Goal: Task Accomplishment & Management: Manage account settings

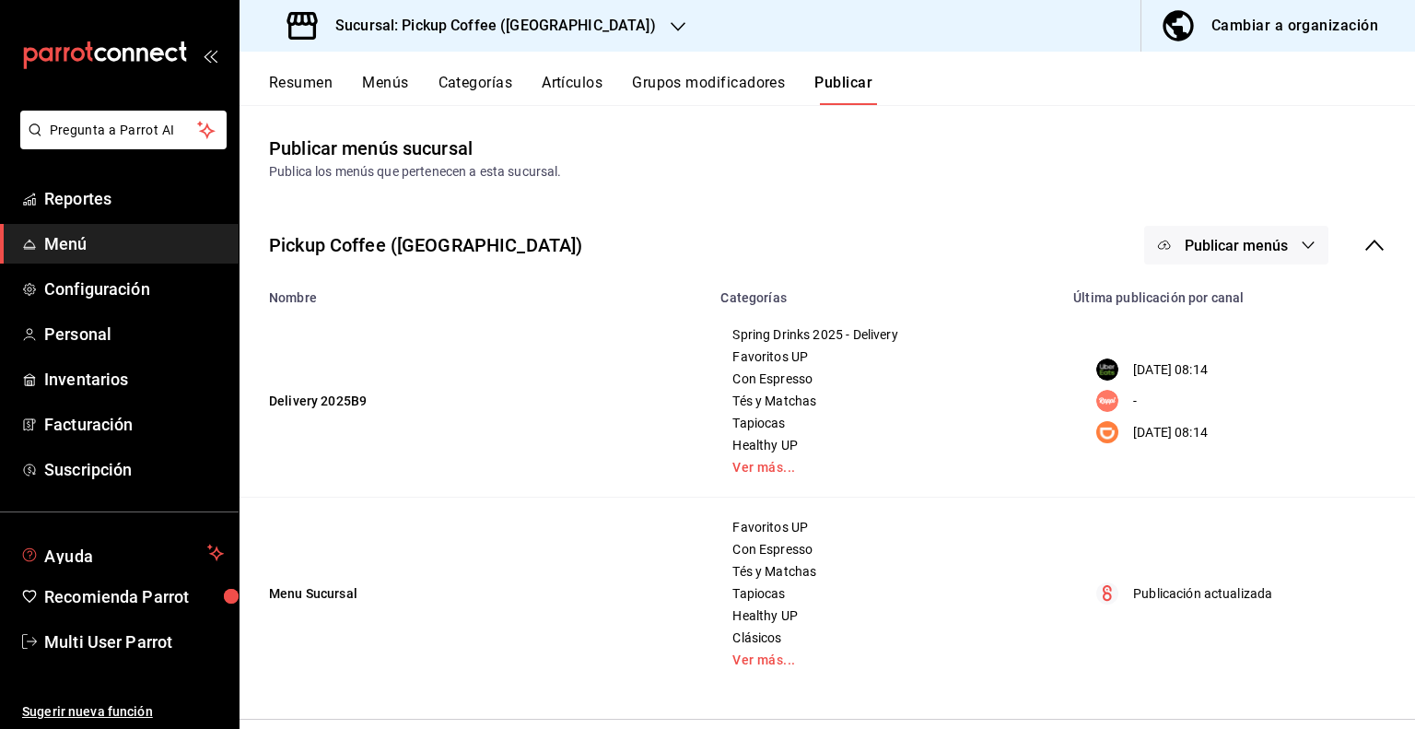
scroll to position [687, 0]
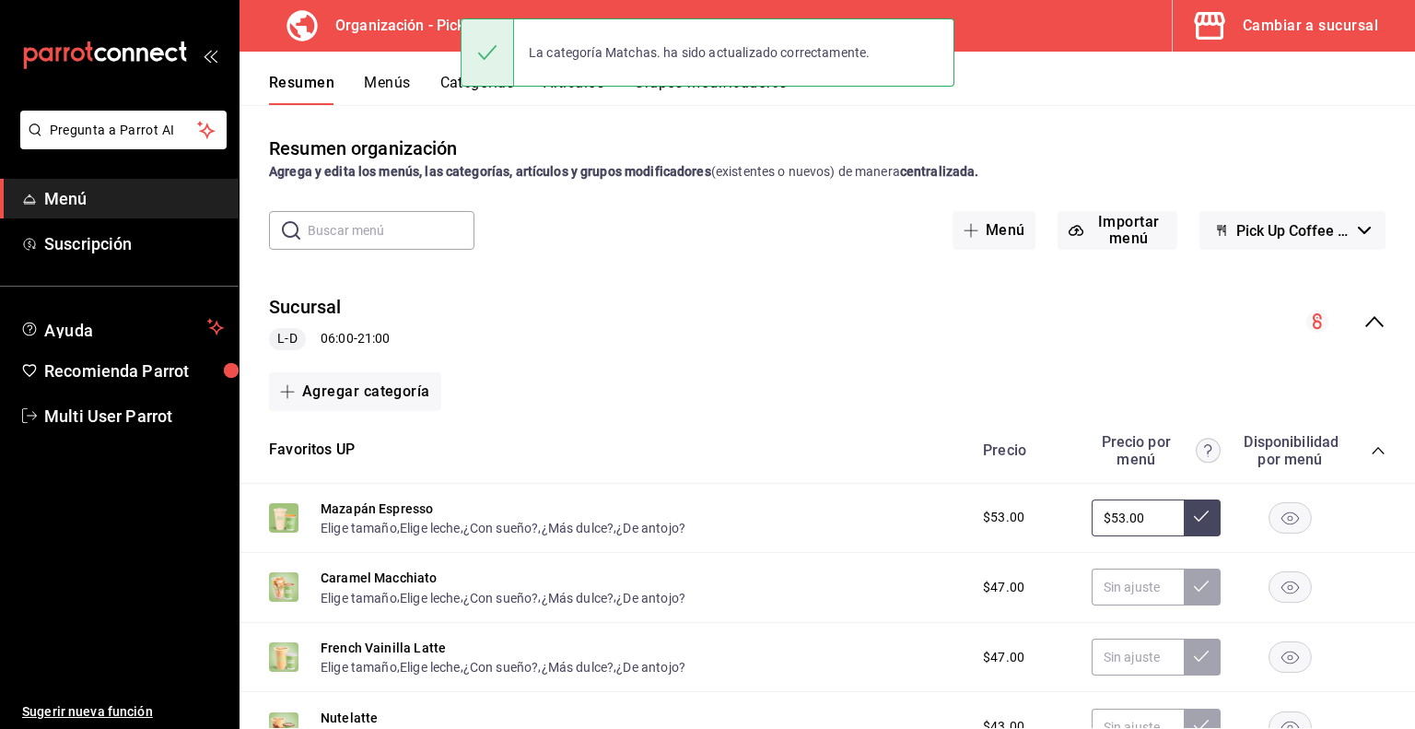
click at [395, 84] on button "Menús" at bounding box center [387, 89] width 46 height 31
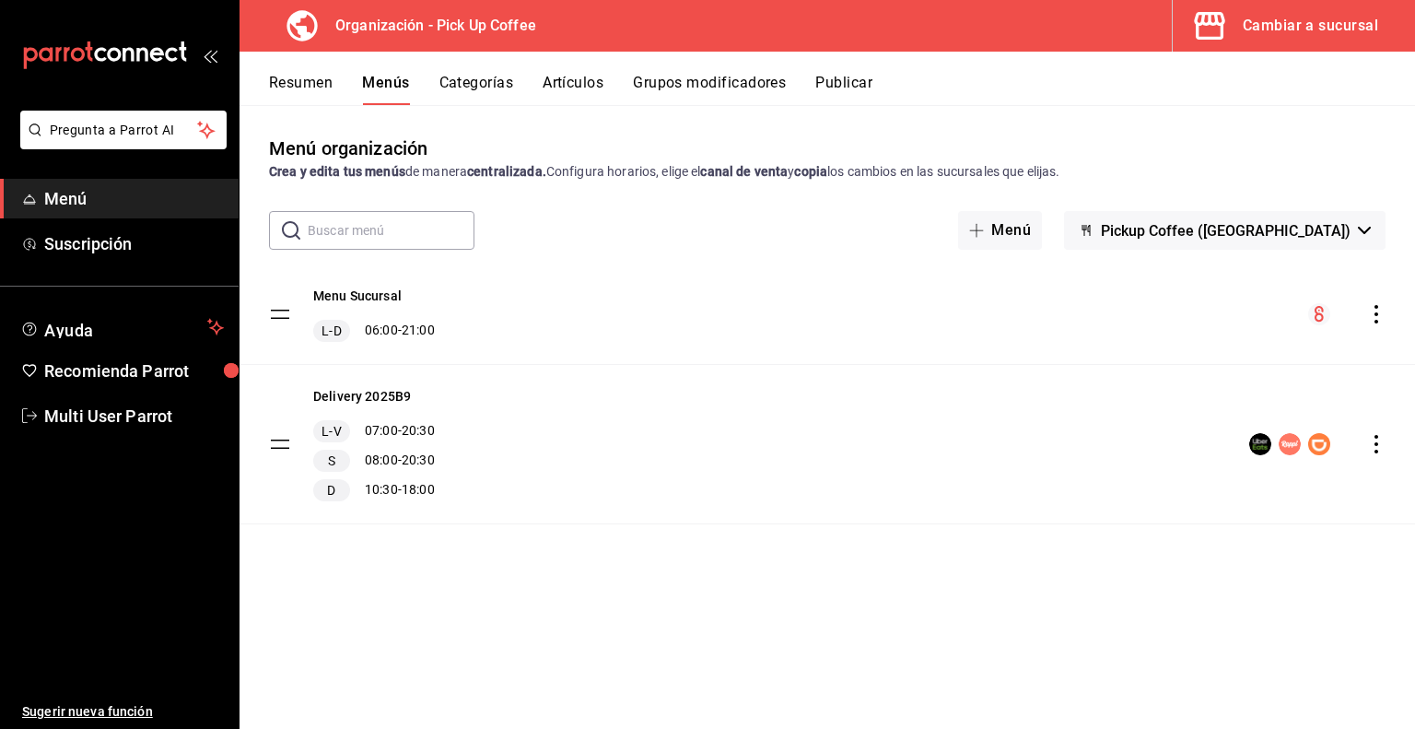
click at [1375, 315] on icon "actions" at bounding box center [1377, 314] width 4 height 18
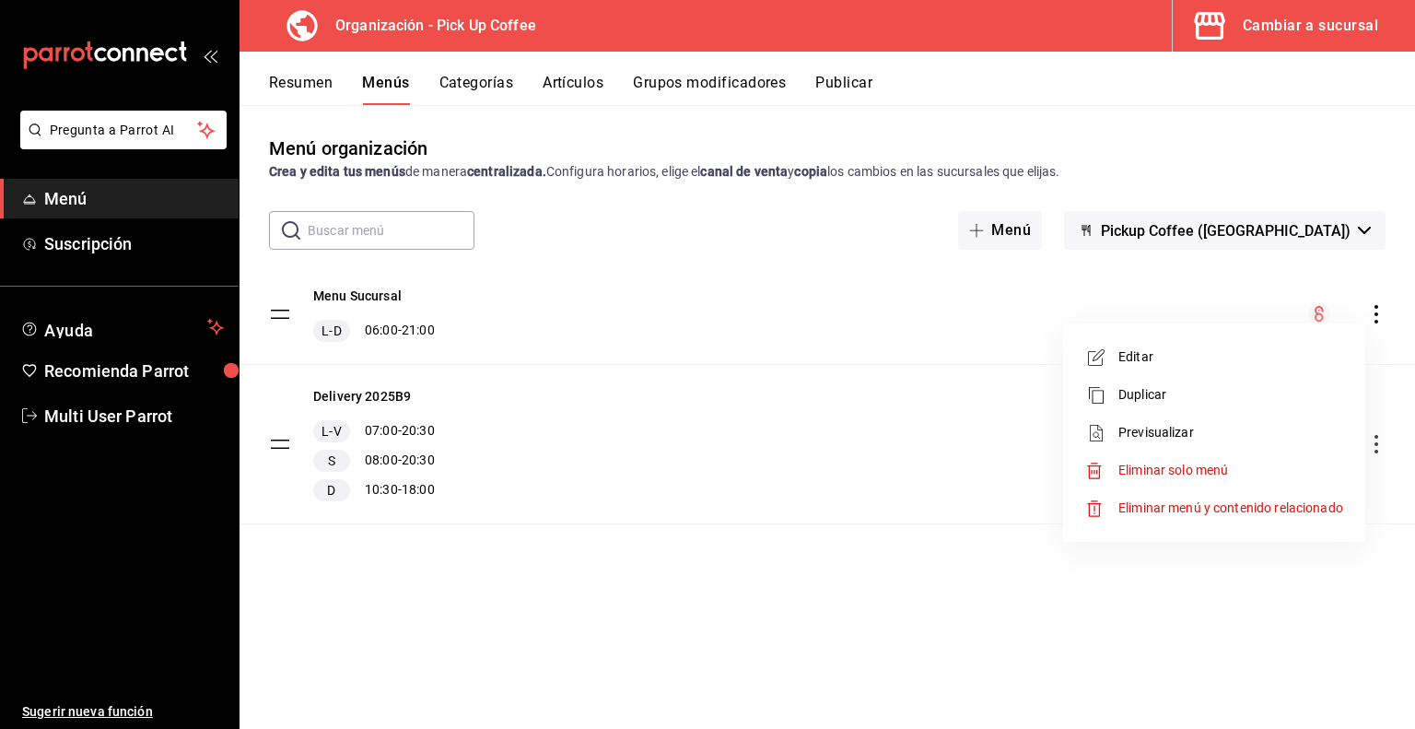
click at [1203, 438] on span "Previsualizar" at bounding box center [1231, 432] width 225 height 19
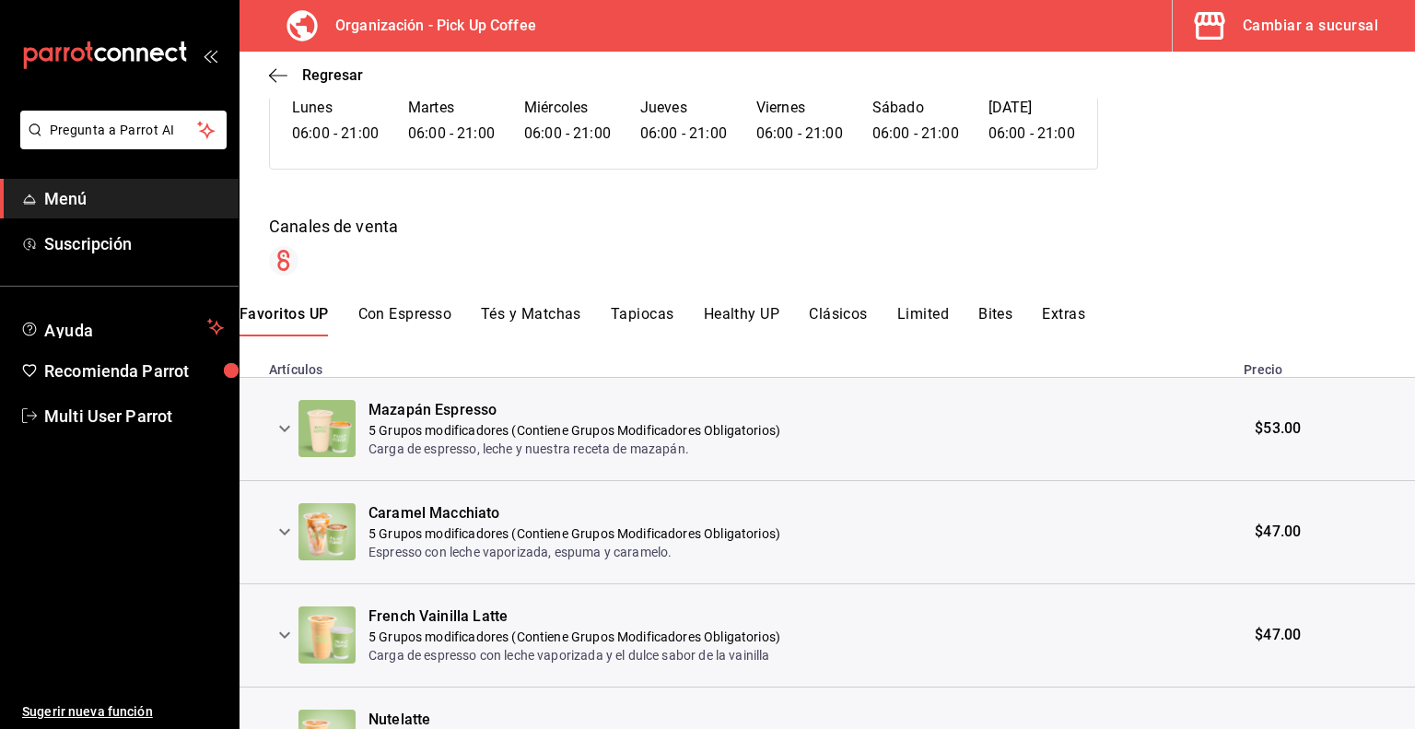
scroll to position [181, 0]
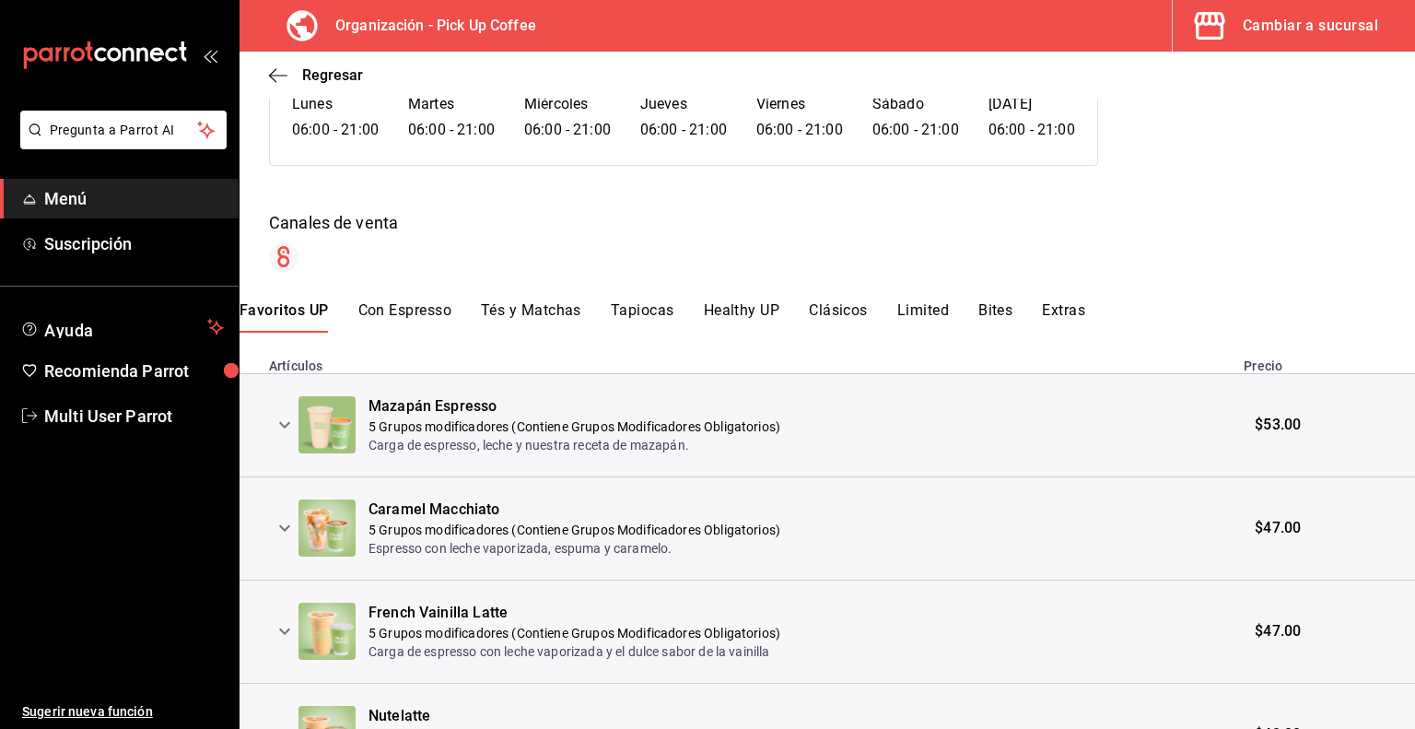
click at [1008, 312] on button "Bites" at bounding box center [996, 316] width 34 height 31
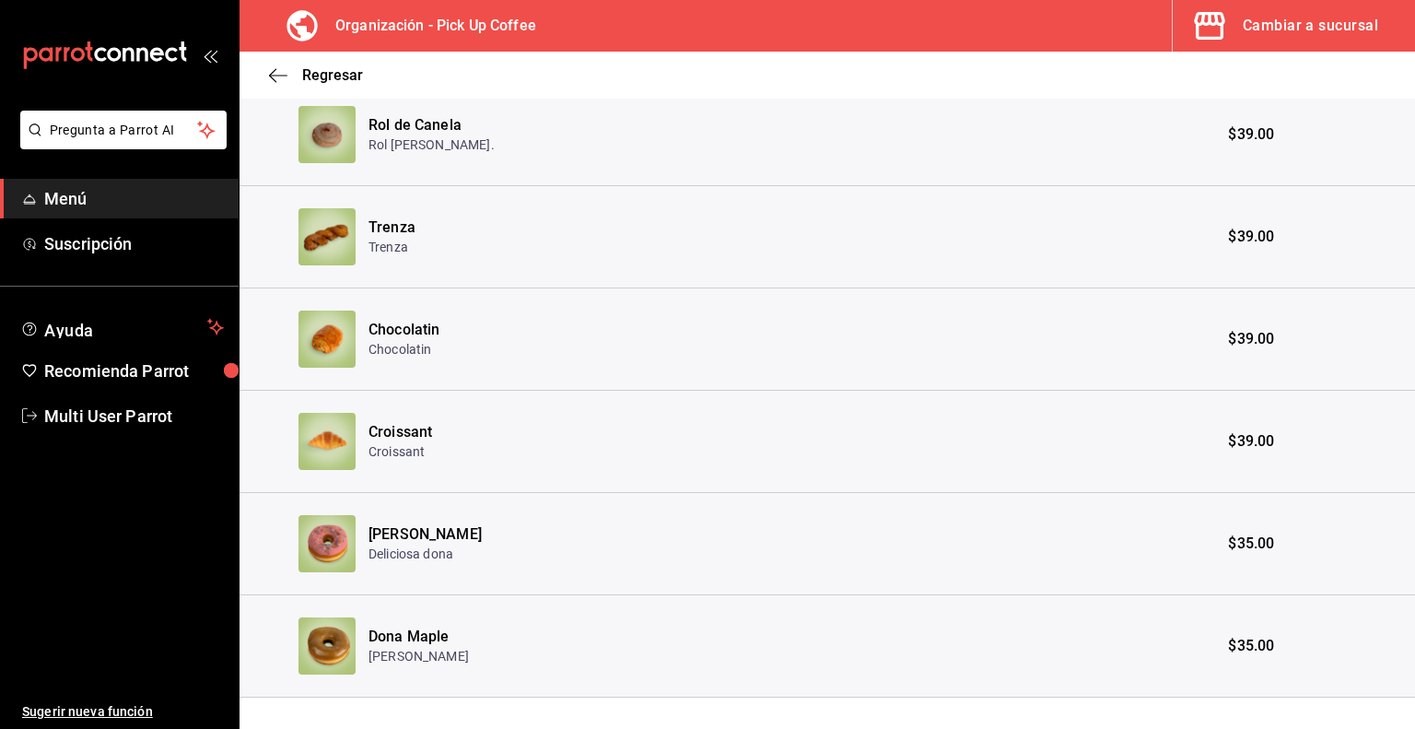
scroll to position [788, 0]
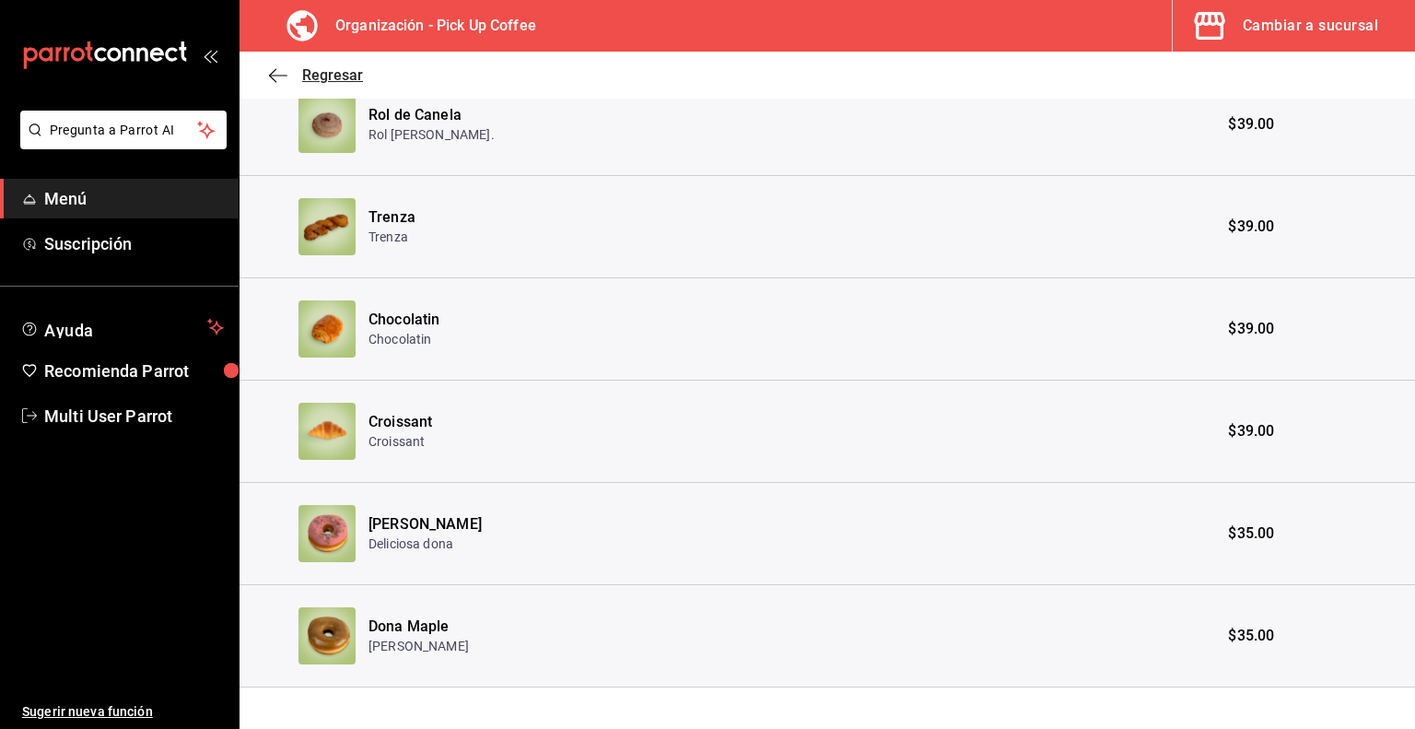
click at [336, 71] on span "Regresar" at bounding box center [332, 75] width 61 height 18
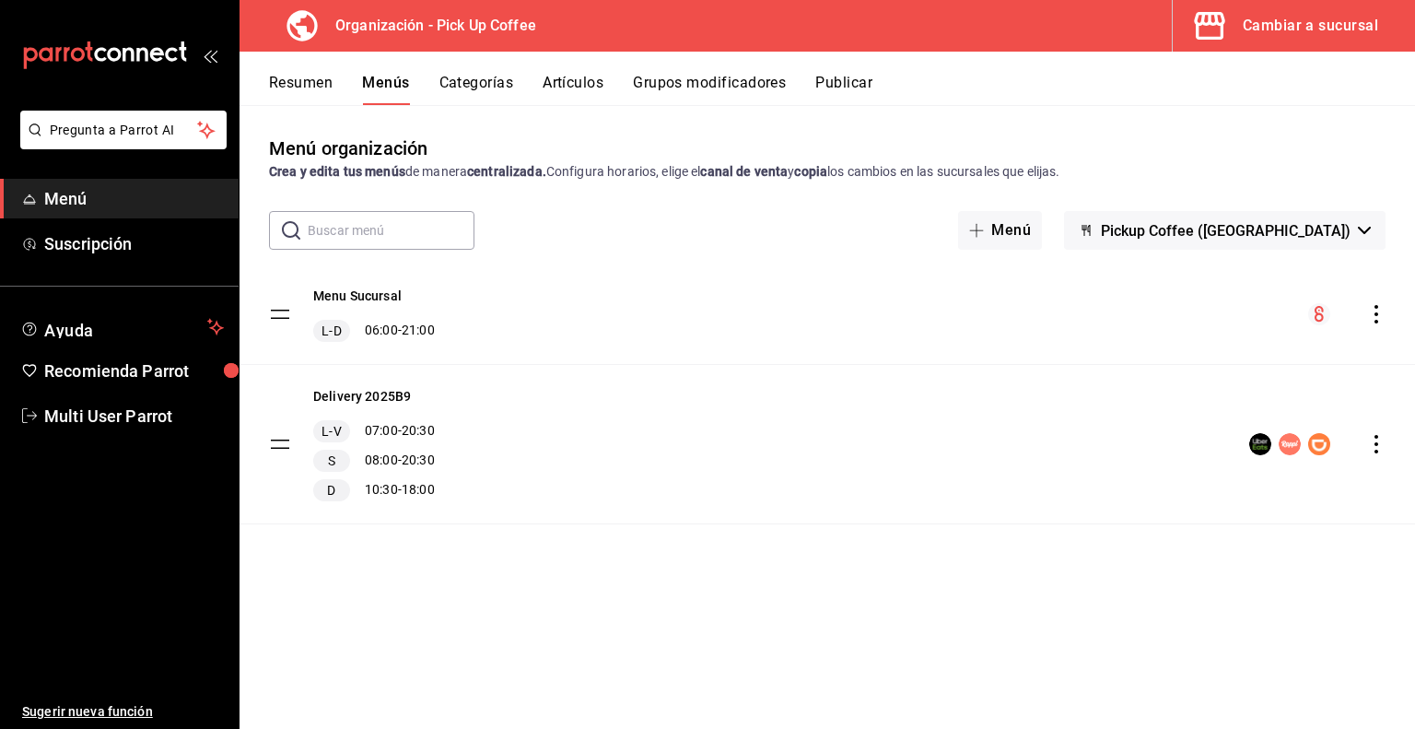
click at [546, 84] on button "Artículos" at bounding box center [573, 89] width 61 height 31
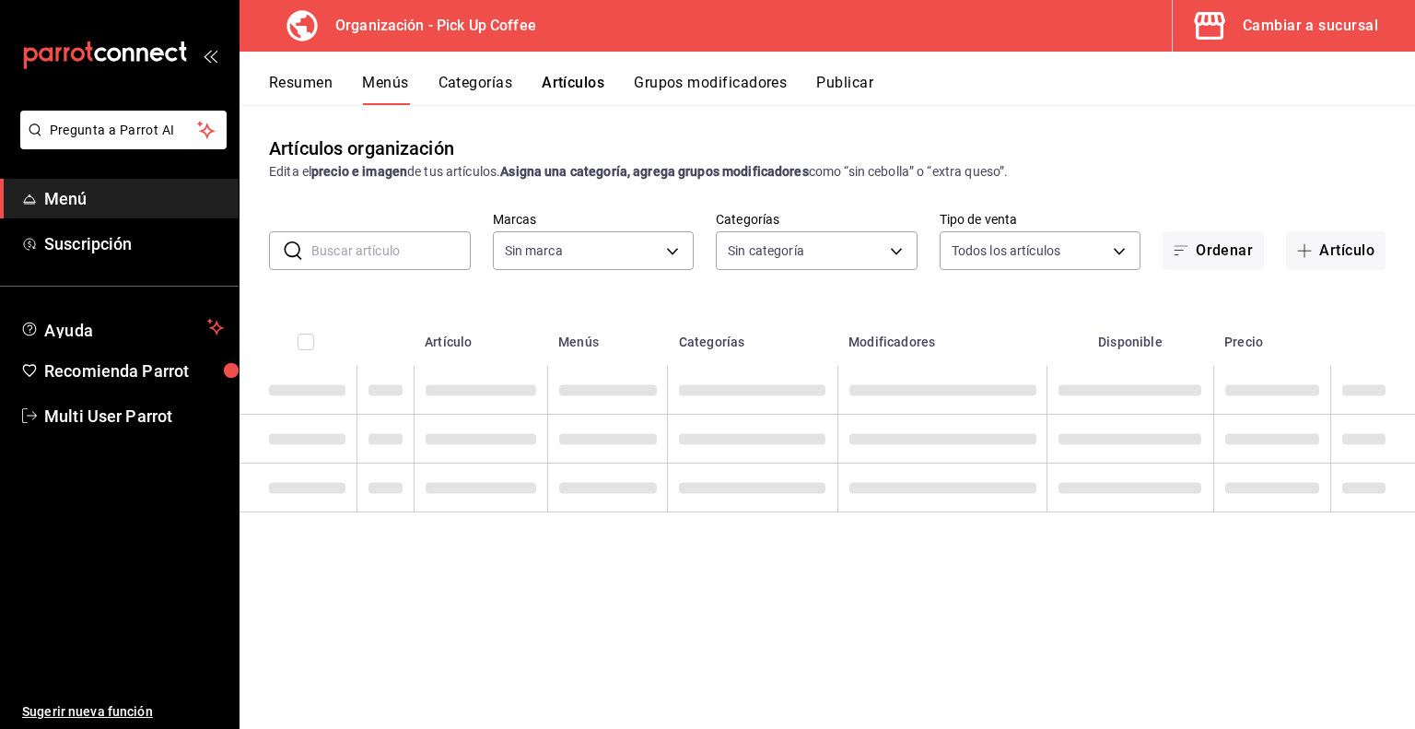
click at [319, 243] on input "text" at bounding box center [390, 250] width 159 height 37
type input "CARAME"
type input "3a4b9283-349d-44a4-94dc-490401f63bb4,40e4e273-9736-418d-8b02-a76bbfc38ee5,1e6fc…"
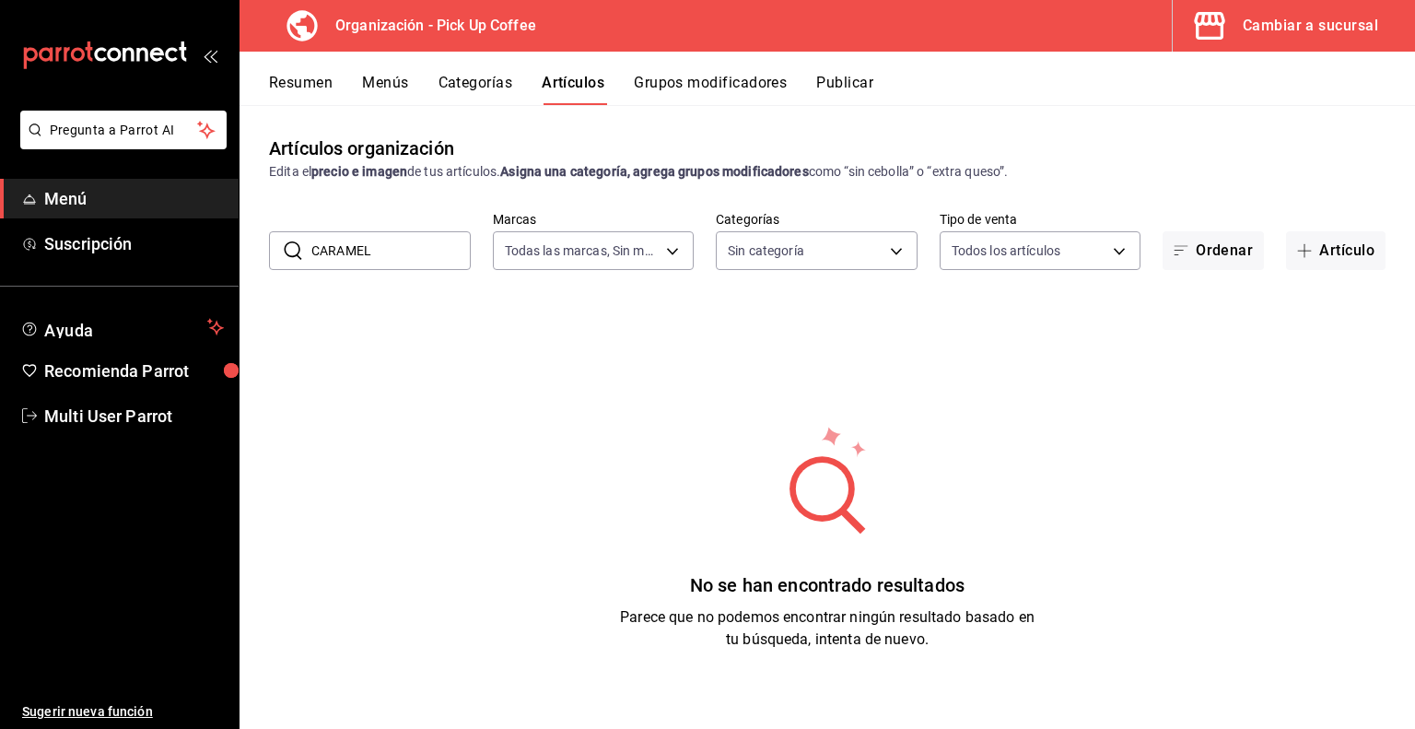
type input "CARAMEL"
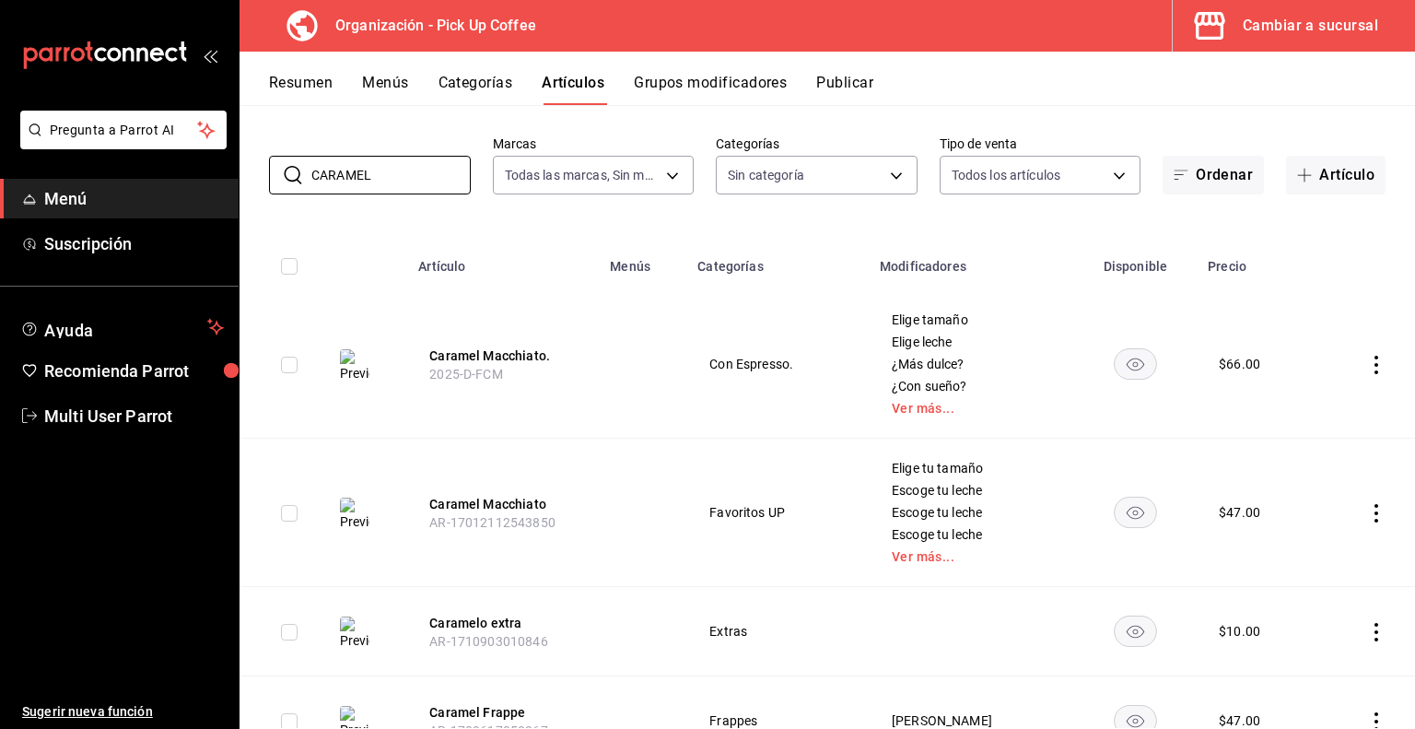
scroll to position [80, 0]
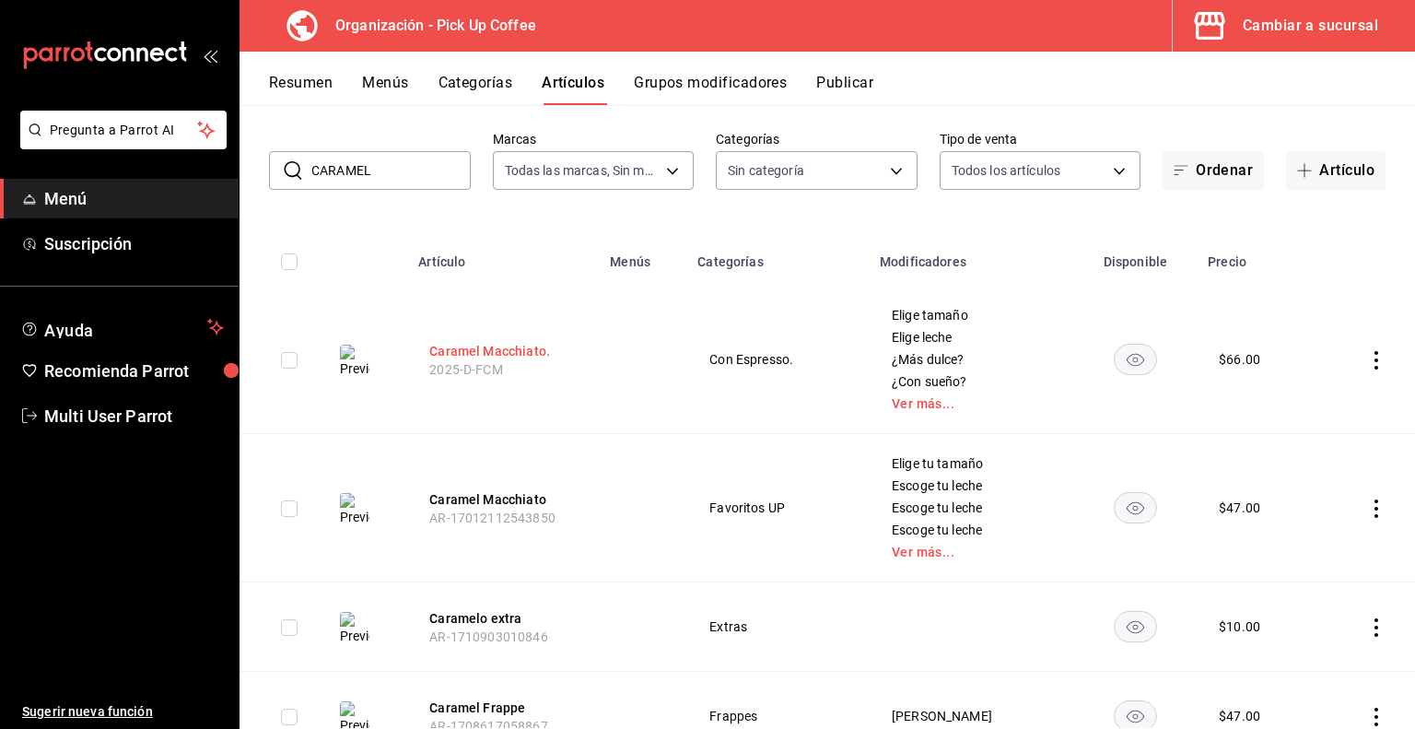
click at [527, 353] on button "Caramel Macchiato." at bounding box center [502, 351] width 147 height 18
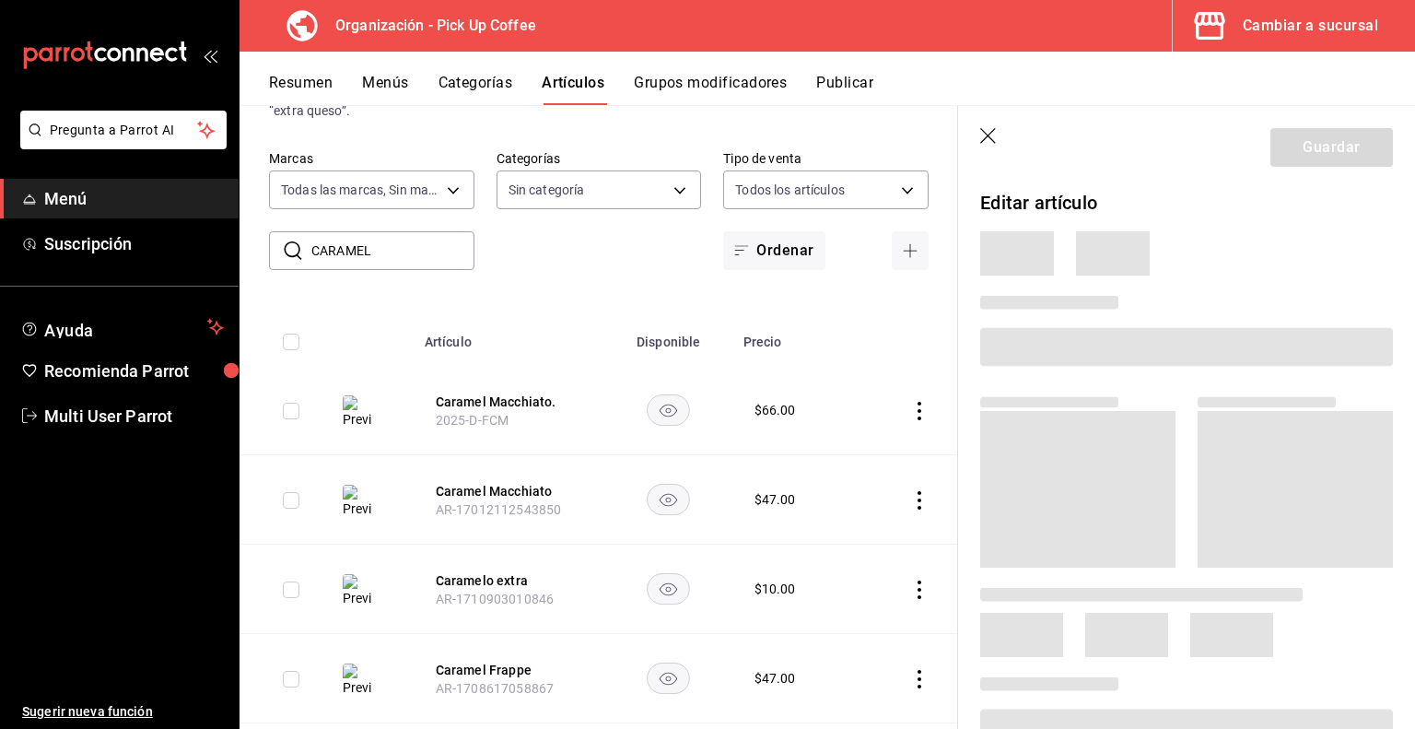
scroll to position [594, 0]
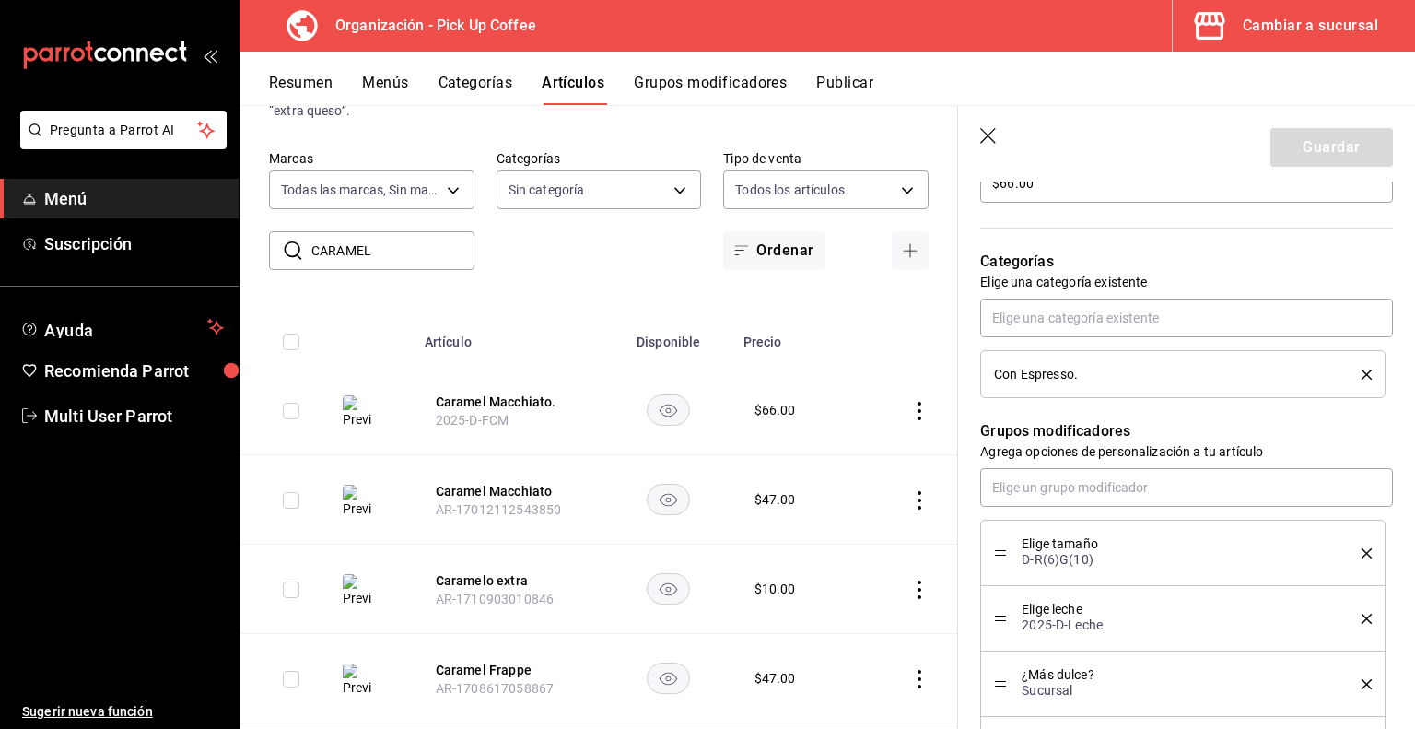
type textarea "x"
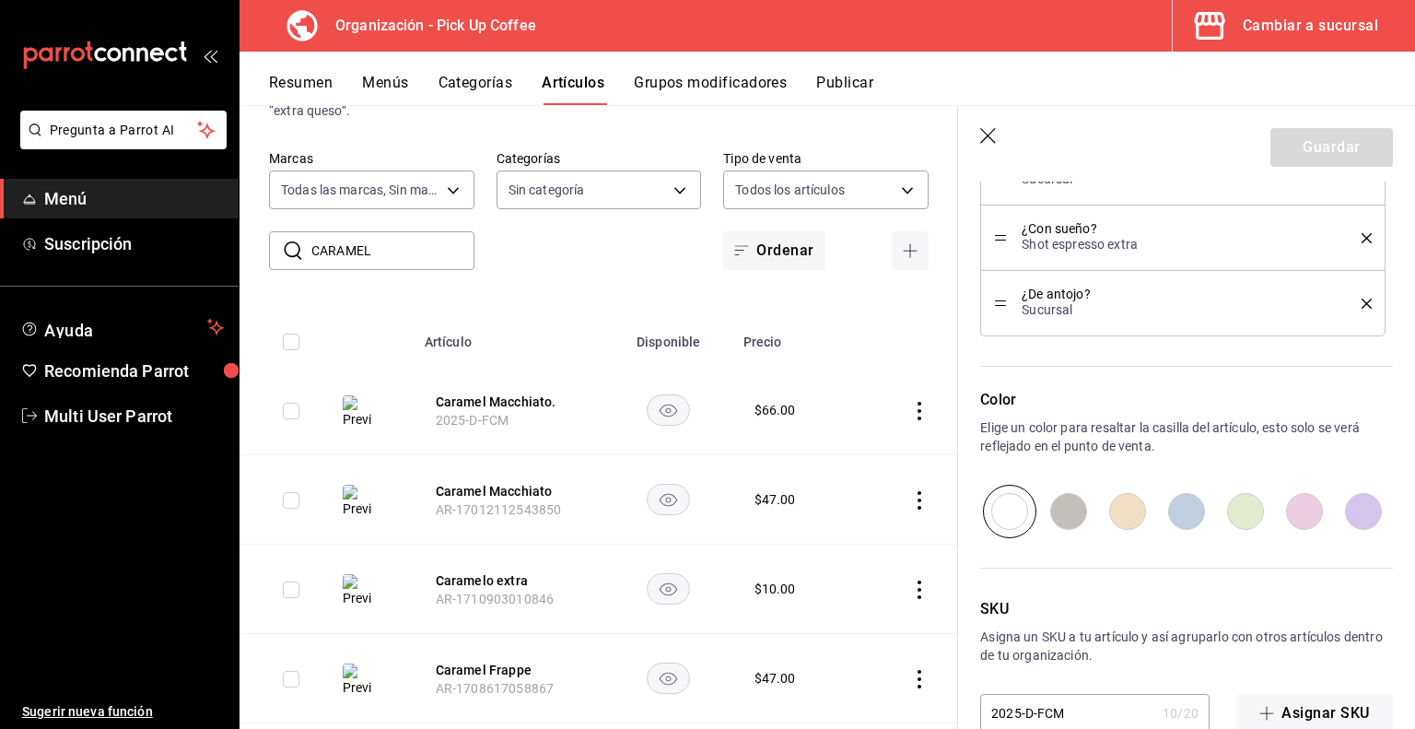
scroll to position [1144, 0]
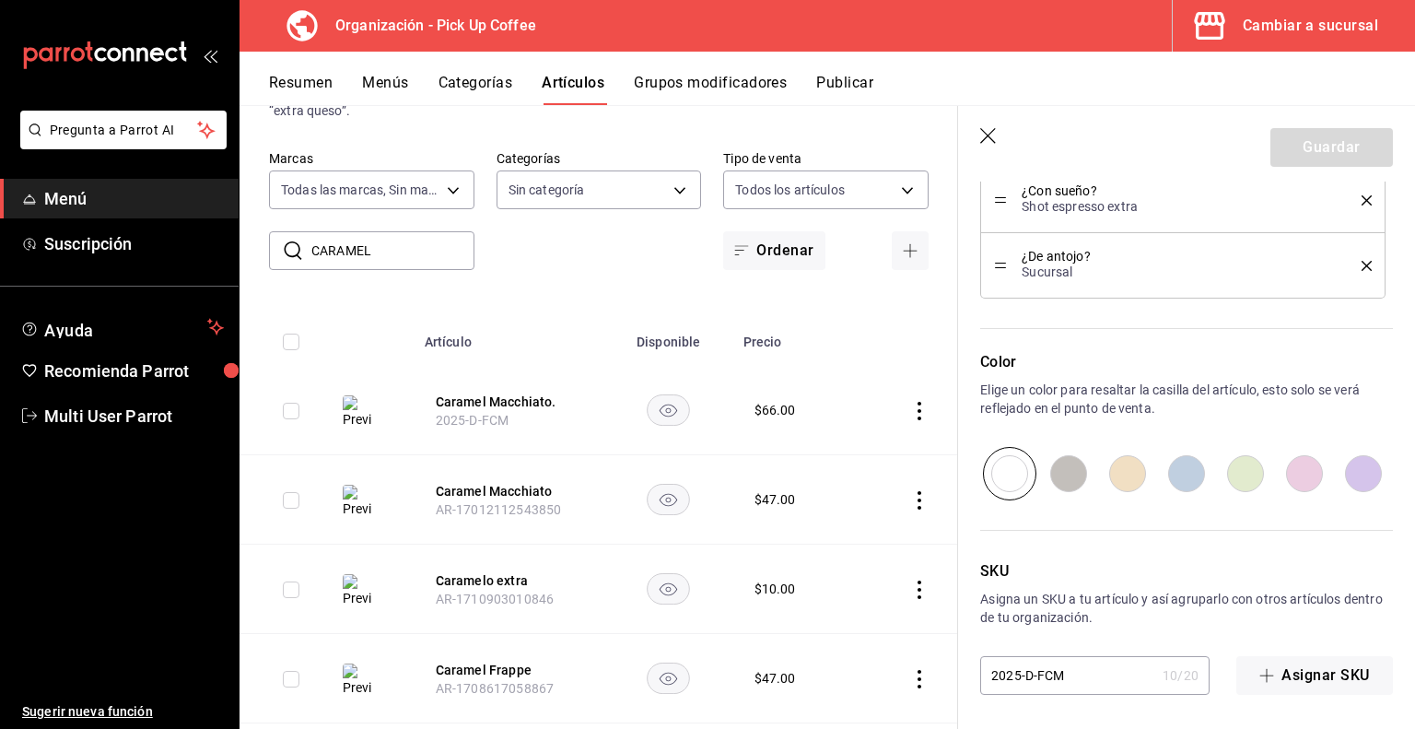
click at [1042, 670] on input "2025-D-FCM" at bounding box center [1067, 675] width 175 height 37
type input "2025-D-ECM"
type textarea "x"
type input "2025-D-ECM"
click at [1290, 154] on button "Guardar" at bounding box center [1332, 147] width 123 height 39
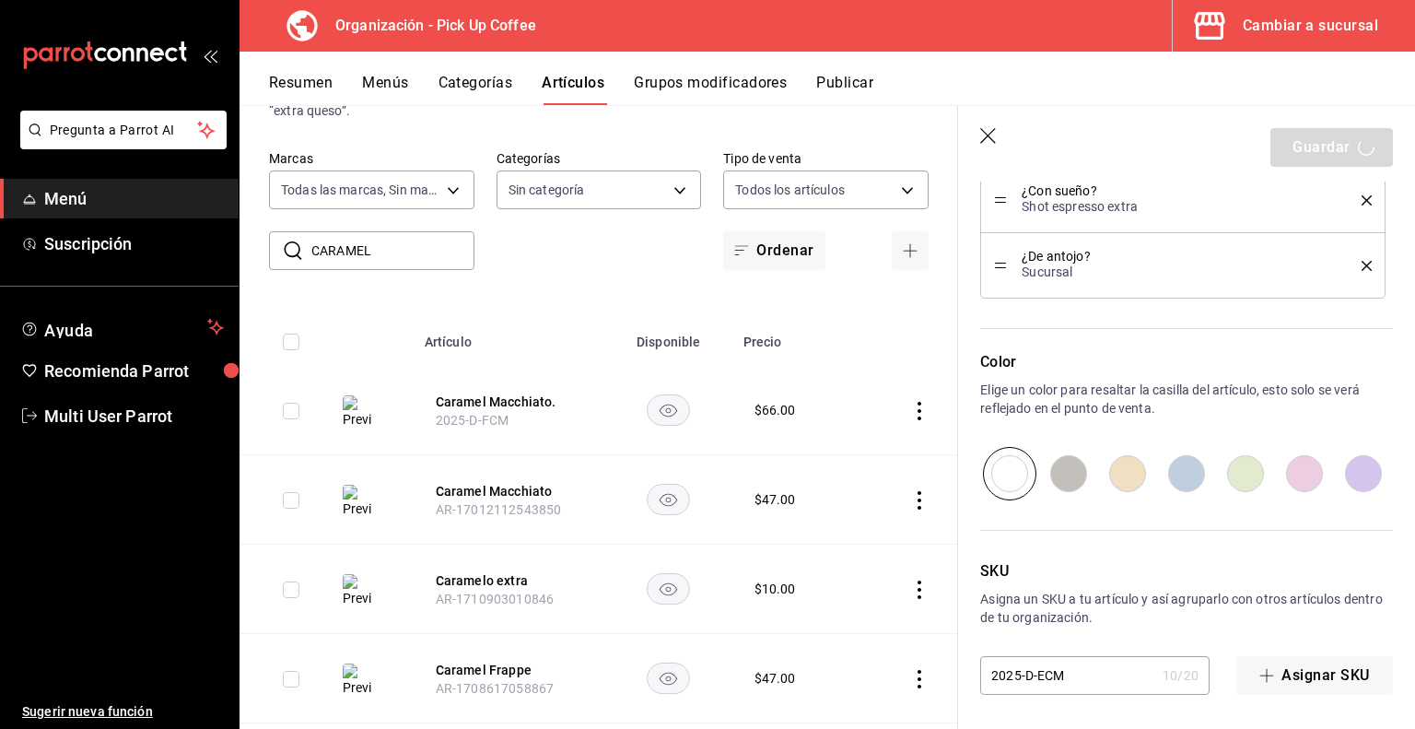
type textarea "x"
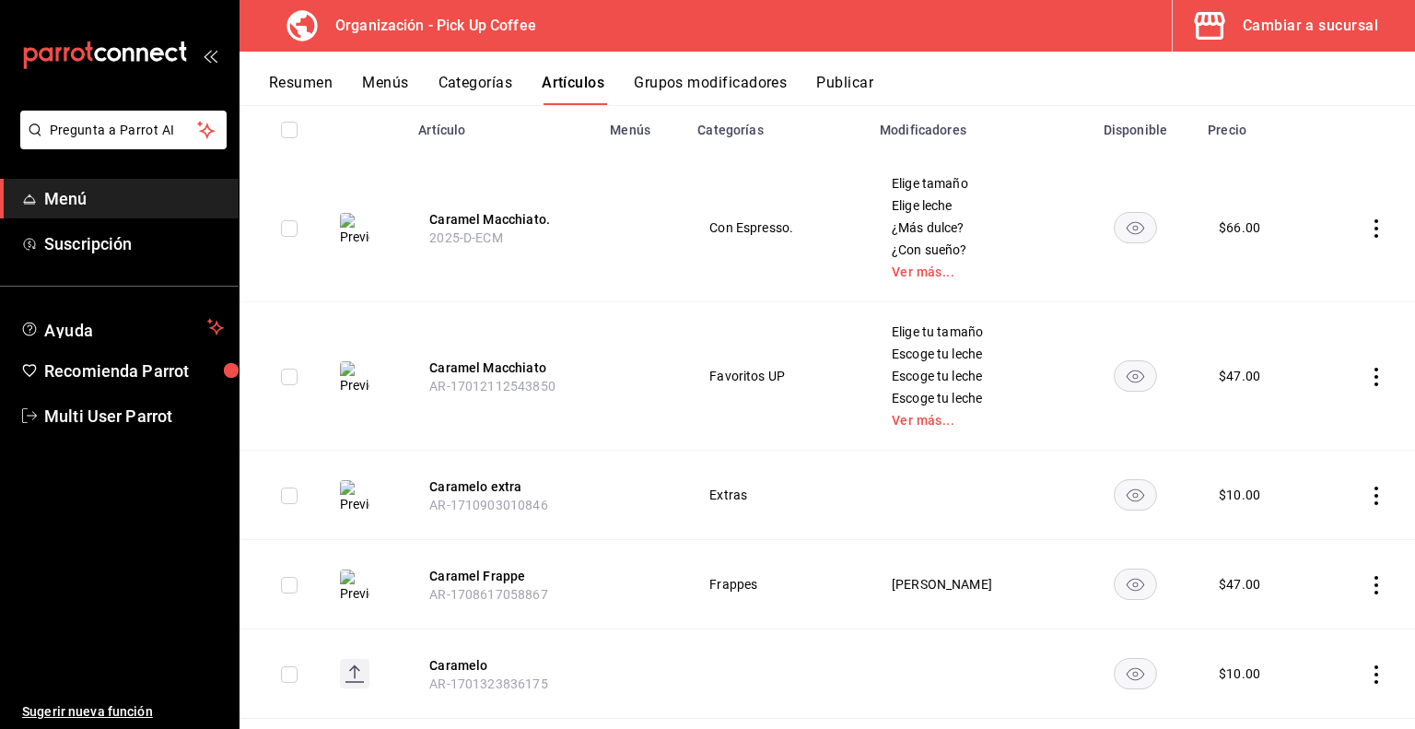
scroll to position [134, 0]
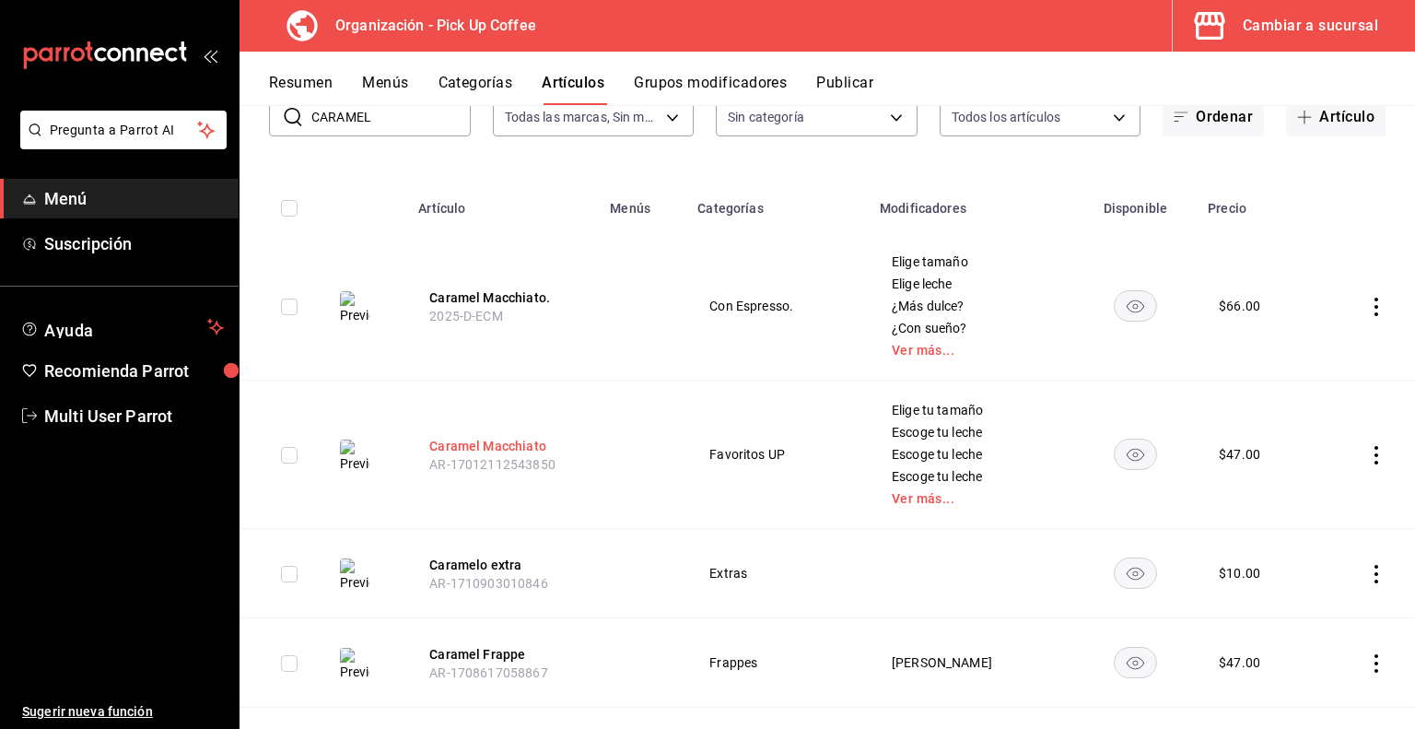
click at [513, 441] on button "Caramel Macchiato" at bounding box center [502, 446] width 147 height 18
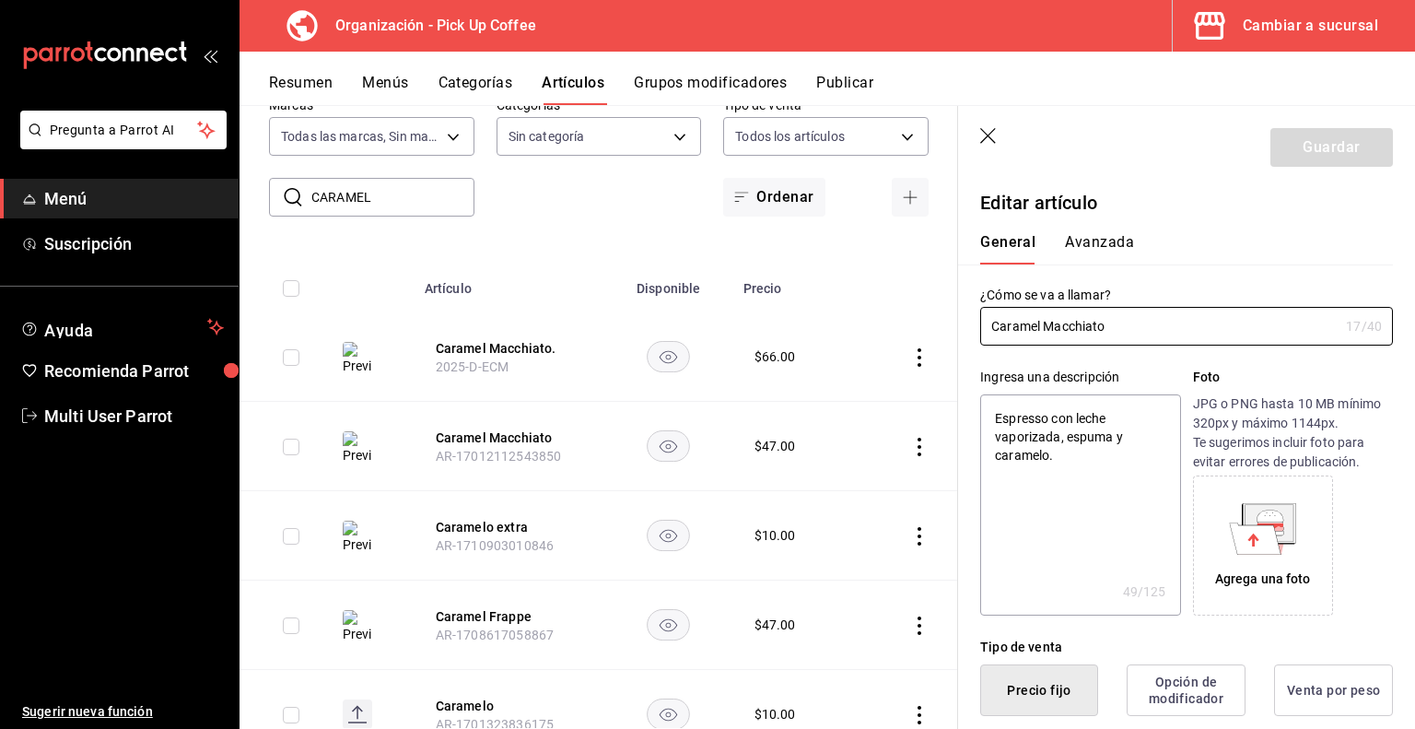
type textarea "x"
type input "$47.00"
radio input "false"
radio input "true"
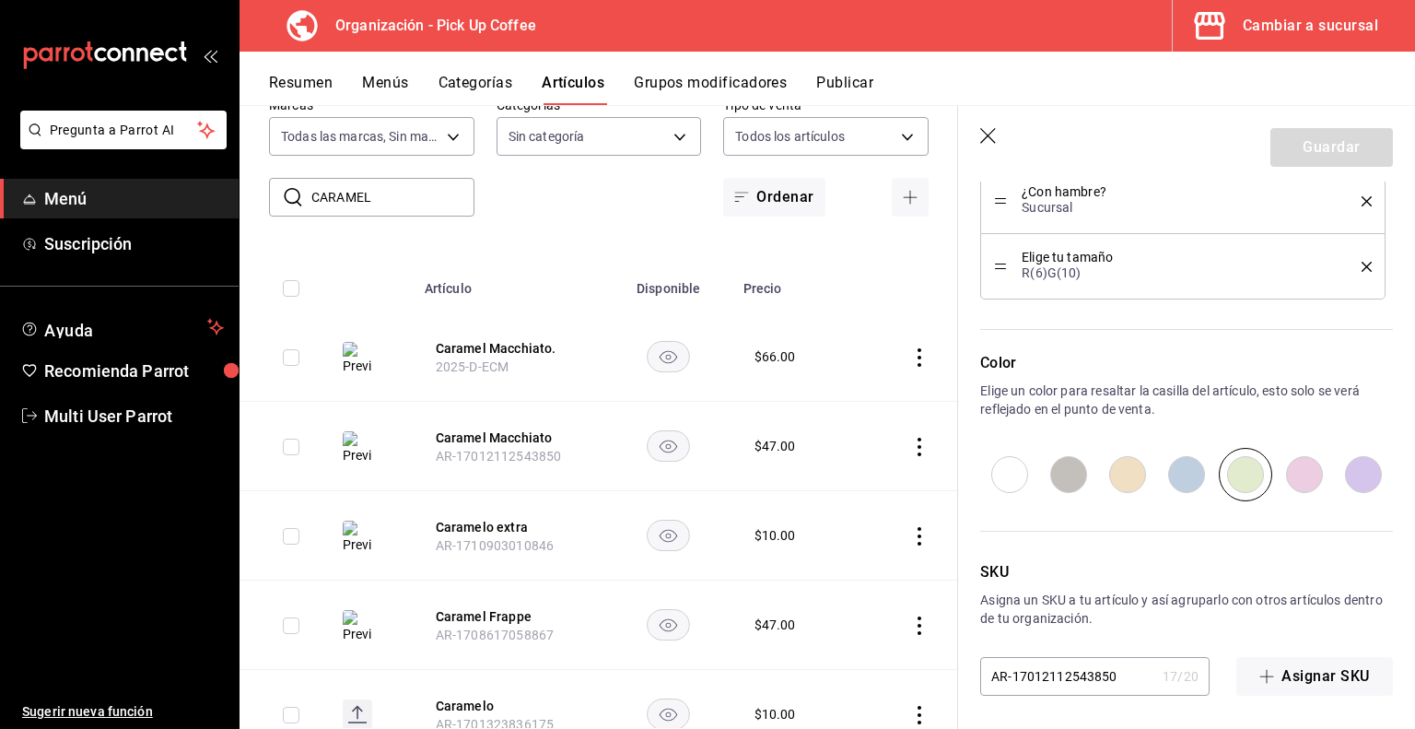
scroll to position [296, 0]
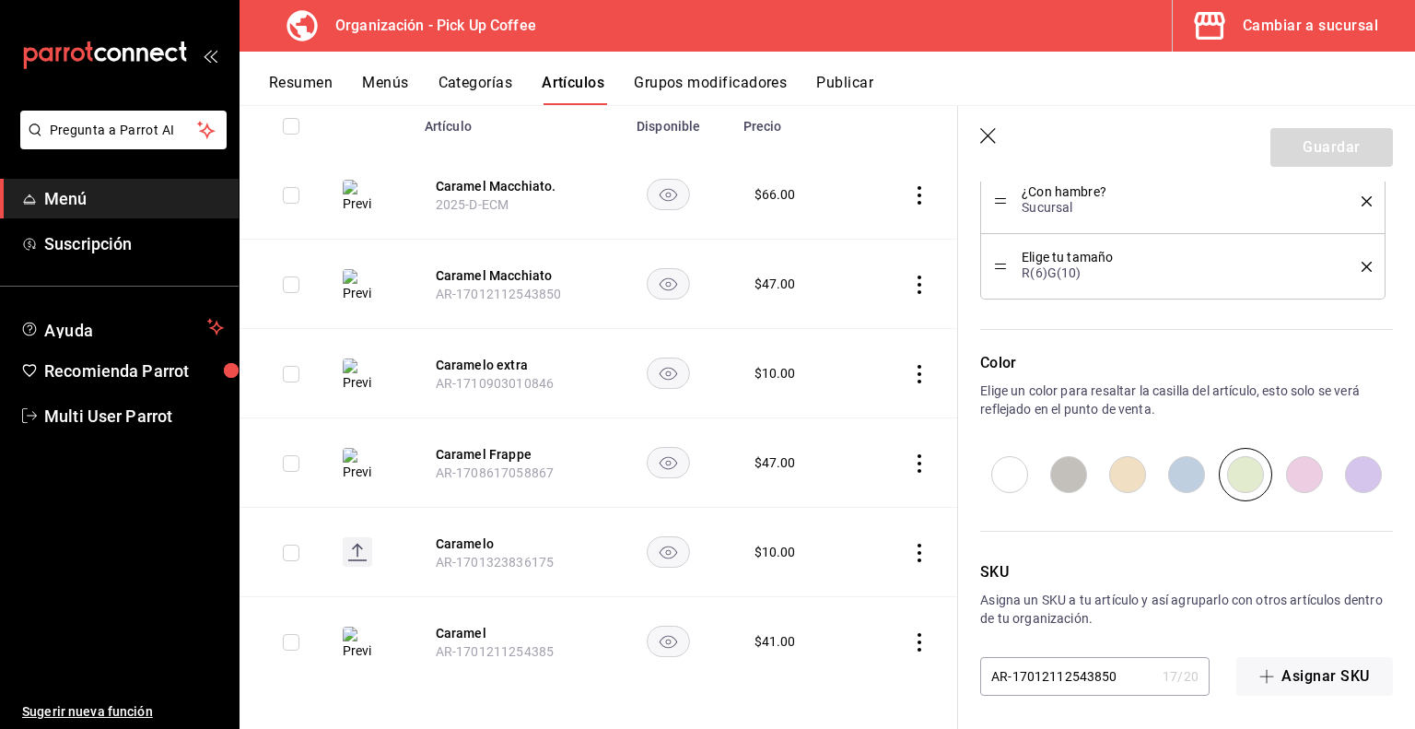
click at [980, 135] on icon "button" at bounding box center [989, 137] width 18 height 18
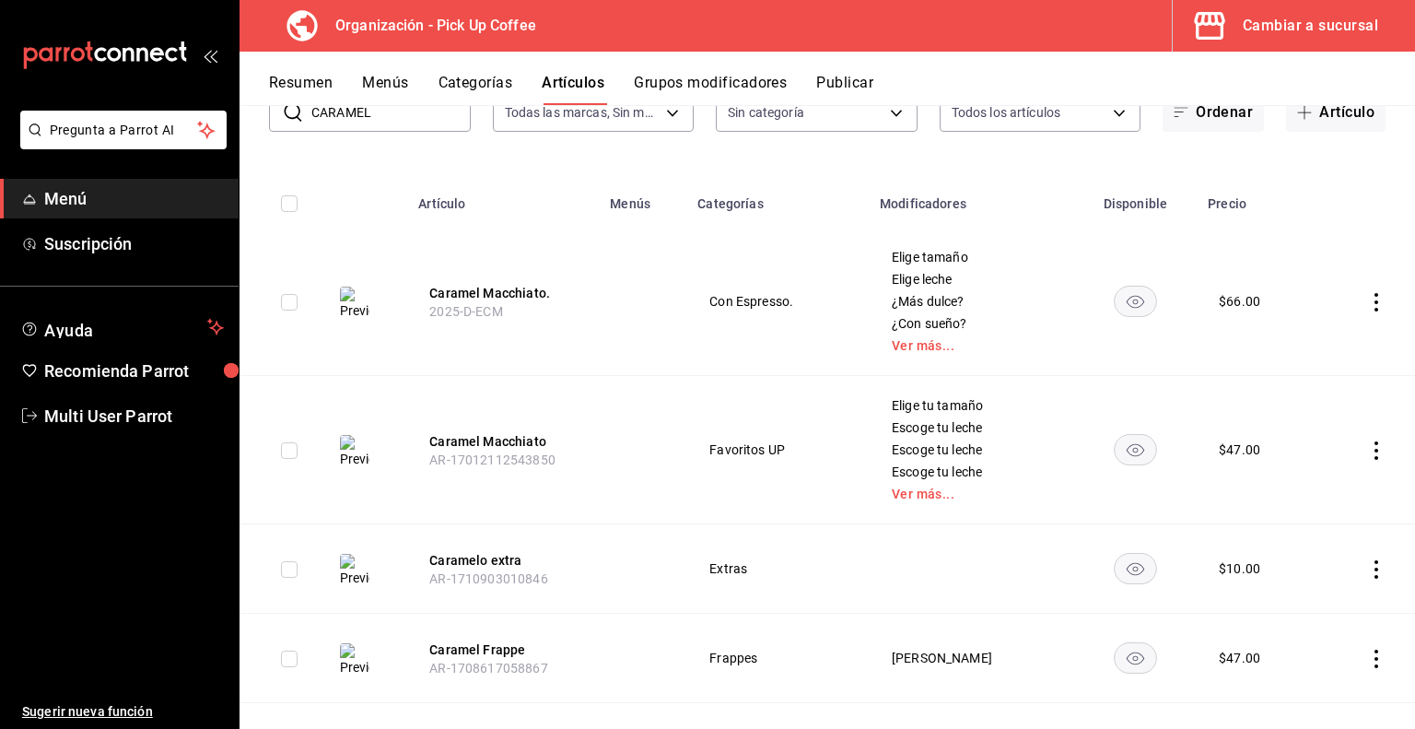
scroll to position [156, 0]
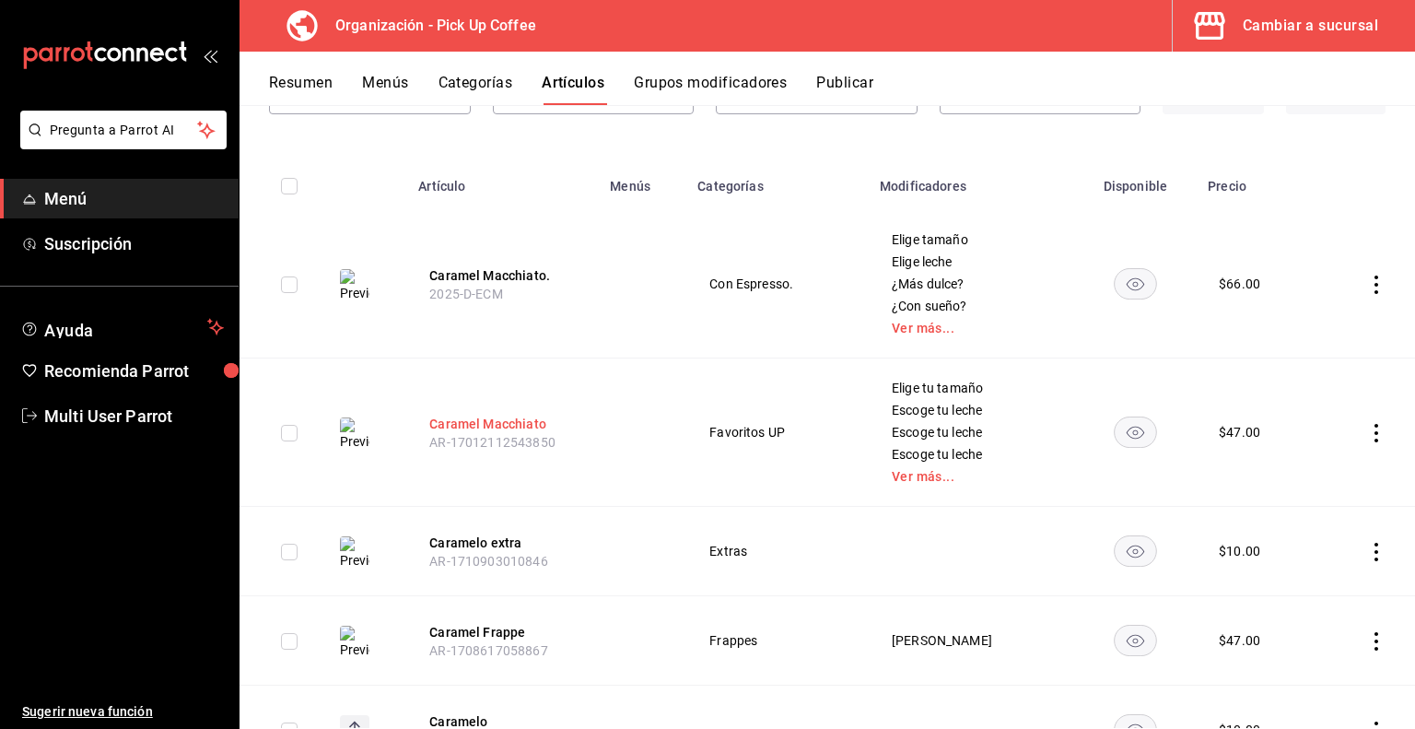
click at [533, 422] on button "Caramel Macchiato" at bounding box center [502, 424] width 147 height 18
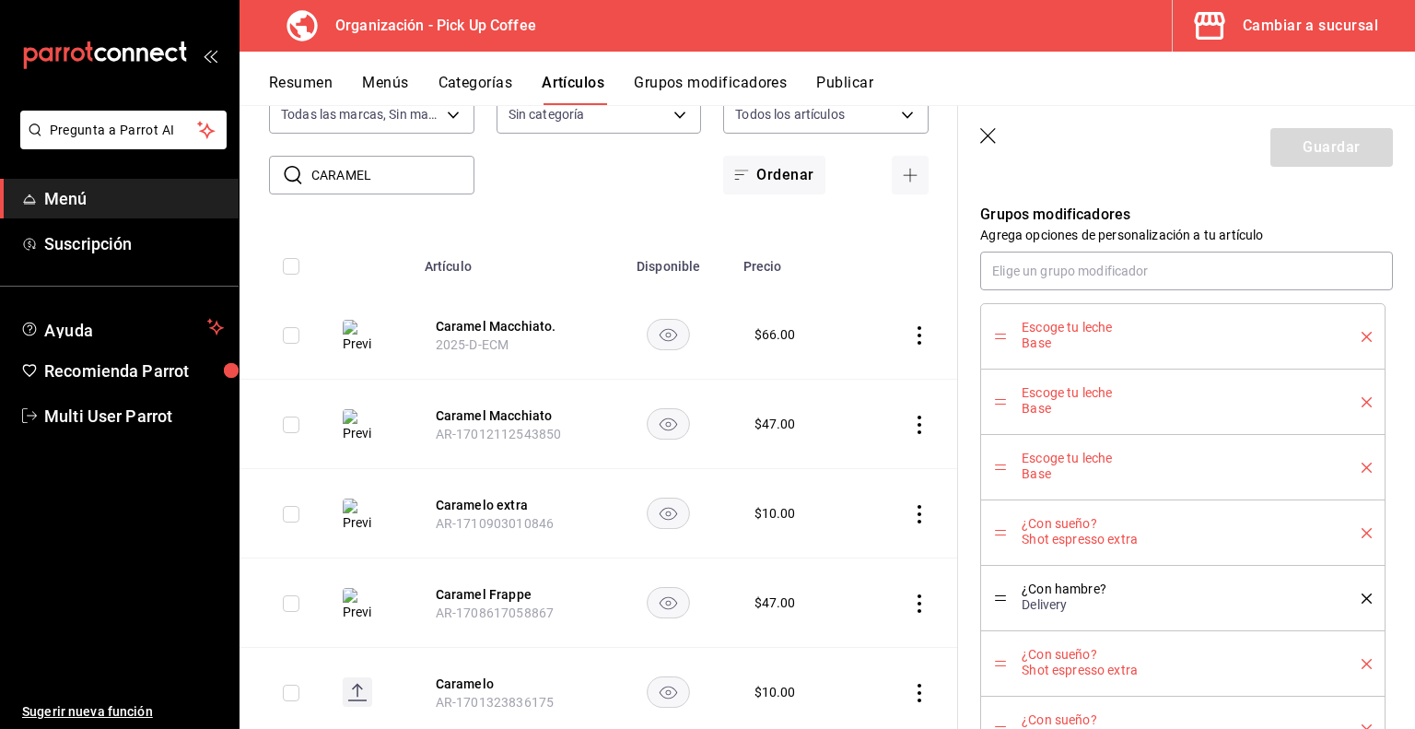
scroll to position [1117, 0]
click at [1362, 339] on icon "delete" at bounding box center [1367, 339] width 10 height 10
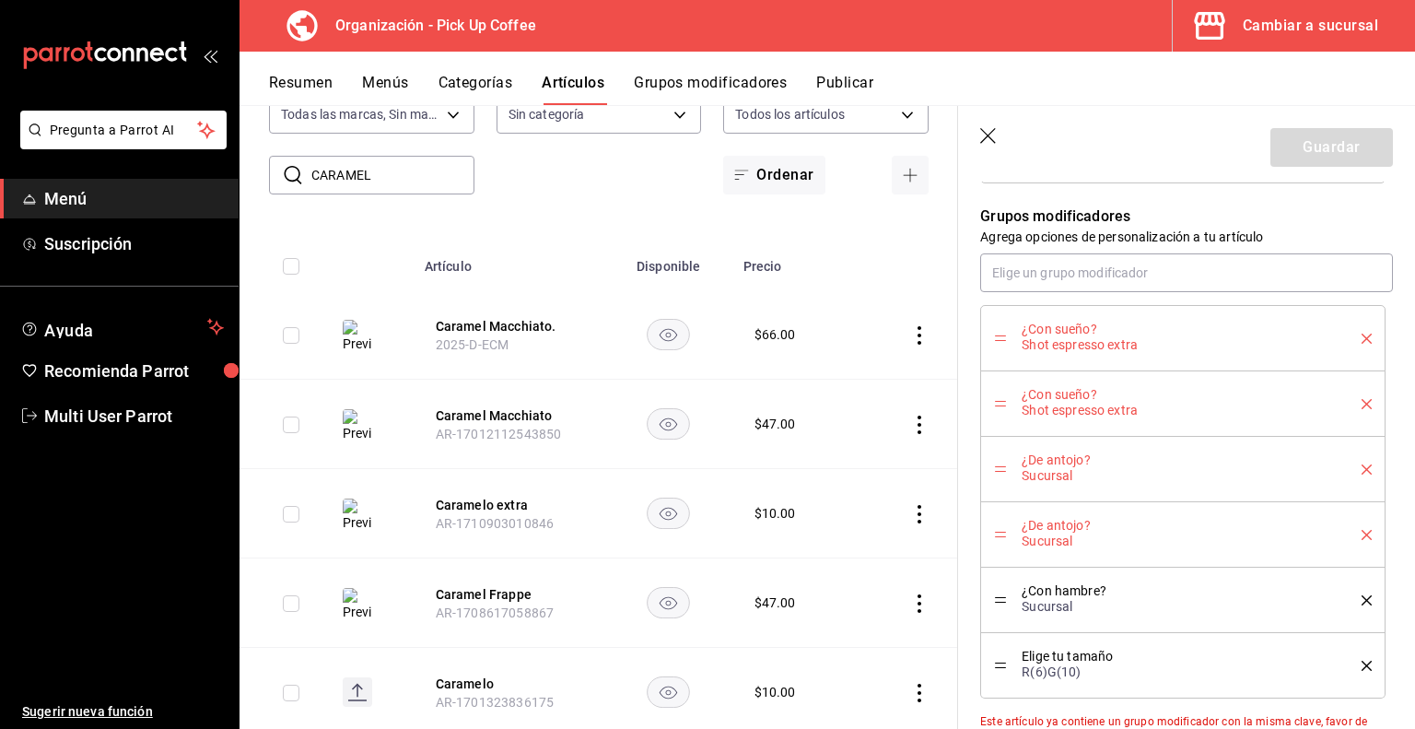
click at [1362, 339] on icon "delete" at bounding box center [1367, 339] width 10 height 10
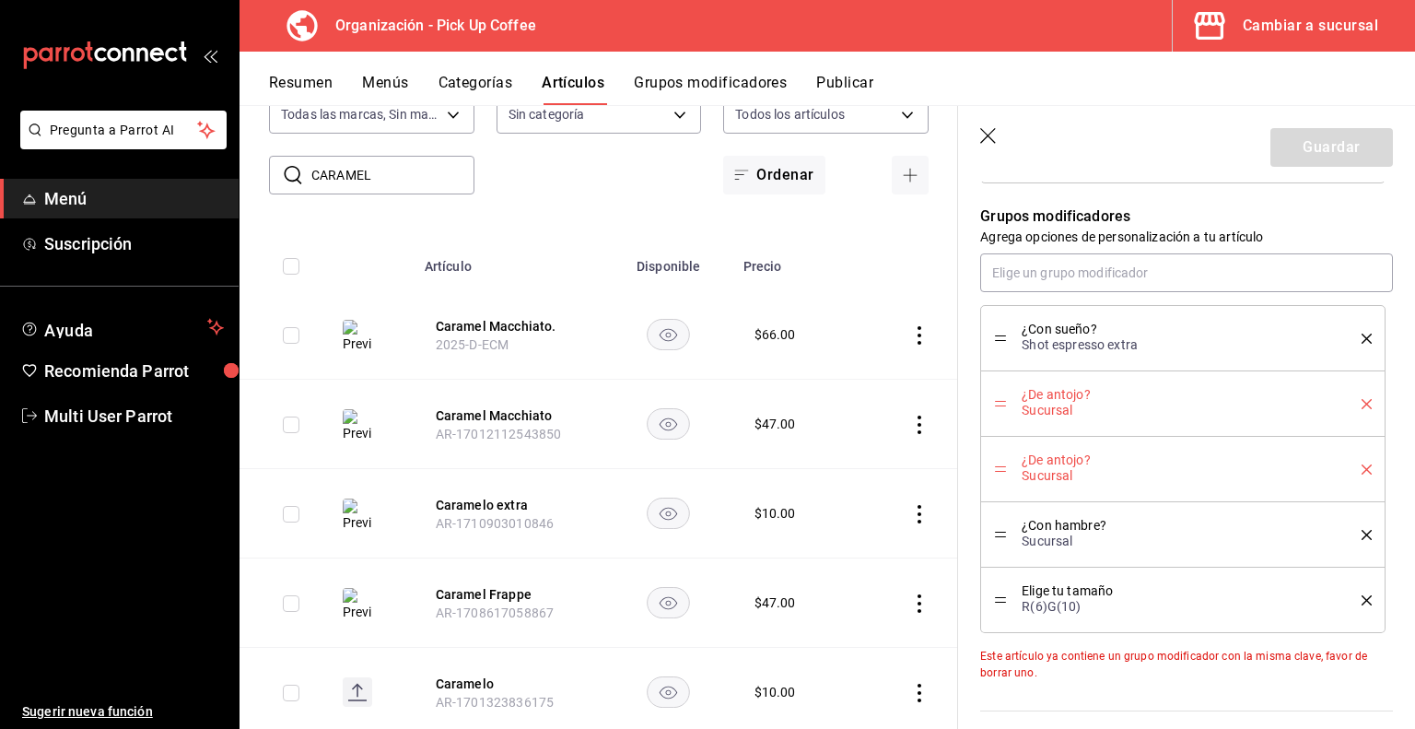
click at [1362, 339] on icon "delete" at bounding box center [1367, 339] width 10 height 10
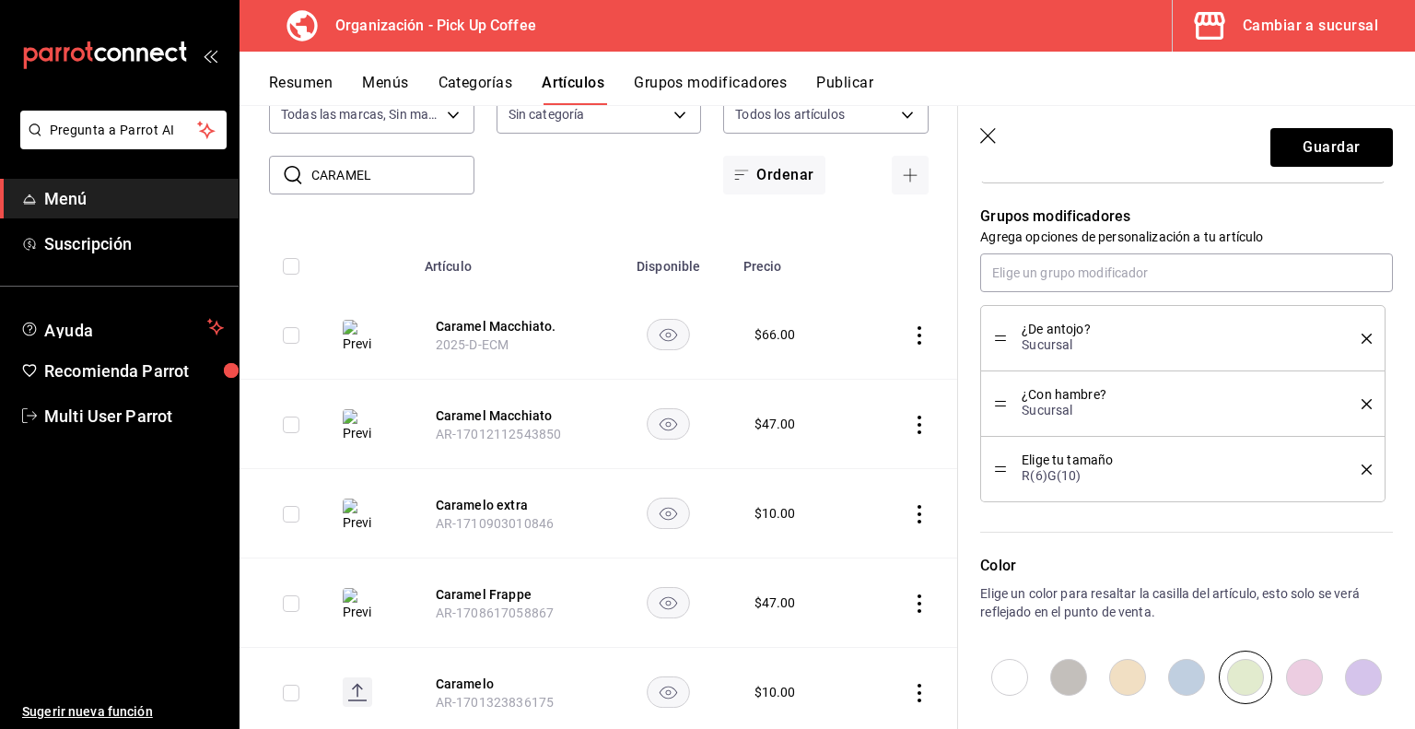
click at [1362, 339] on icon "delete" at bounding box center [1367, 339] width 10 height 10
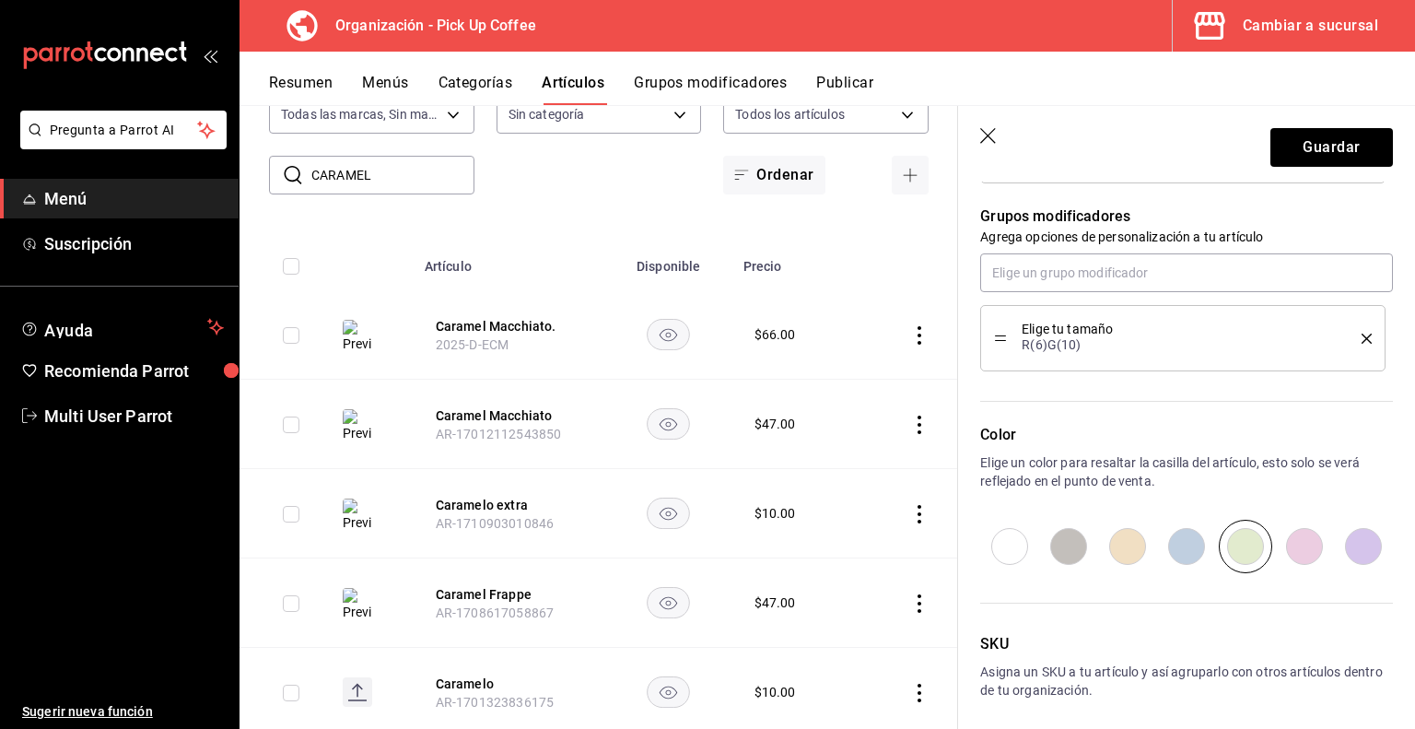
click at [1362, 339] on icon "delete" at bounding box center [1367, 339] width 10 height 10
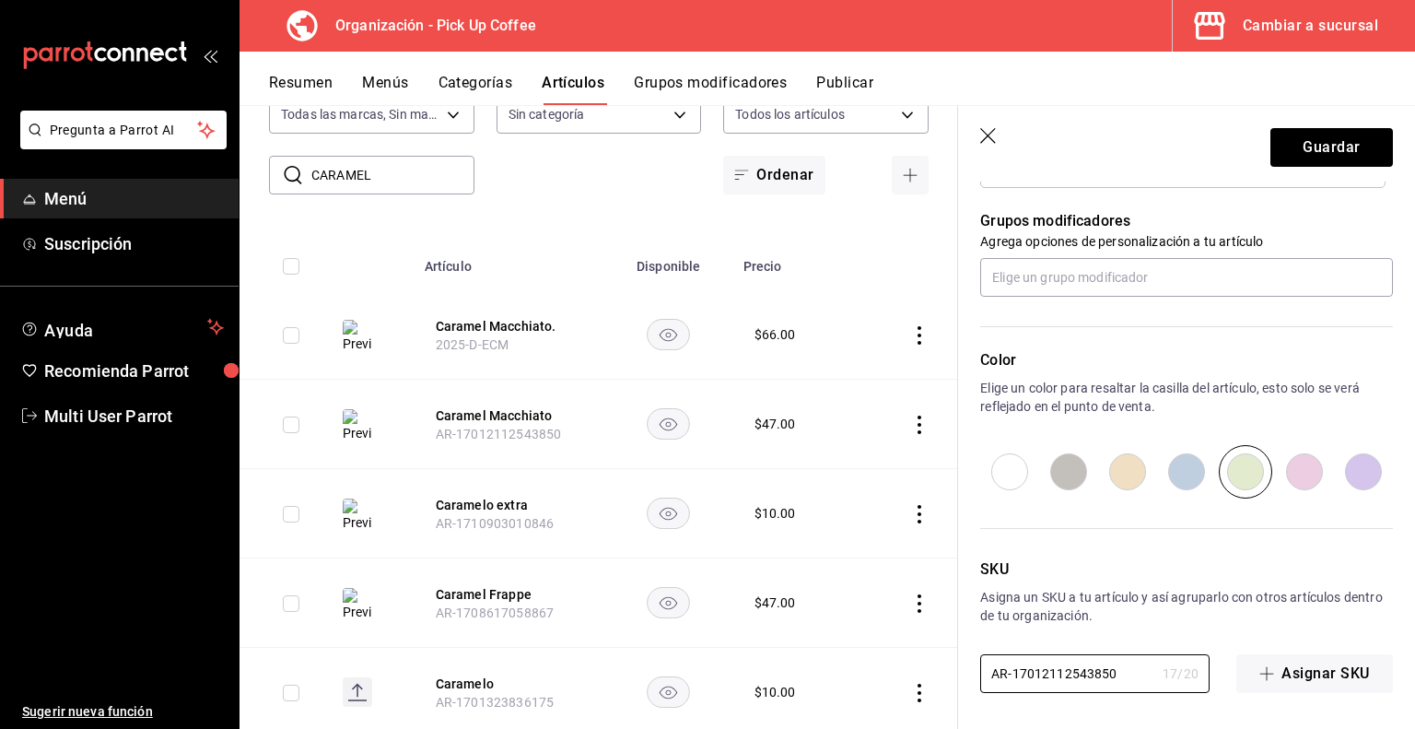
drag, startPoint x: 1120, startPoint y: 670, endPoint x: 842, endPoint y: 670, distance: 277.4
click at [842, 670] on main "Artículos organización Edita el precio e imagen de tus artículos. Asigna una ca…" at bounding box center [828, 417] width 1176 height 624
paste input "2025-T-ECM"
type textarea "x"
type input "2025-T-ECM"
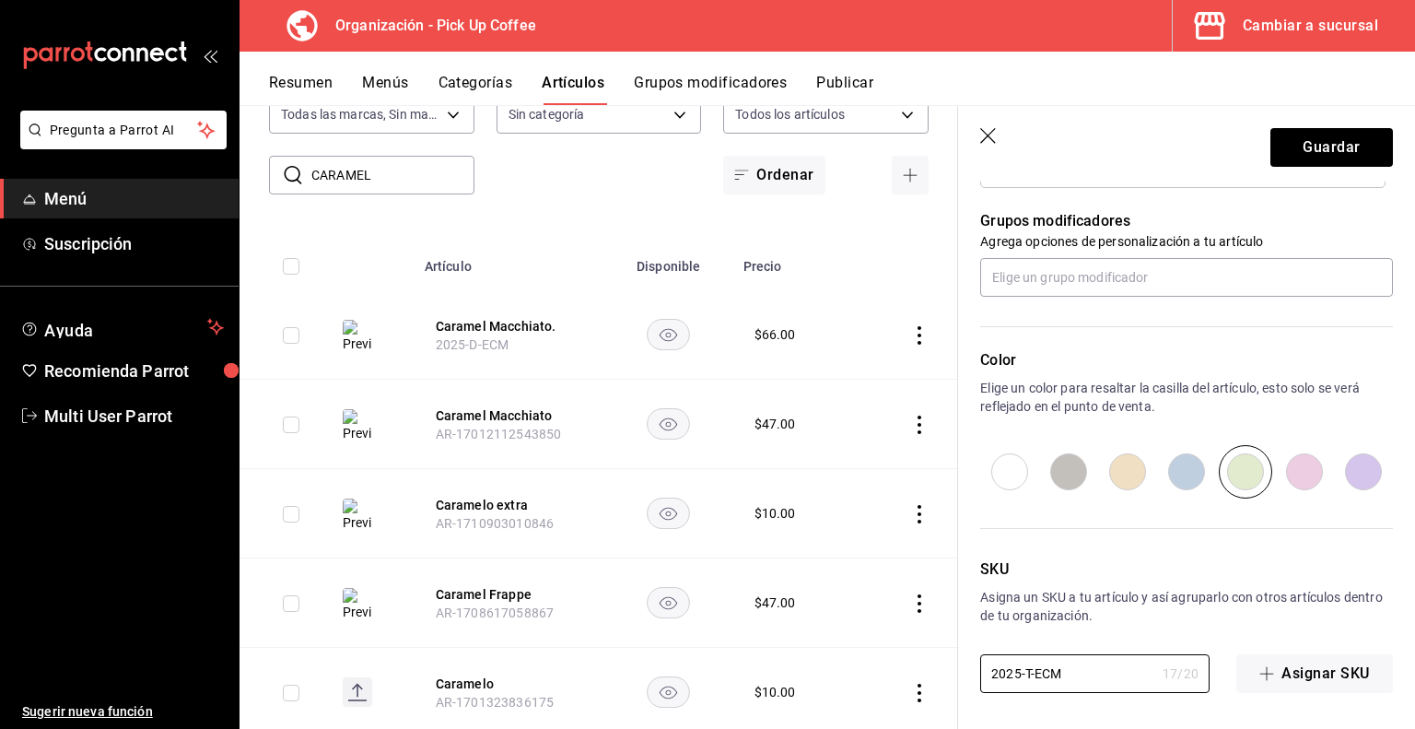
type textarea "x"
type input "2025-T-ECM"
click at [1327, 154] on button "Guardar" at bounding box center [1332, 147] width 123 height 39
type textarea "x"
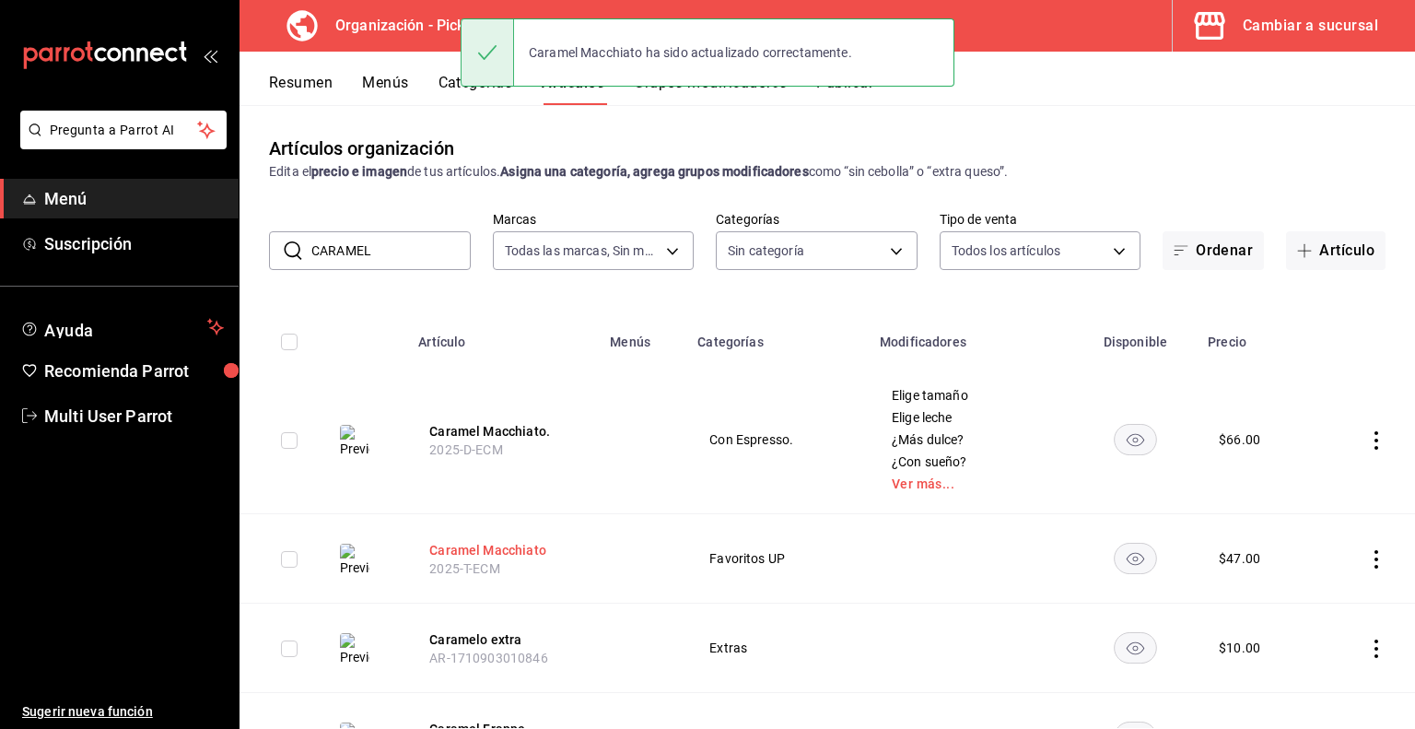
click at [498, 553] on button "Caramel Macchiato" at bounding box center [502, 550] width 147 height 18
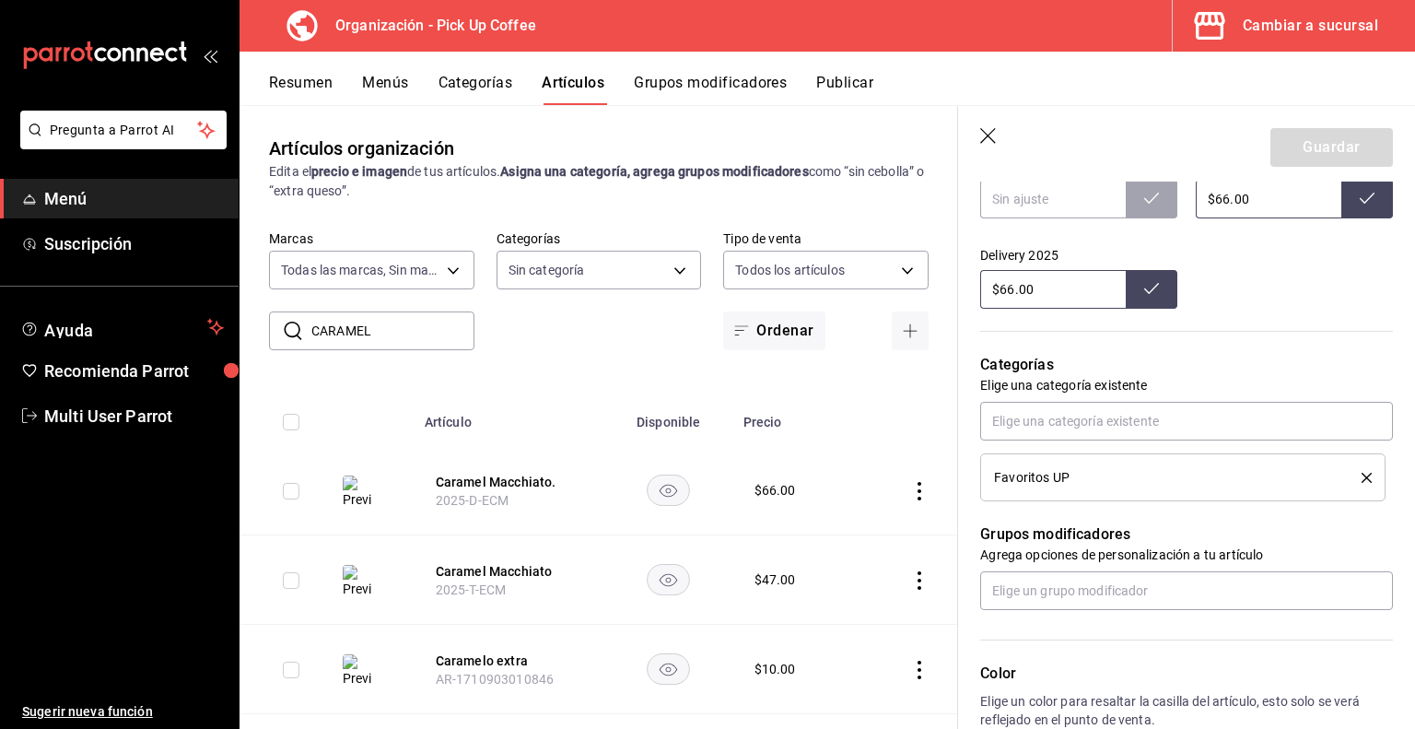
scroll to position [800, 0]
click at [1017, 592] on input "text" at bounding box center [1186, 589] width 413 height 39
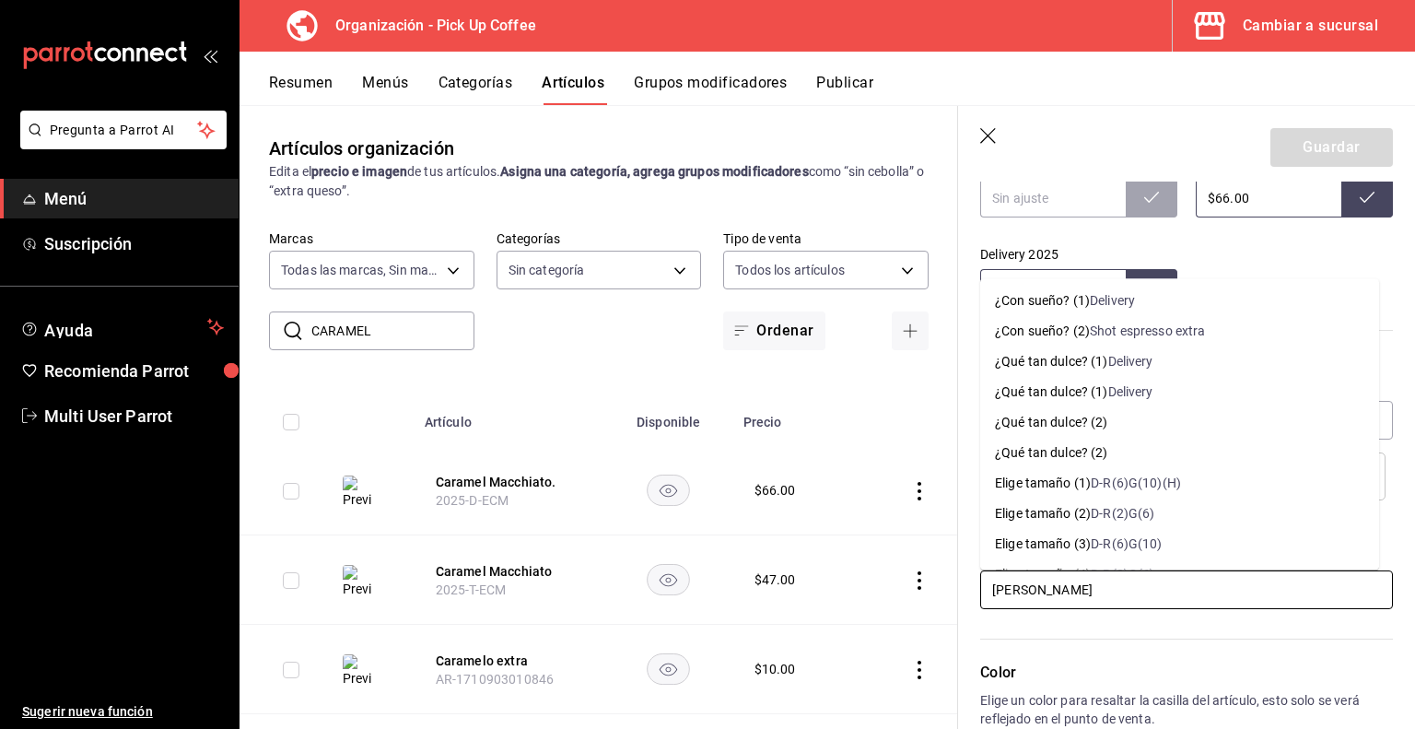
scroll to position [148, 0]
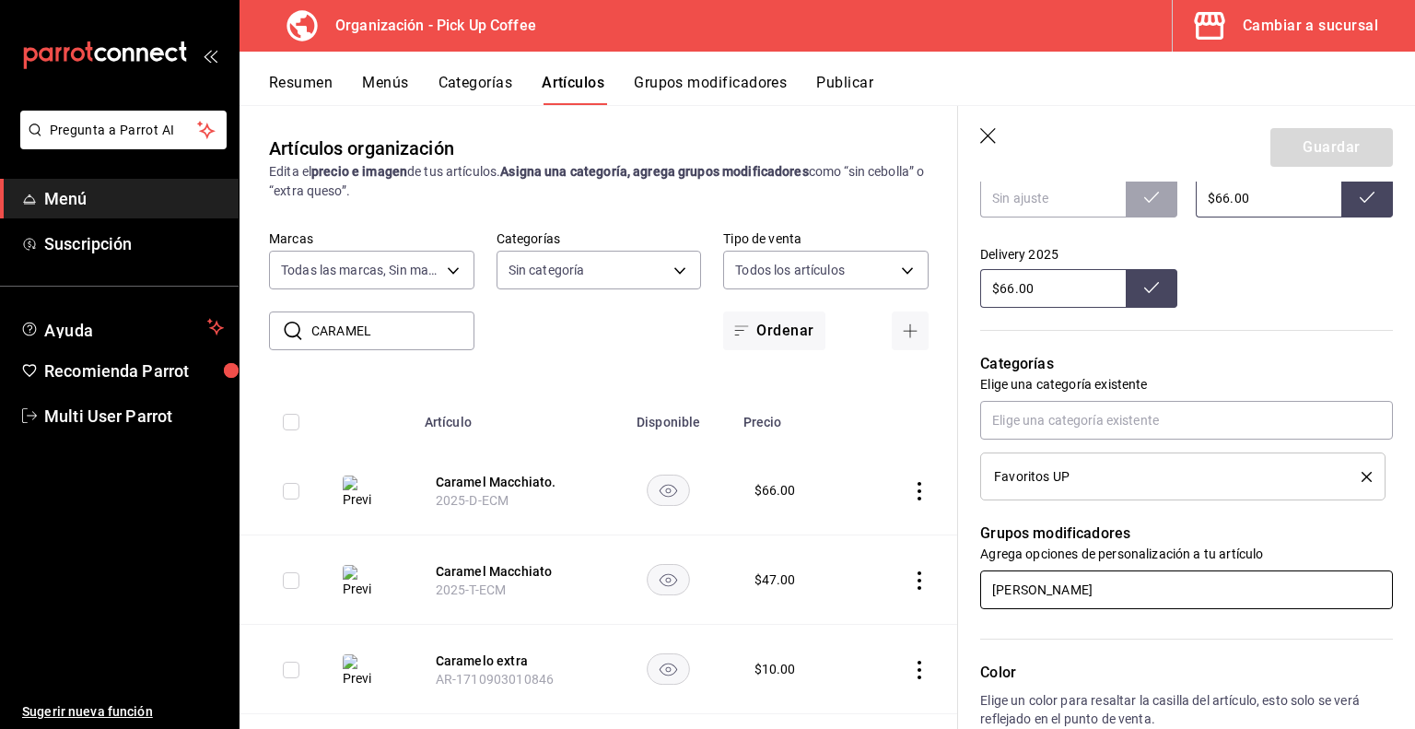
type input "[PERSON_NAME]"
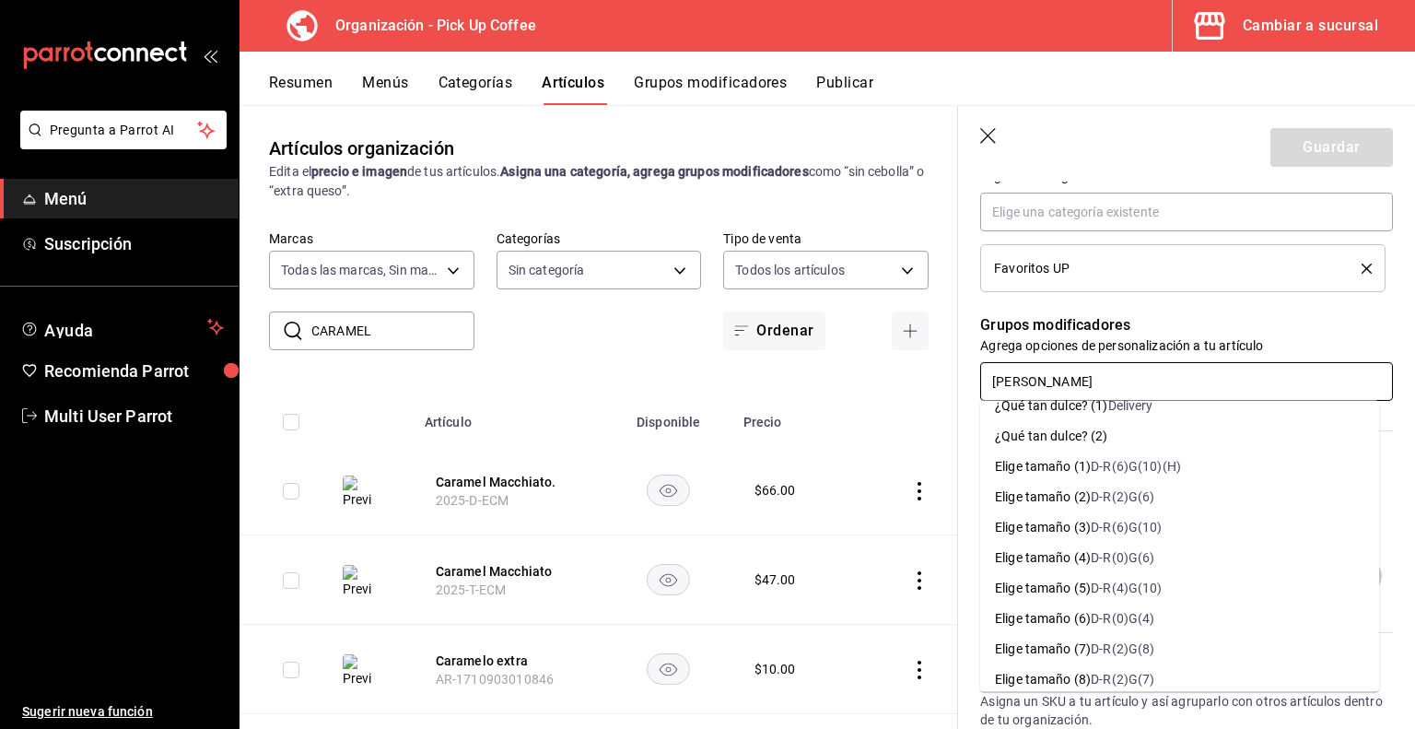
scroll to position [88, 0]
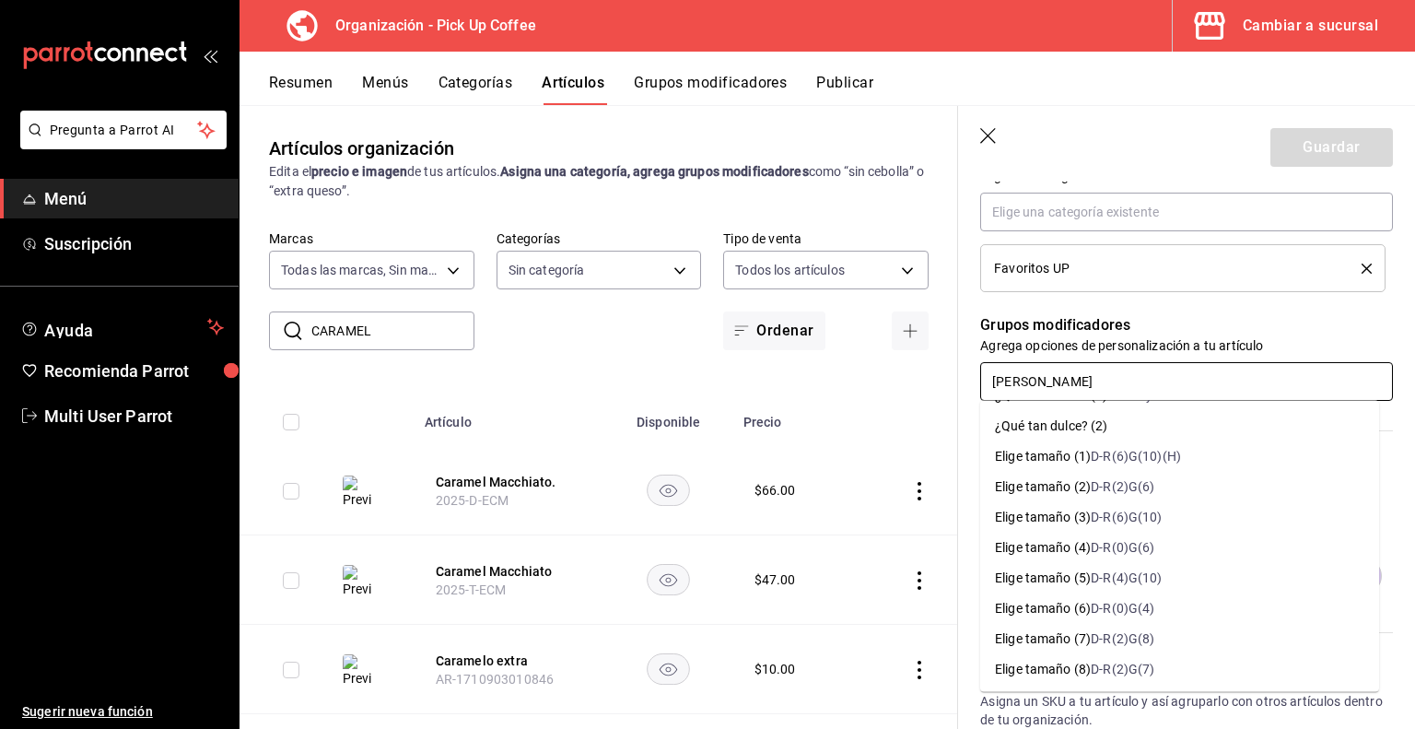
type input "[PERSON_NAME]"
click at [992, 139] on icon "button" at bounding box center [989, 137] width 18 height 18
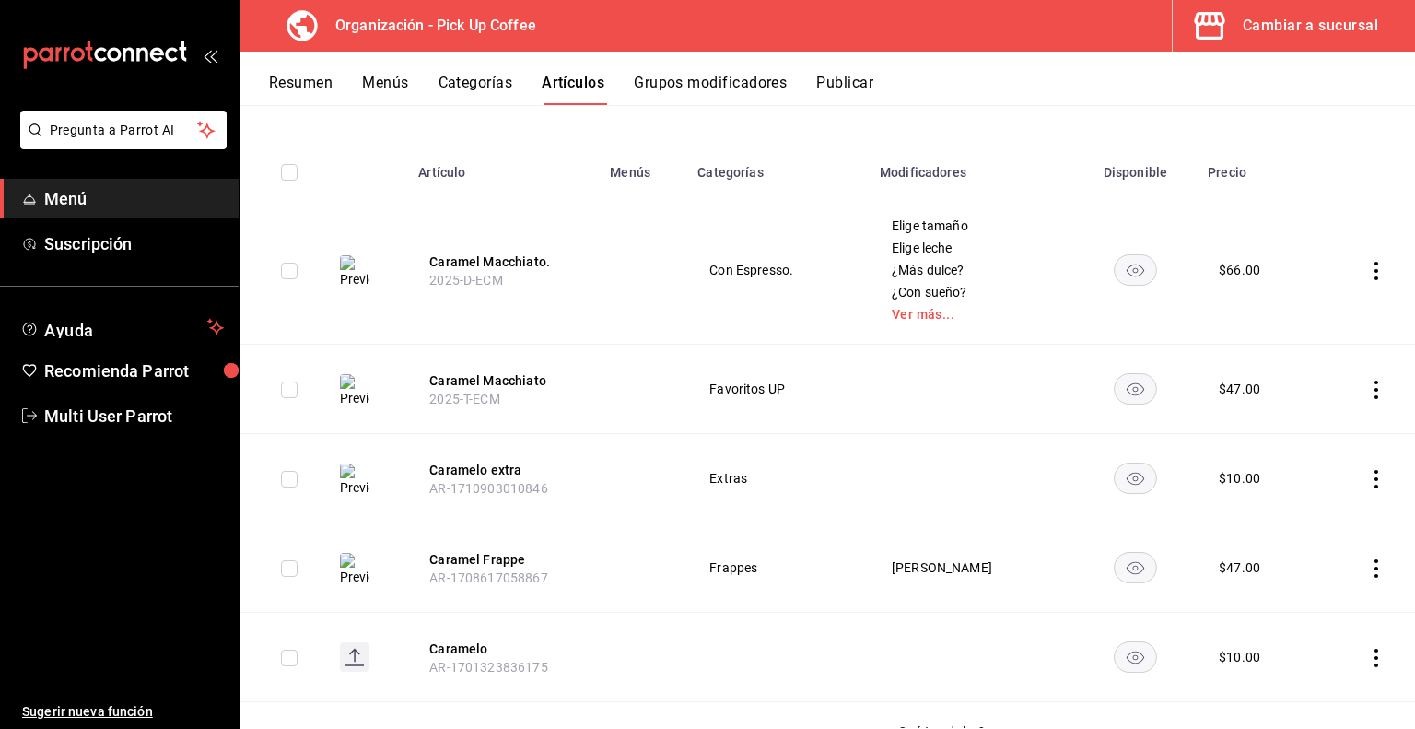
scroll to position [169, 0]
click at [520, 376] on button "Caramel Macchiato" at bounding box center [502, 381] width 147 height 18
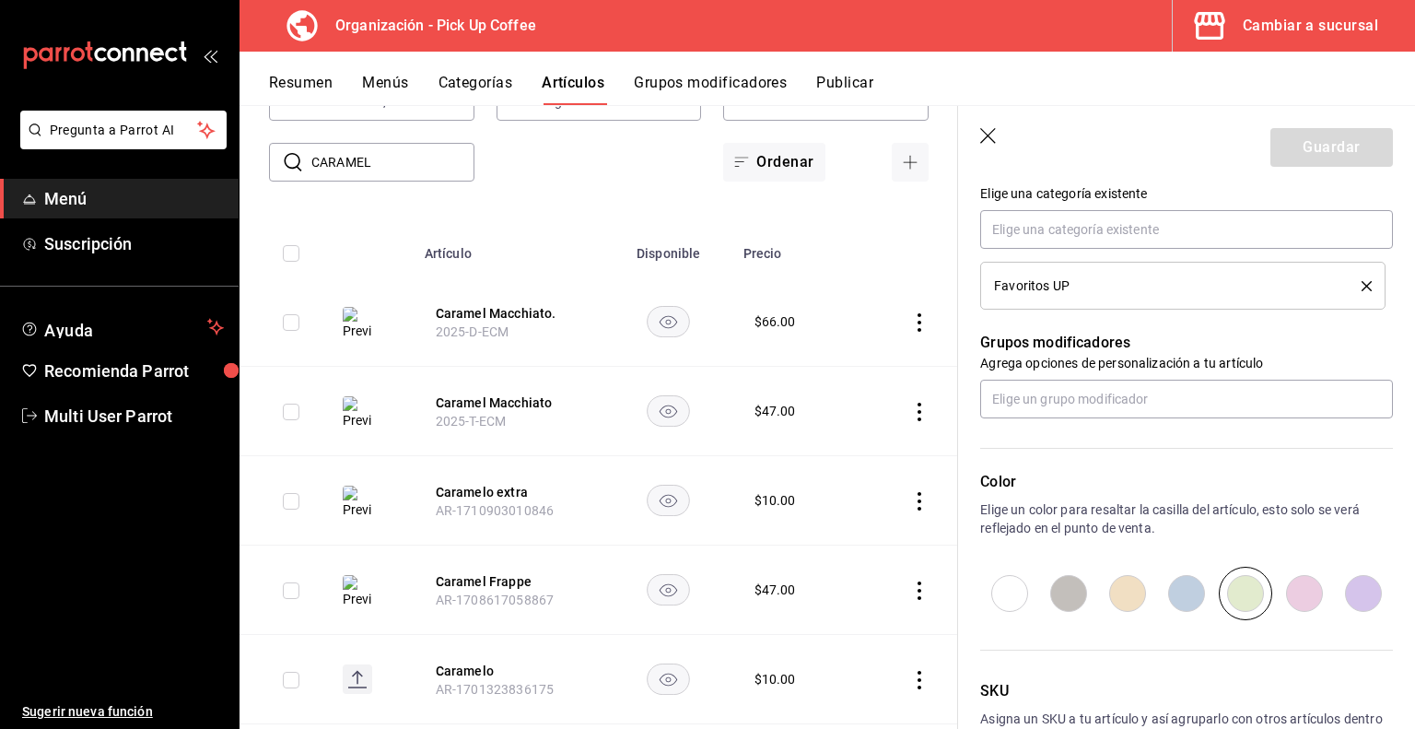
scroll to position [992, 0]
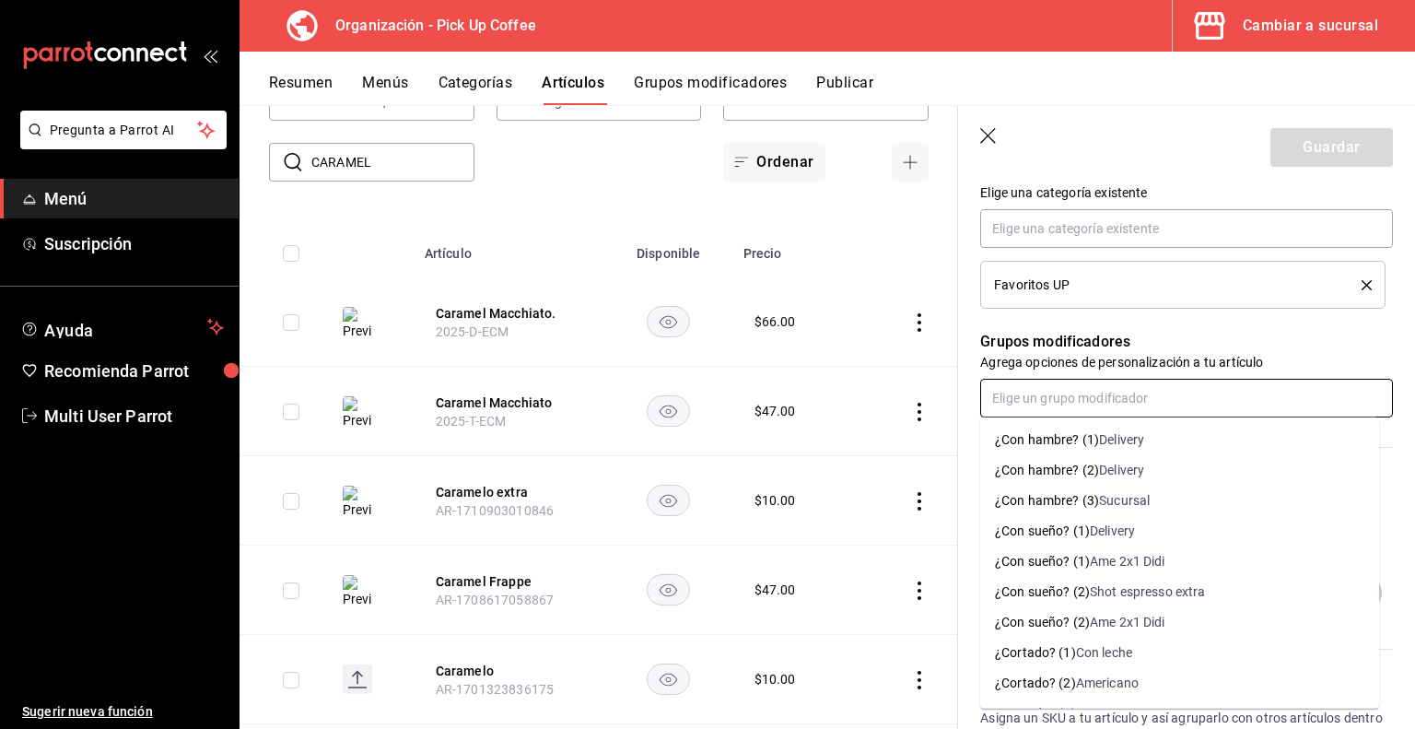
click at [1074, 392] on input "text" at bounding box center [1186, 398] width 413 height 39
type input "e"
click at [756, 80] on button "Grupos modificadores" at bounding box center [710, 89] width 153 height 31
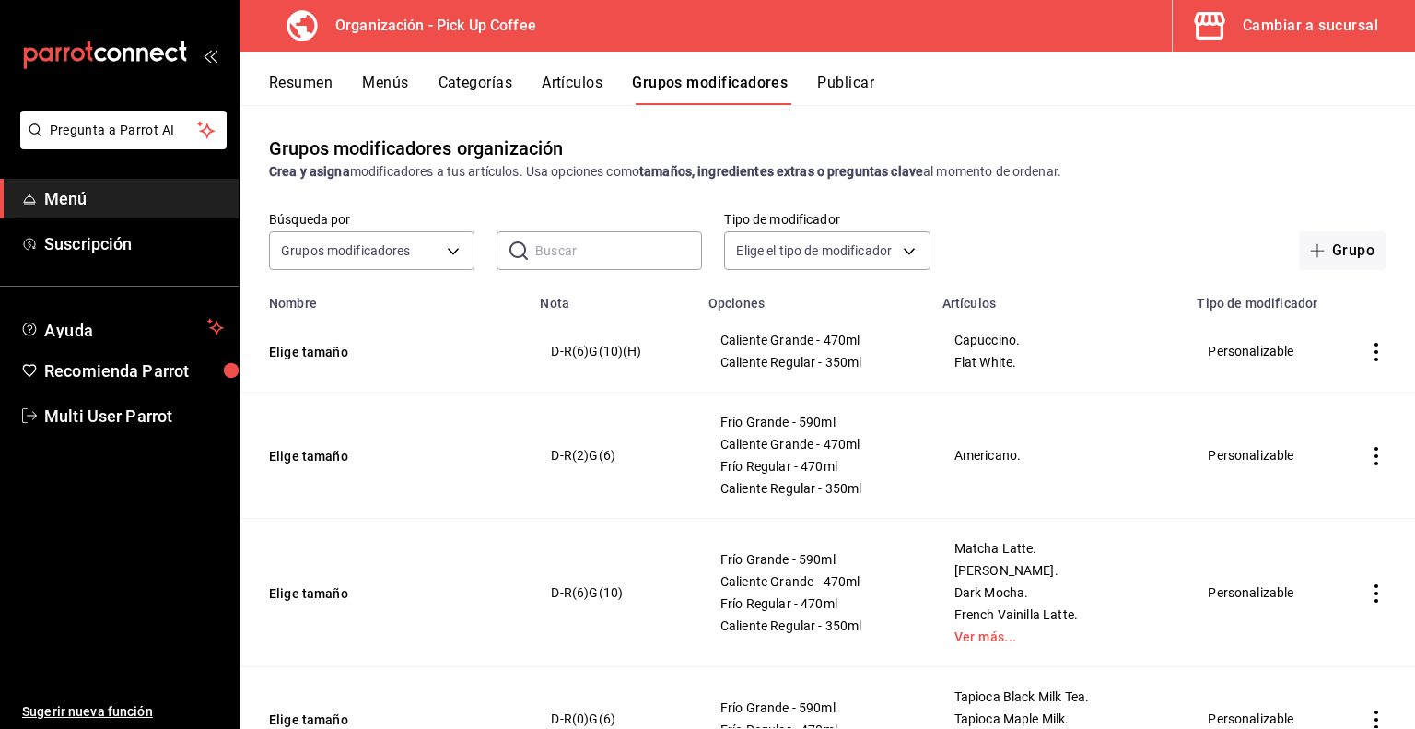
click at [306, 91] on button "Resumen" at bounding box center [301, 89] width 64 height 31
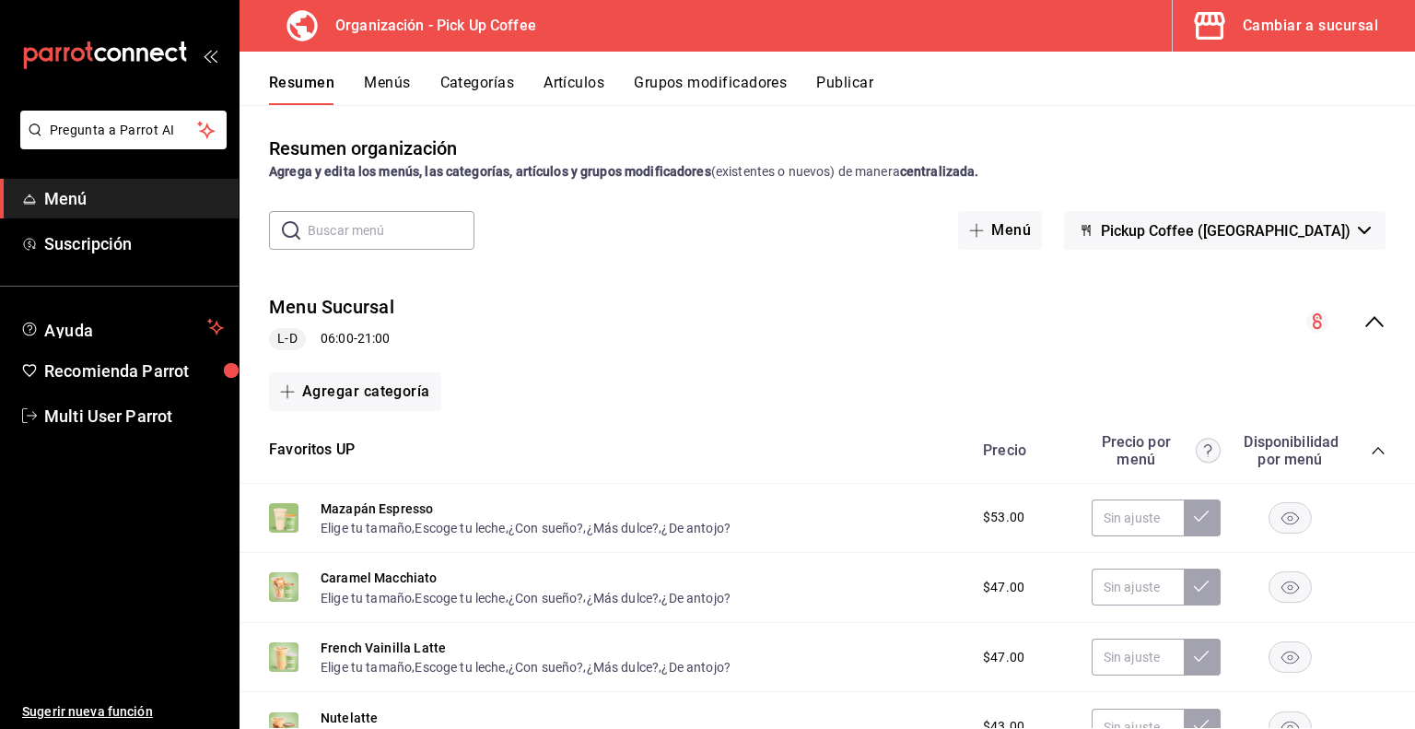
scroll to position [100, 0]
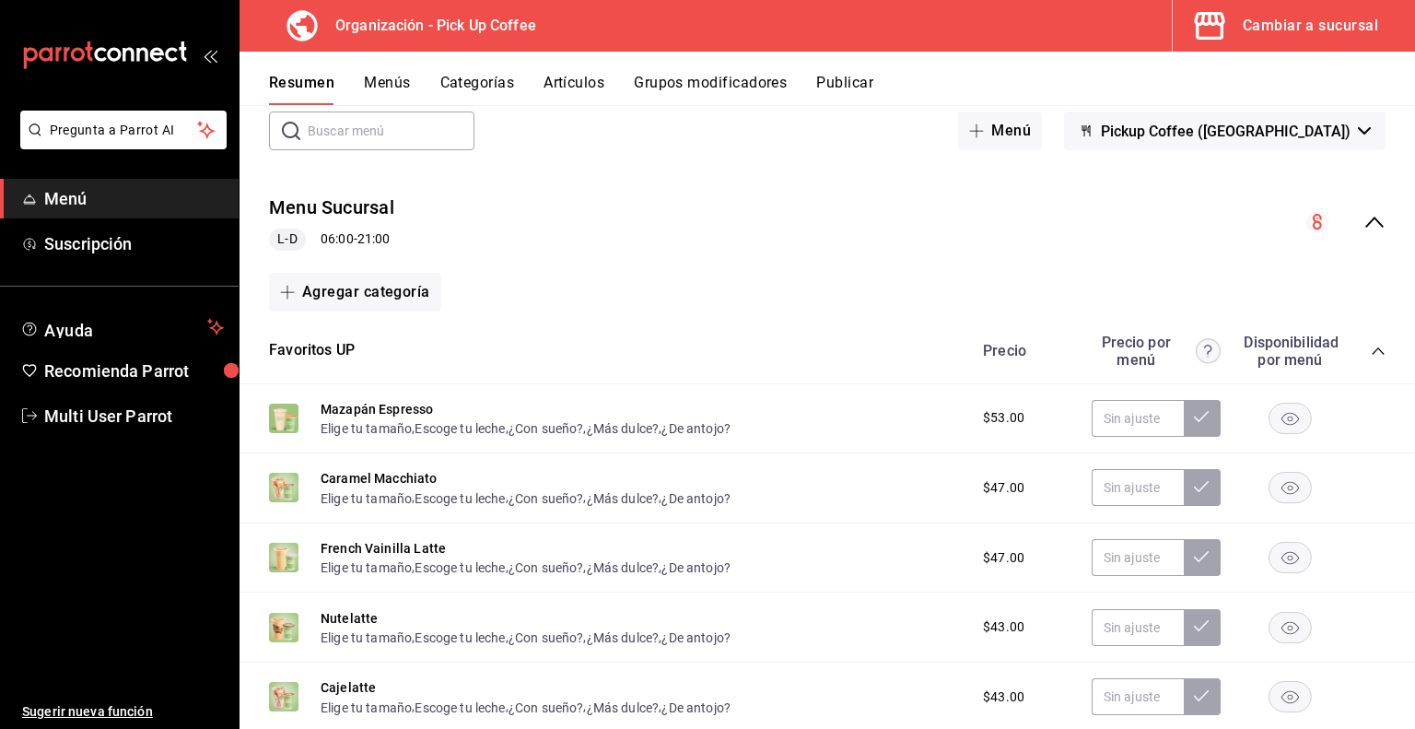
click at [390, 91] on button "Menús" at bounding box center [387, 89] width 46 height 31
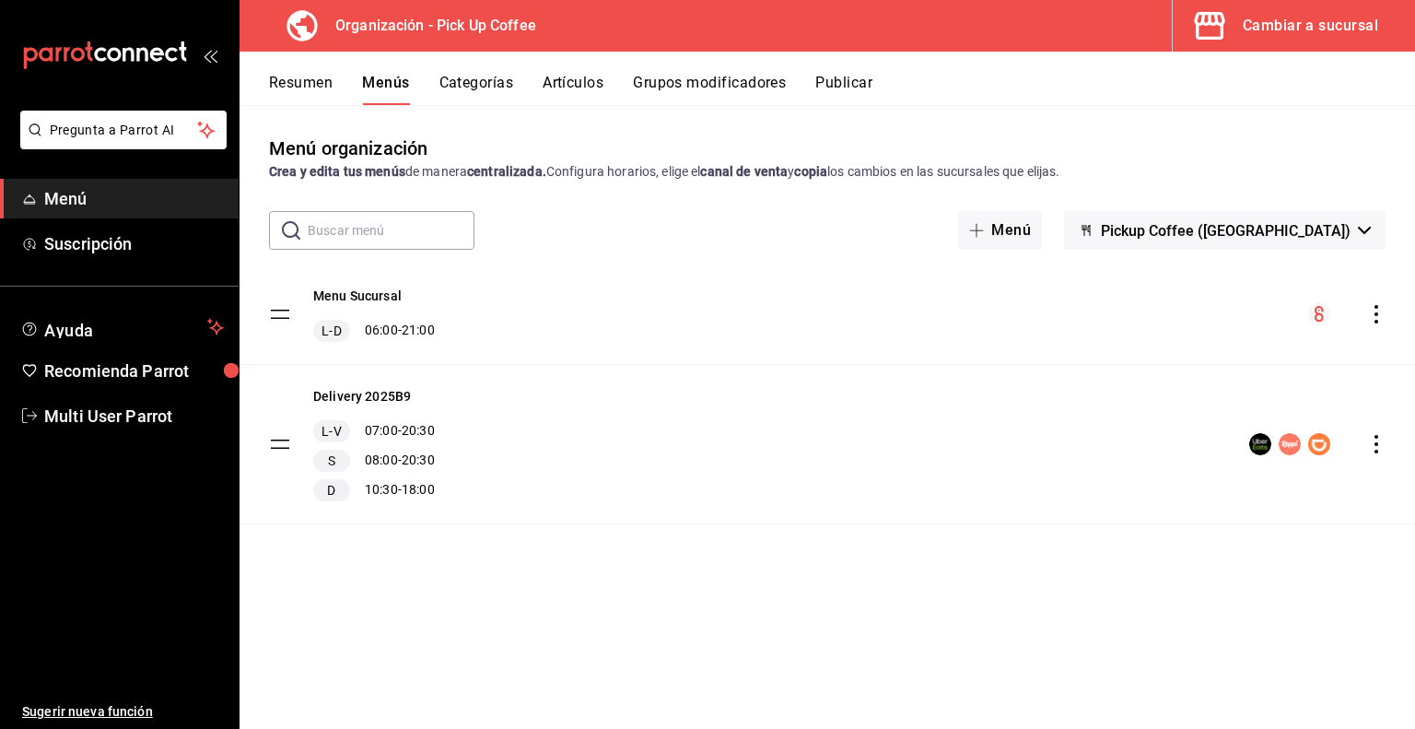
click at [1378, 313] on icon "actions" at bounding box center [1377, 314] width 4 height 18
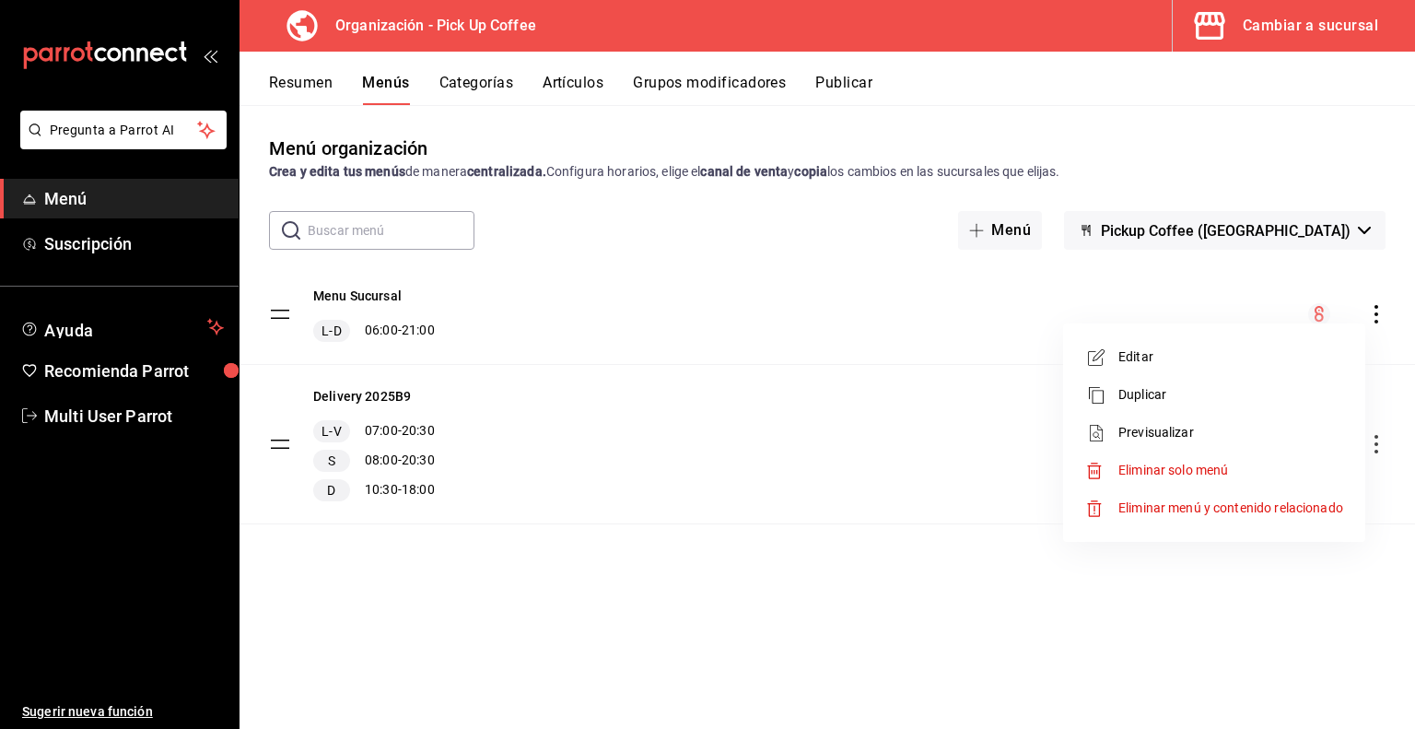
click at [1151, 427] on span "Previsualizar" at bounding box center [1231, 432] width 225 height 19
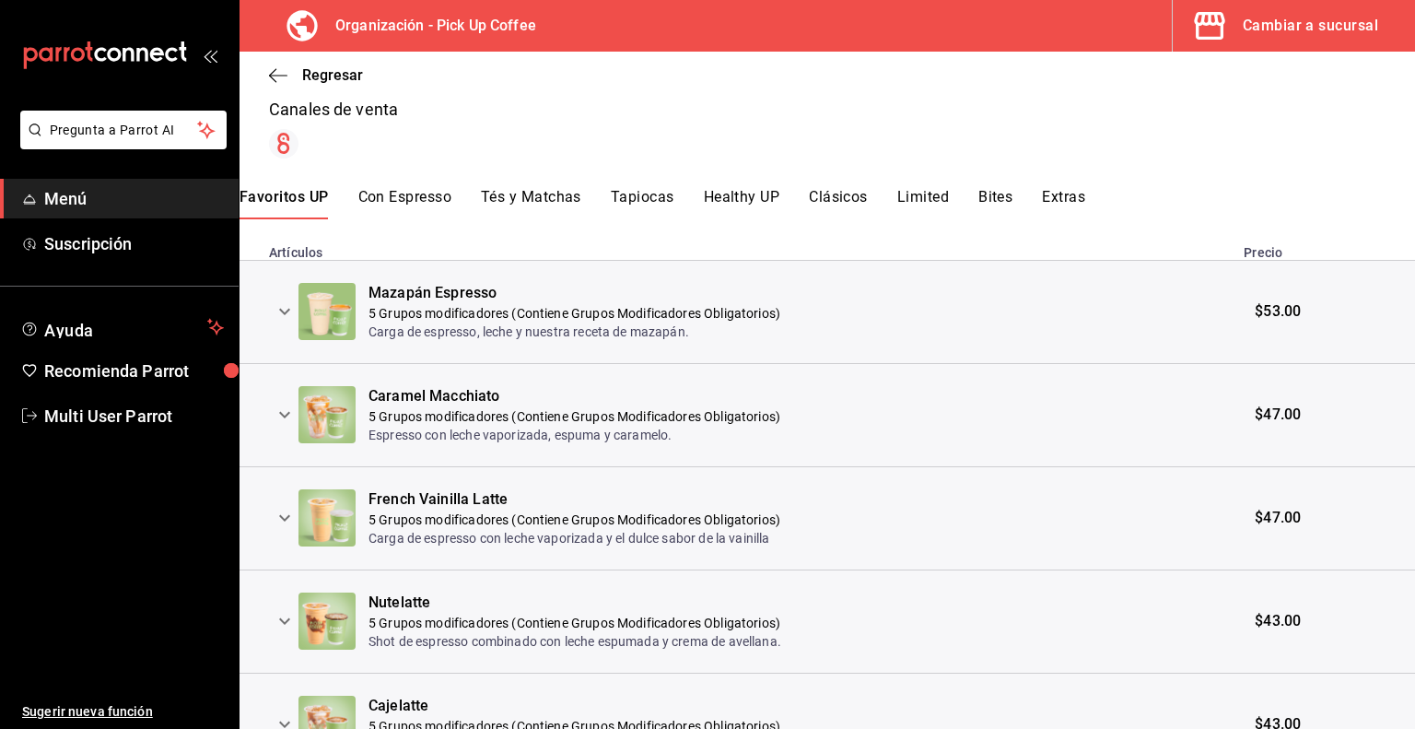
scroll to position [295, 0]
click at [285, 301] on icon "expand row" at bounding box center [285, 310] width 22 height 22
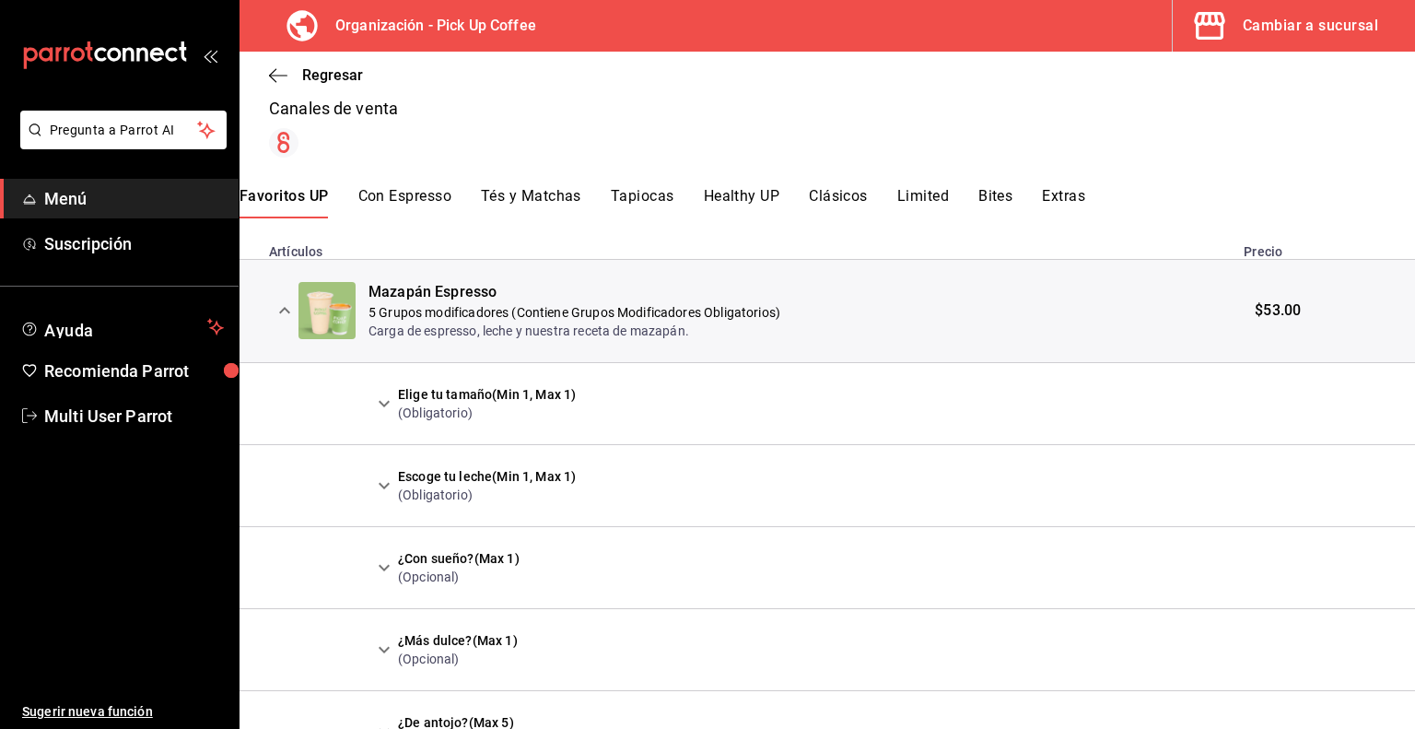
click at [380, 406] on icon "expand row" at bounding box center [384, 404] width 22 height 22
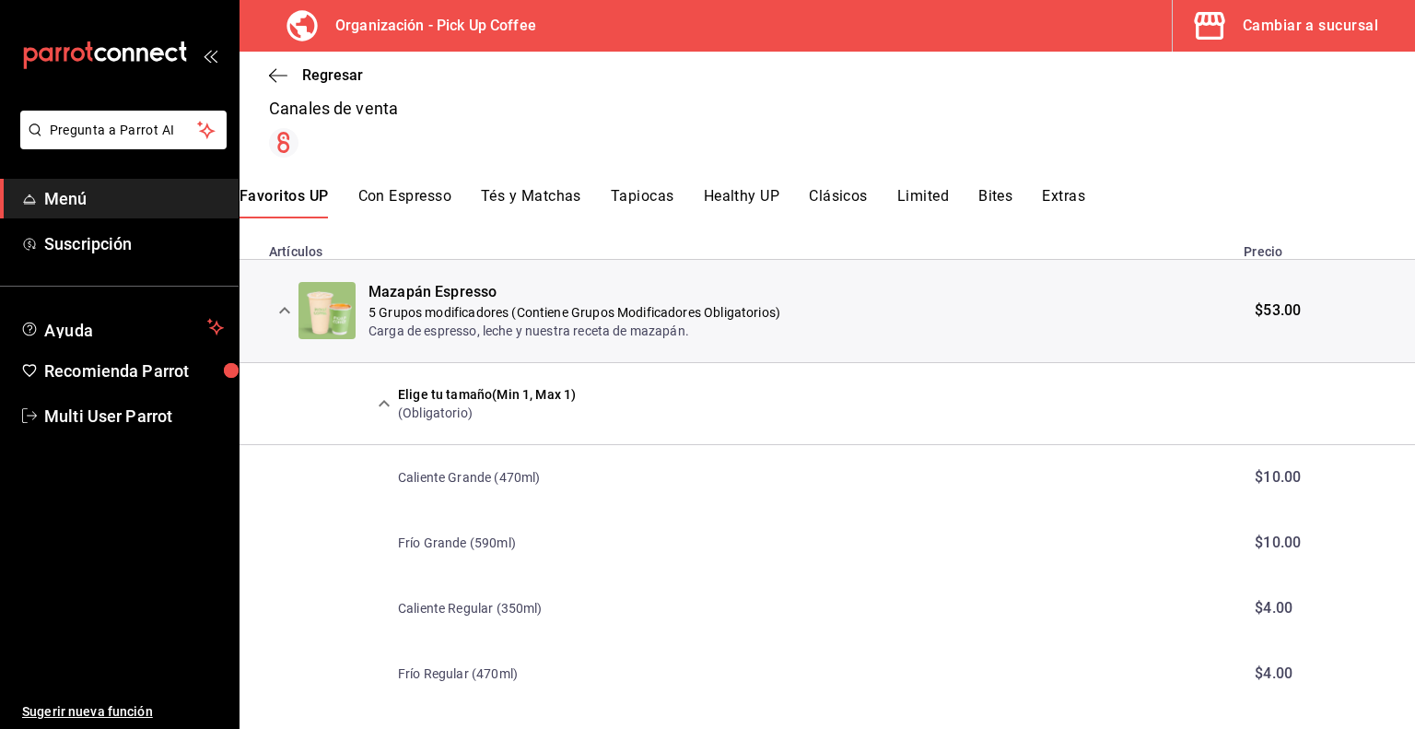
click at [380, 406] on icon "expand row" at bounding box center [384, 404] width 22 height 22
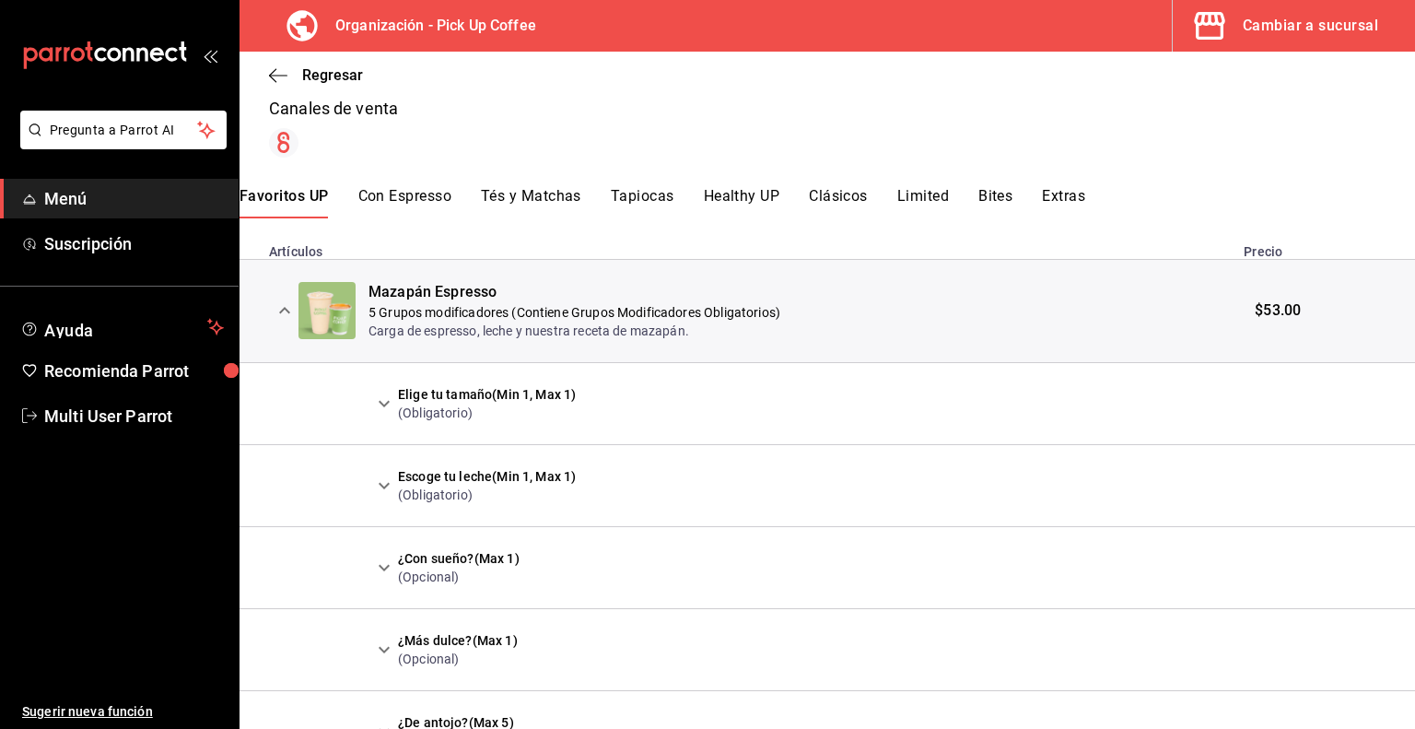
click at [380, 406] on icon "expand row" at bounding box center [384, 404] width 22 height 22
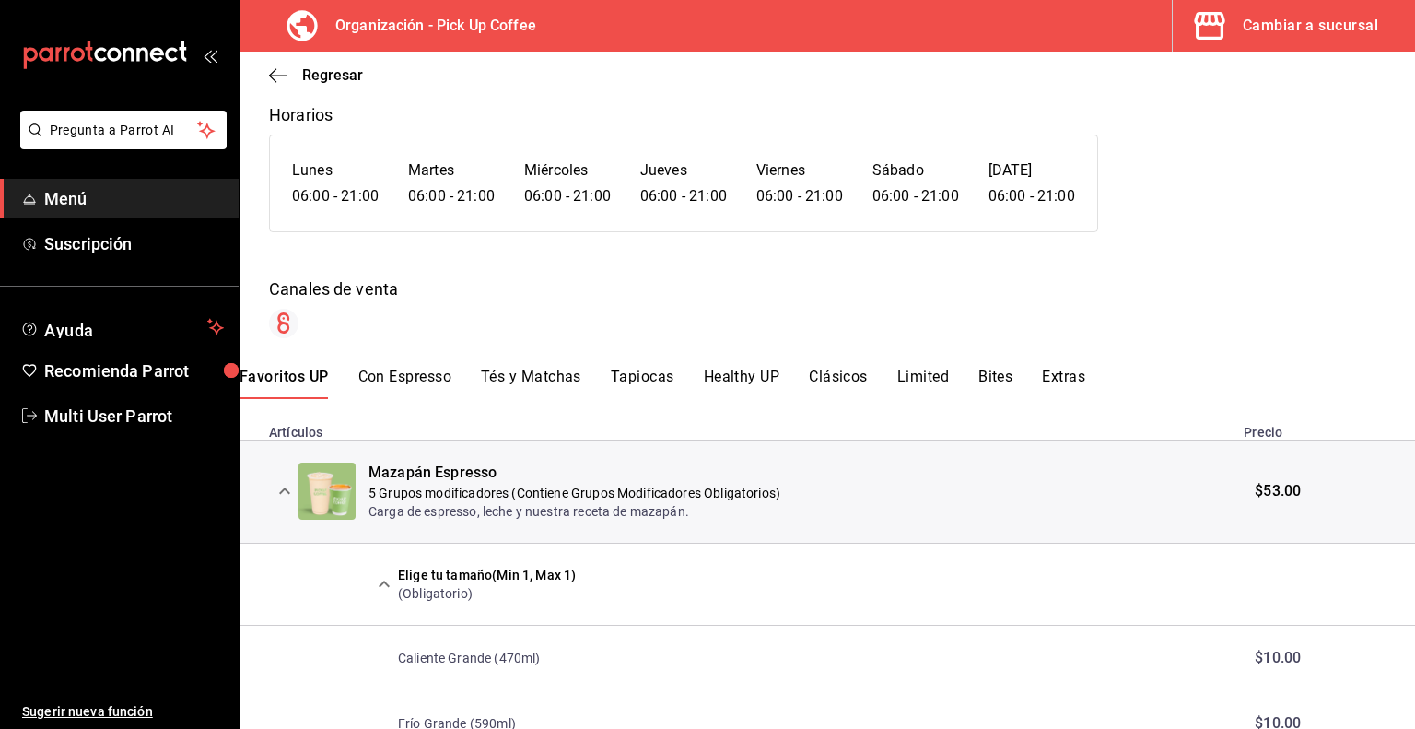
scroll to position [0, 0]
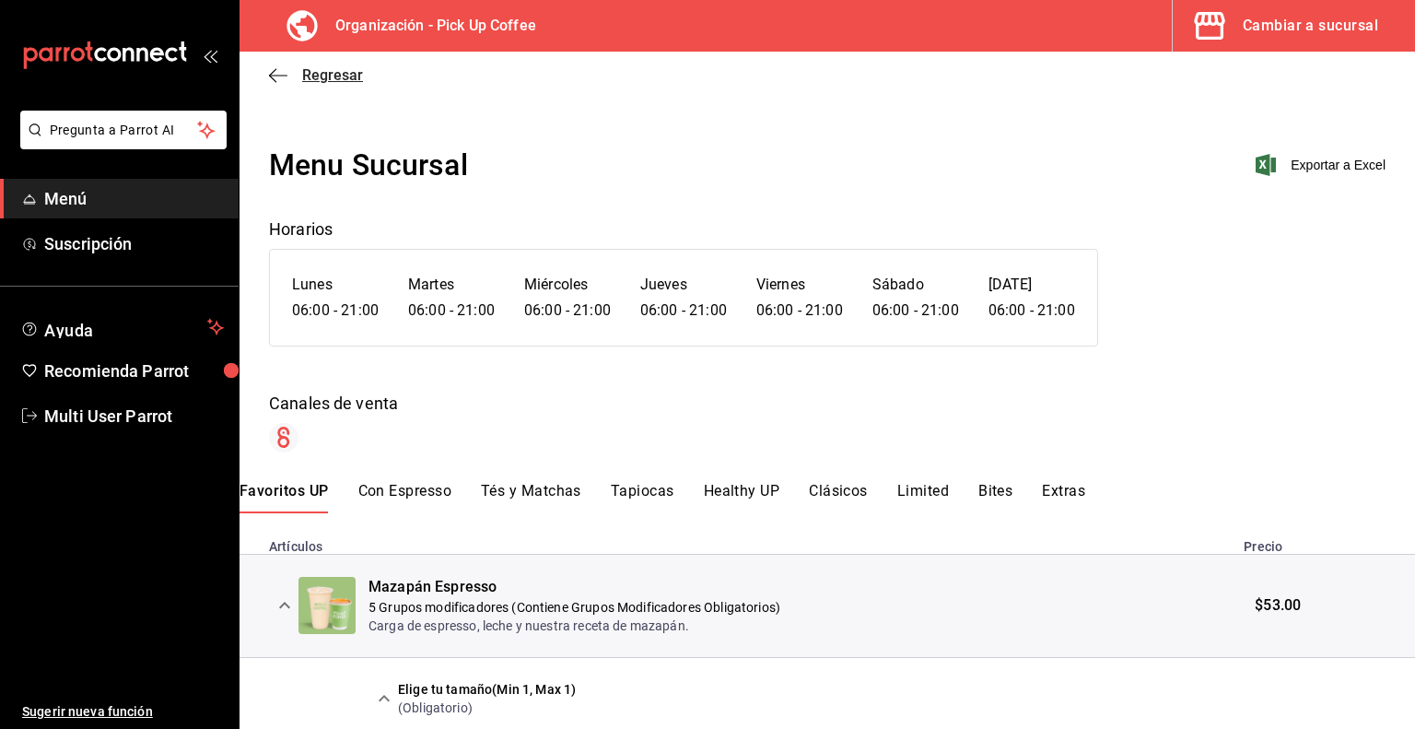
click at [273, 83] on icon "button" at bounding box center [278, 75] width 18 height 17
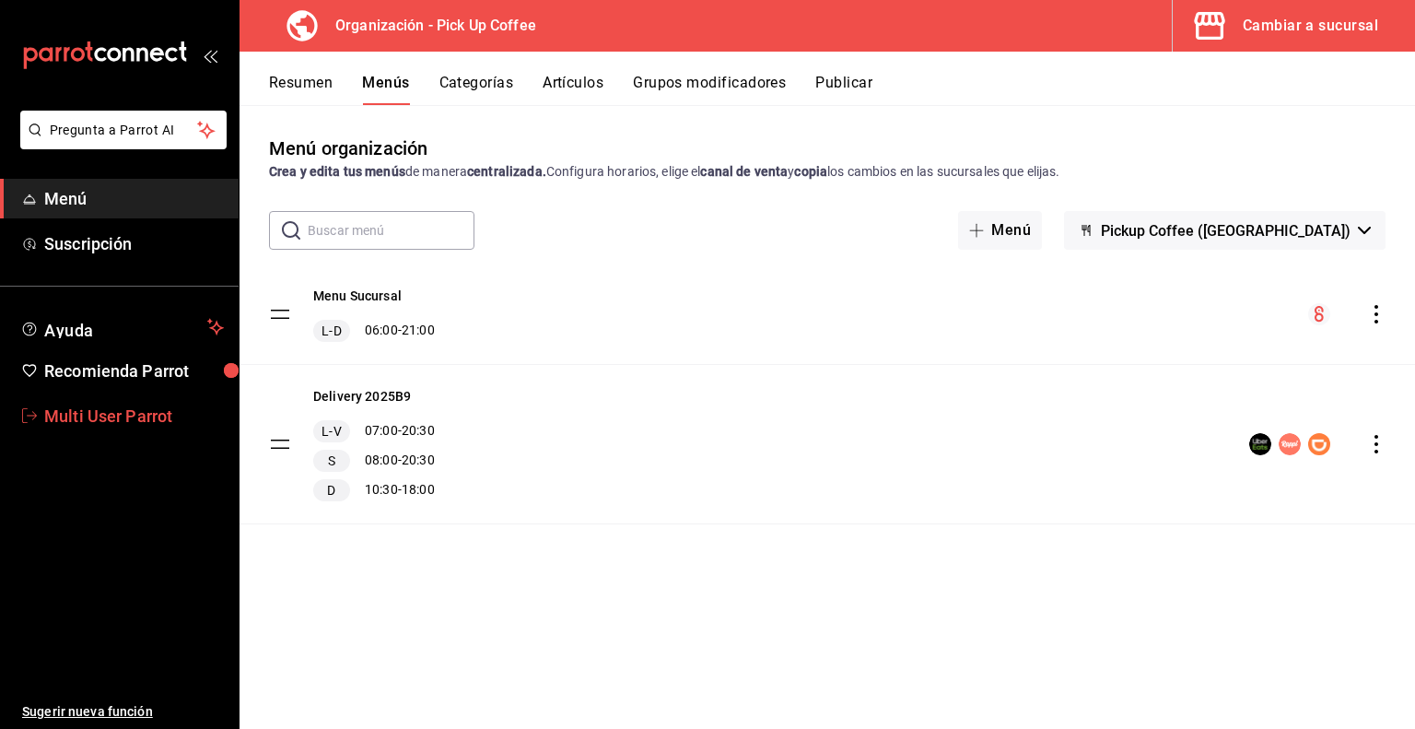
click at [125, 412] on span "Multi User Parrot" at bounding box center [134, 416] width 180 height 25
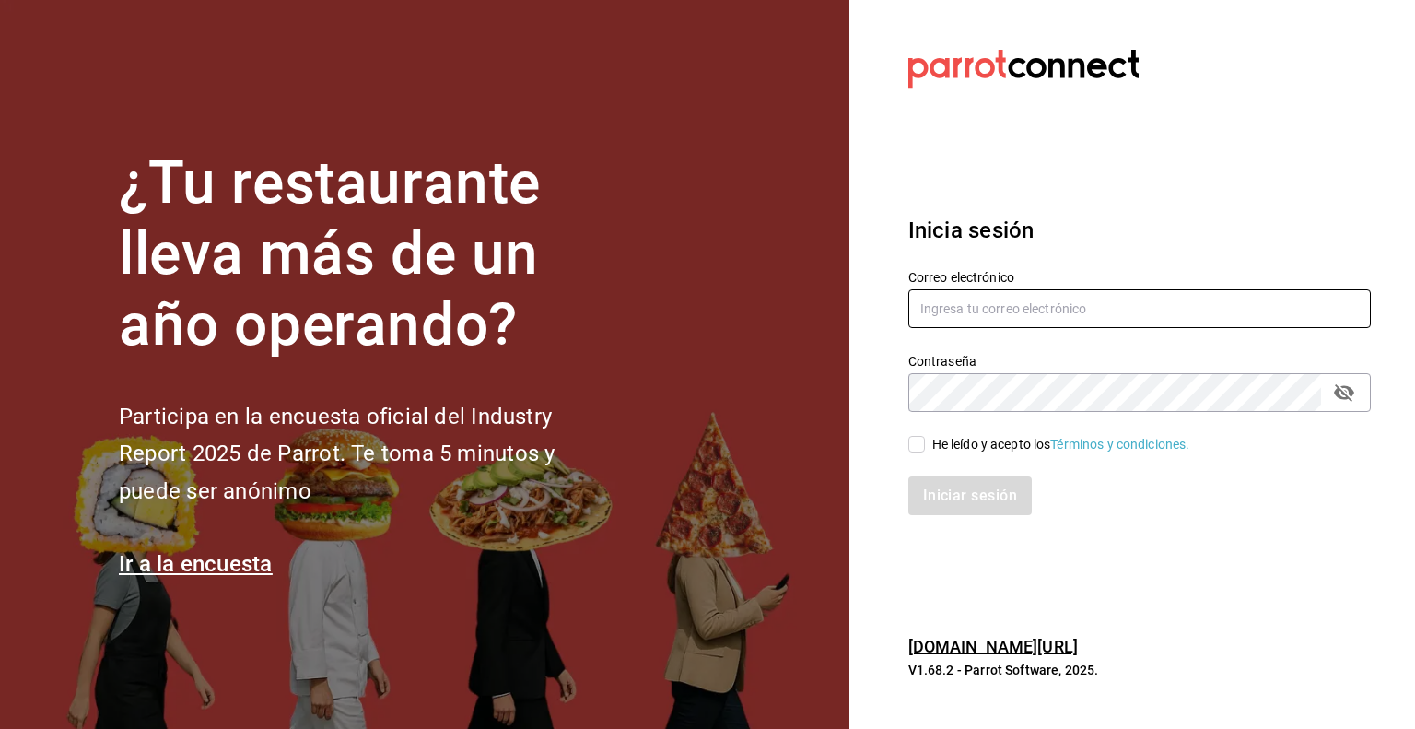
click at [1041, 314] on input "text" at bounding box center [1140, 308] width 463 height 39
type input "[EMAIL_ADDRESS][DOMAIN_NAME]"
click at [910, 449] on input "He leído y acepto los Términos y condiciones." at bounding box center [917, 444] width 17 height 17
checkbox input "true"
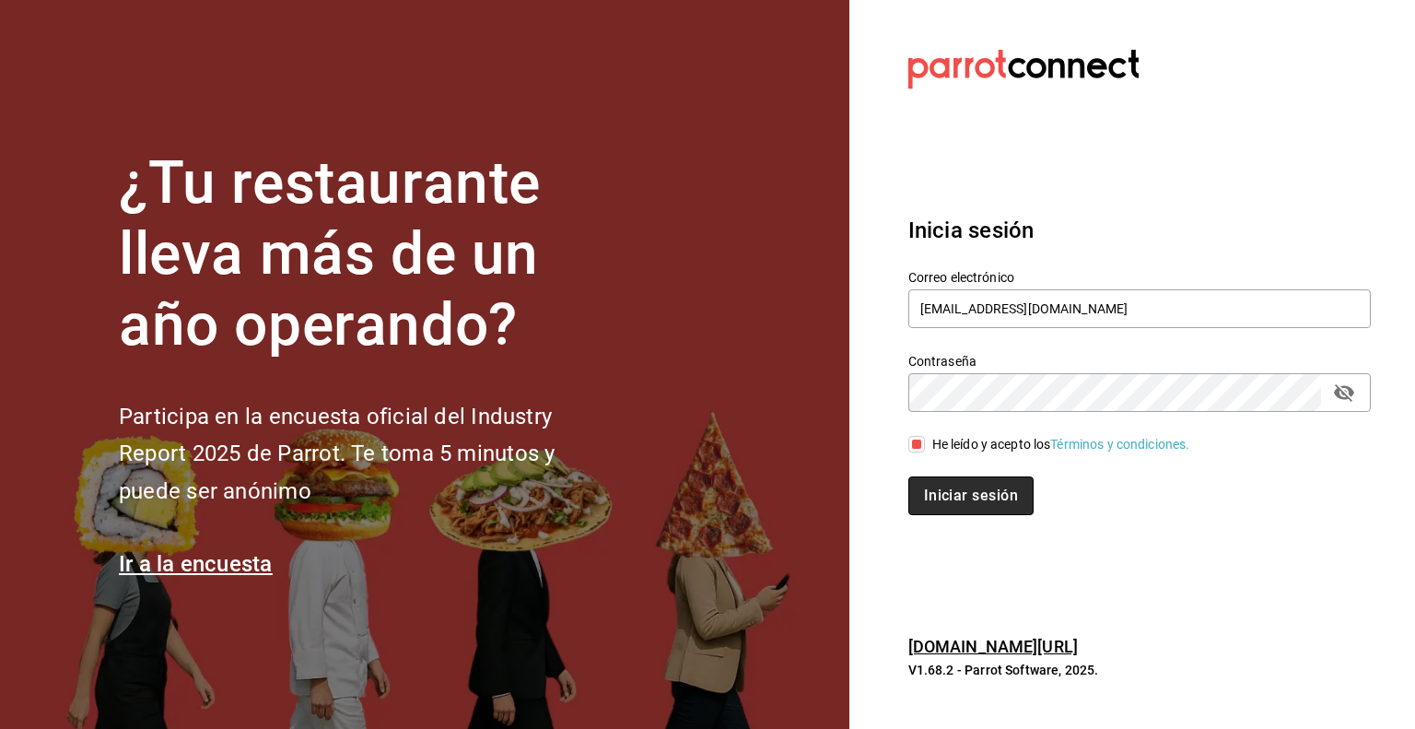
click at [945, 493] on button "Iniciar sesión" at bounding box center [971, 495] width 125 height 39
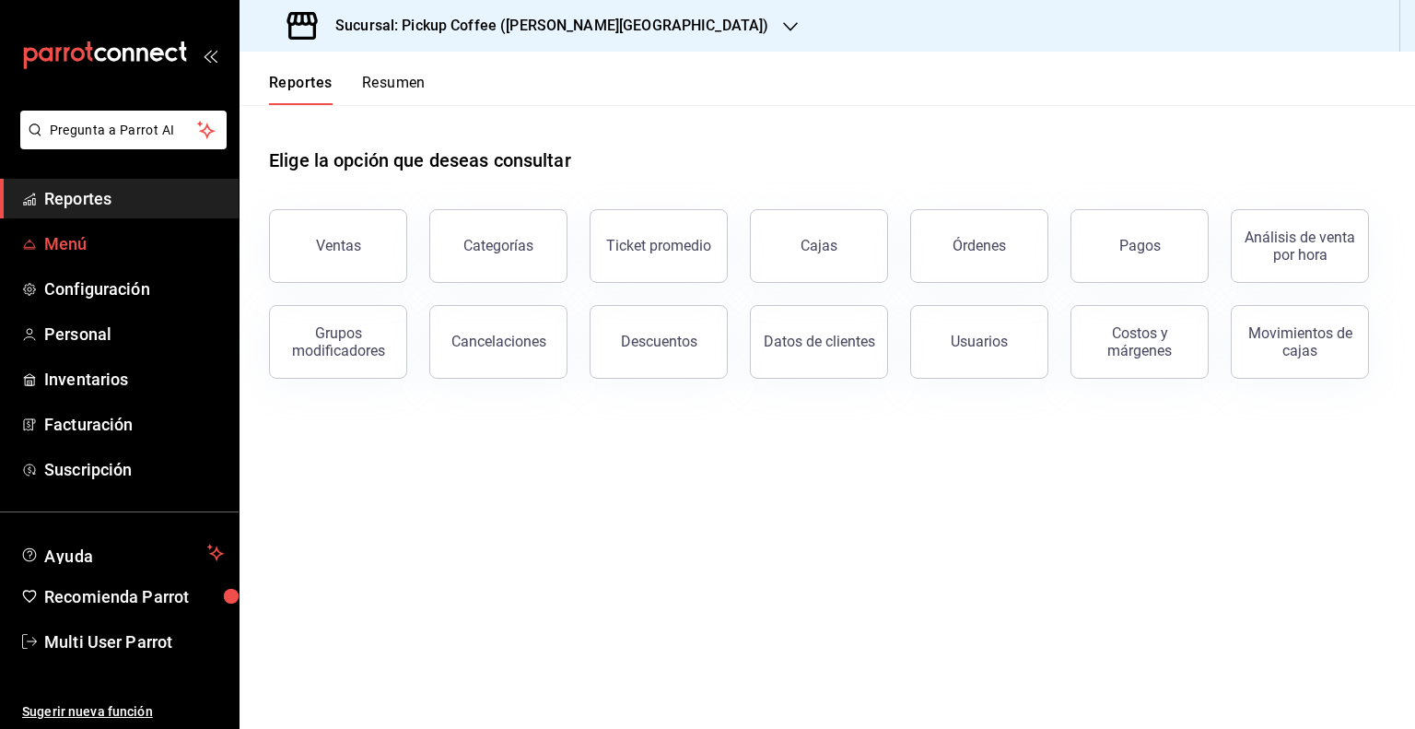
click at [64, 241] on span "Menú" at bounding box center [134, 243] width 180 height 25
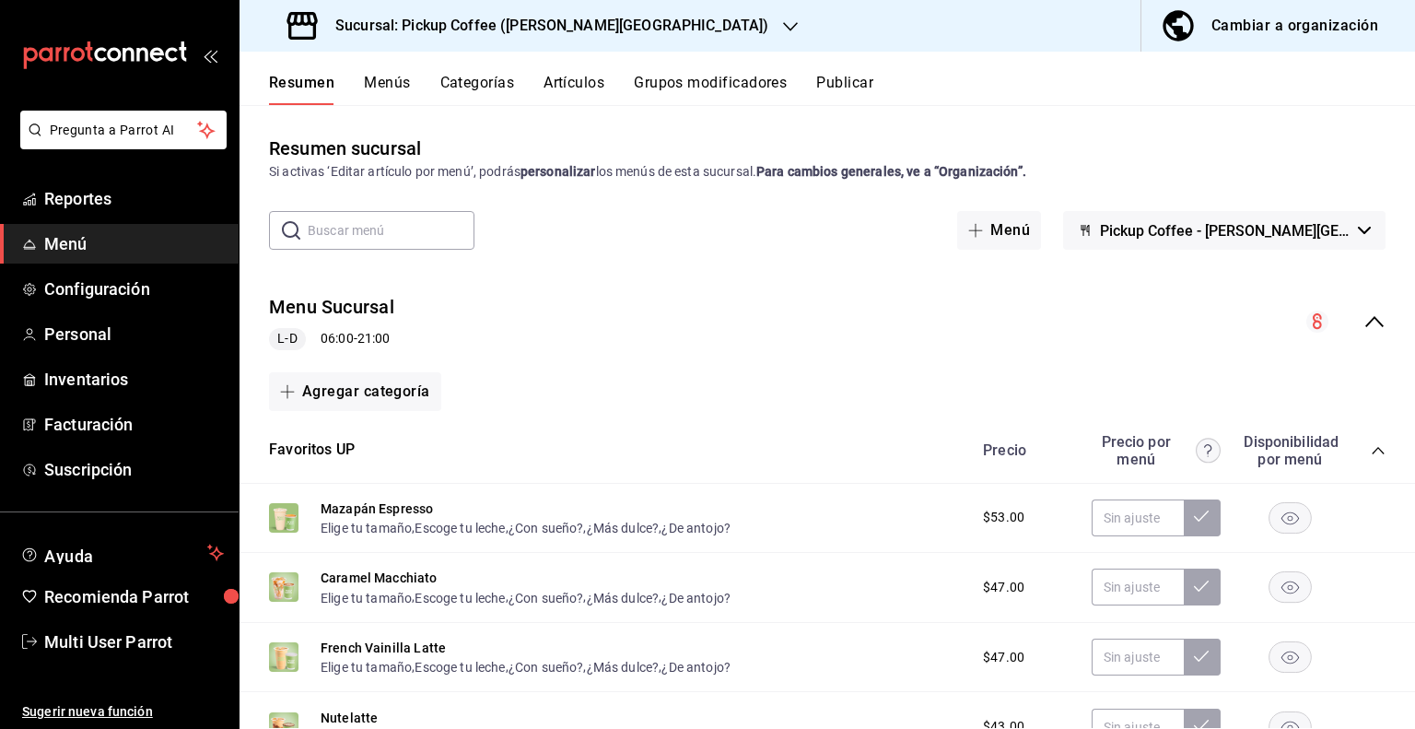
click at [733, 79] on button "Grupos modificadores" at bounding box center [710, 89] width 153 height 31
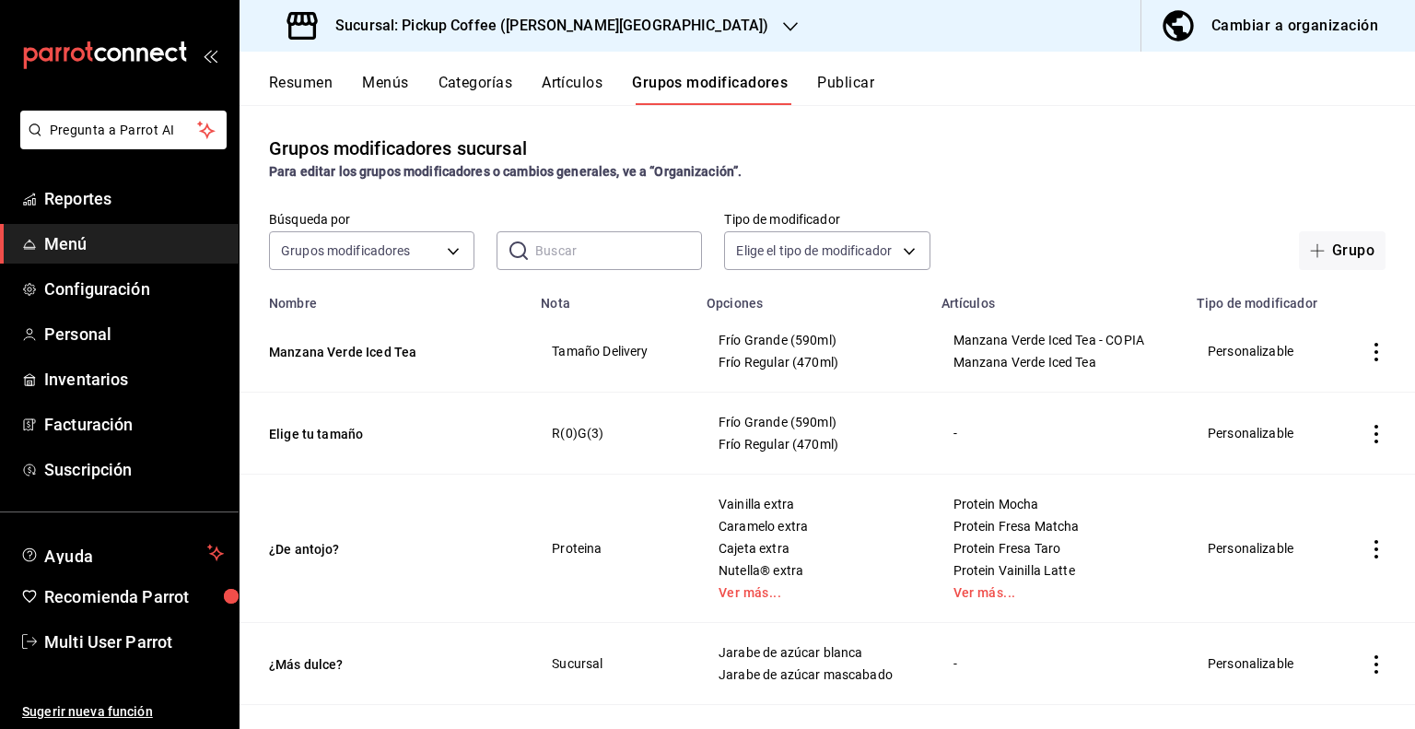
click at [1256, 21] on div "Cambiar a organización" at bounding box center [1295, 26] width 167 height 26
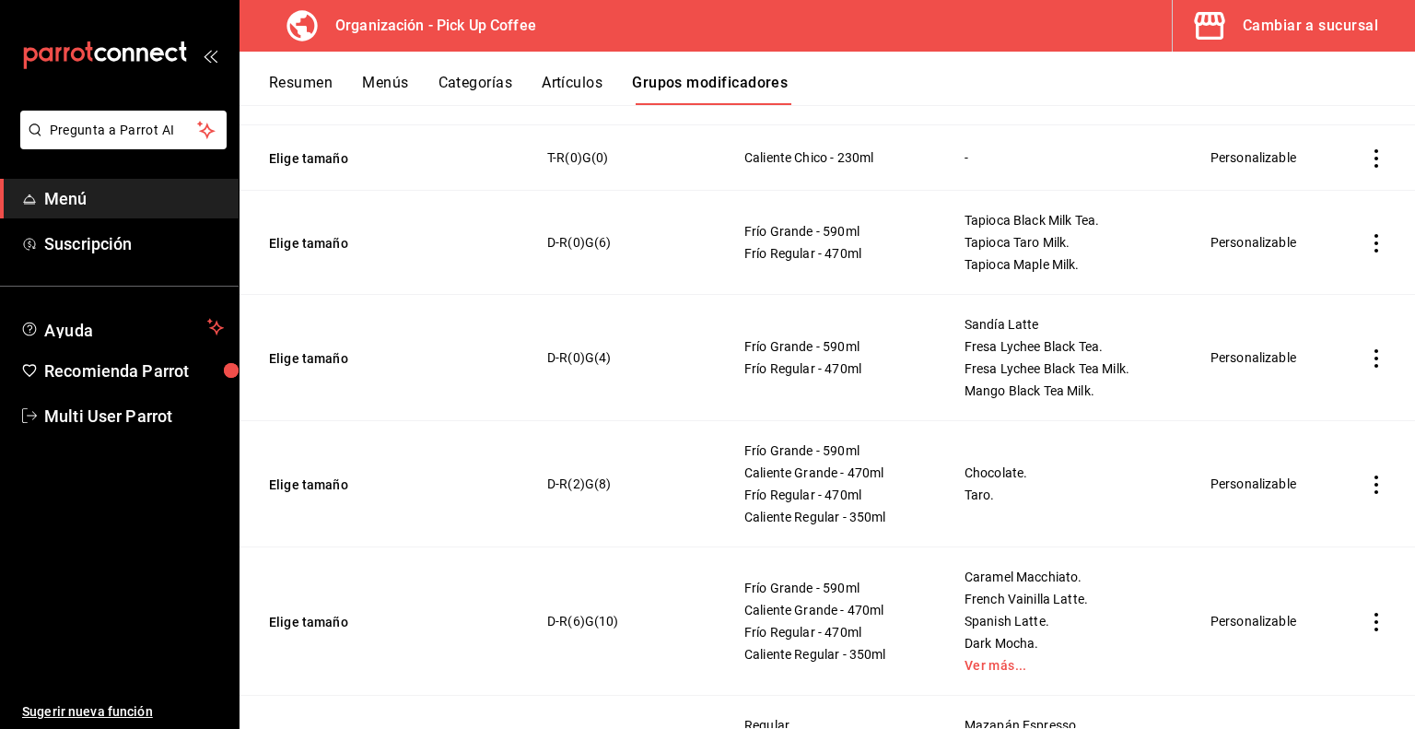
scroll to position [505, 0]
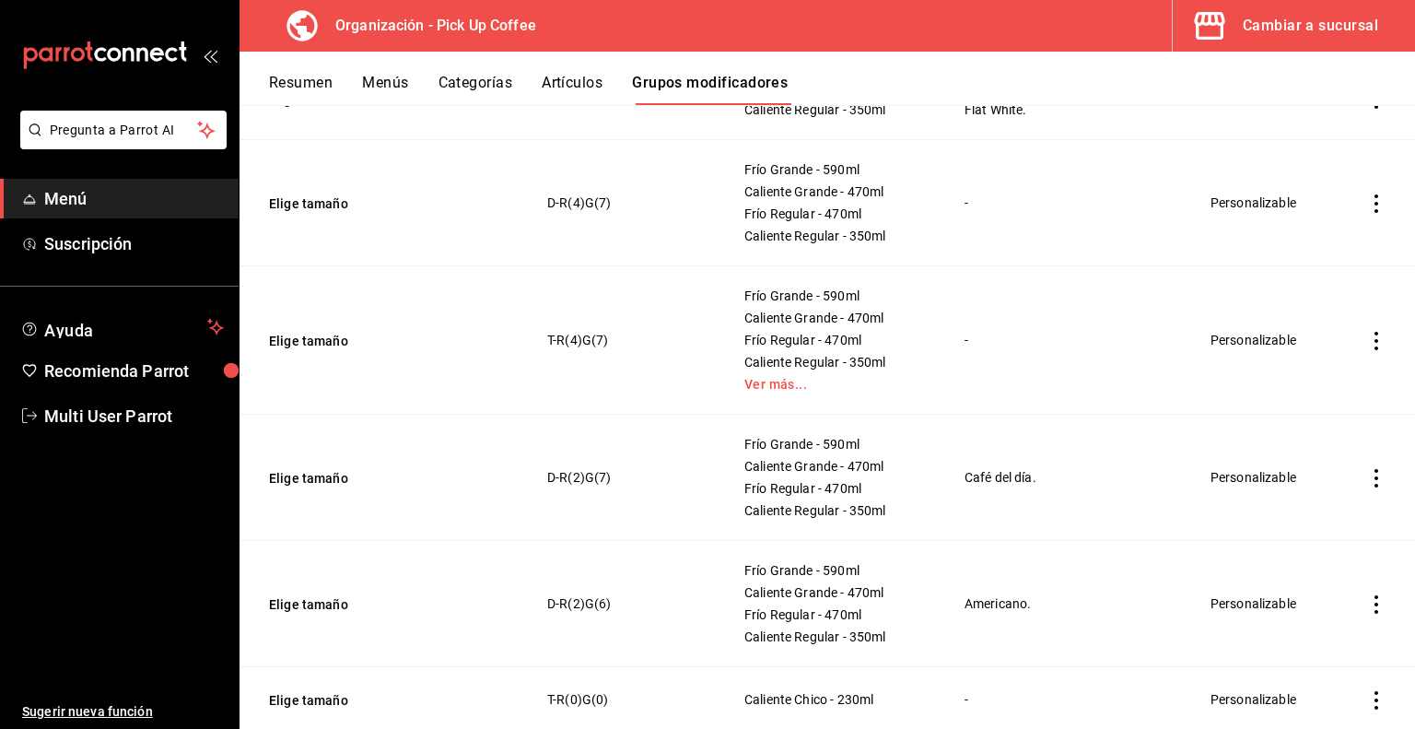
click at [582, 80] on button "Artículos" at bounding box center [572, 89] width 61 height 31
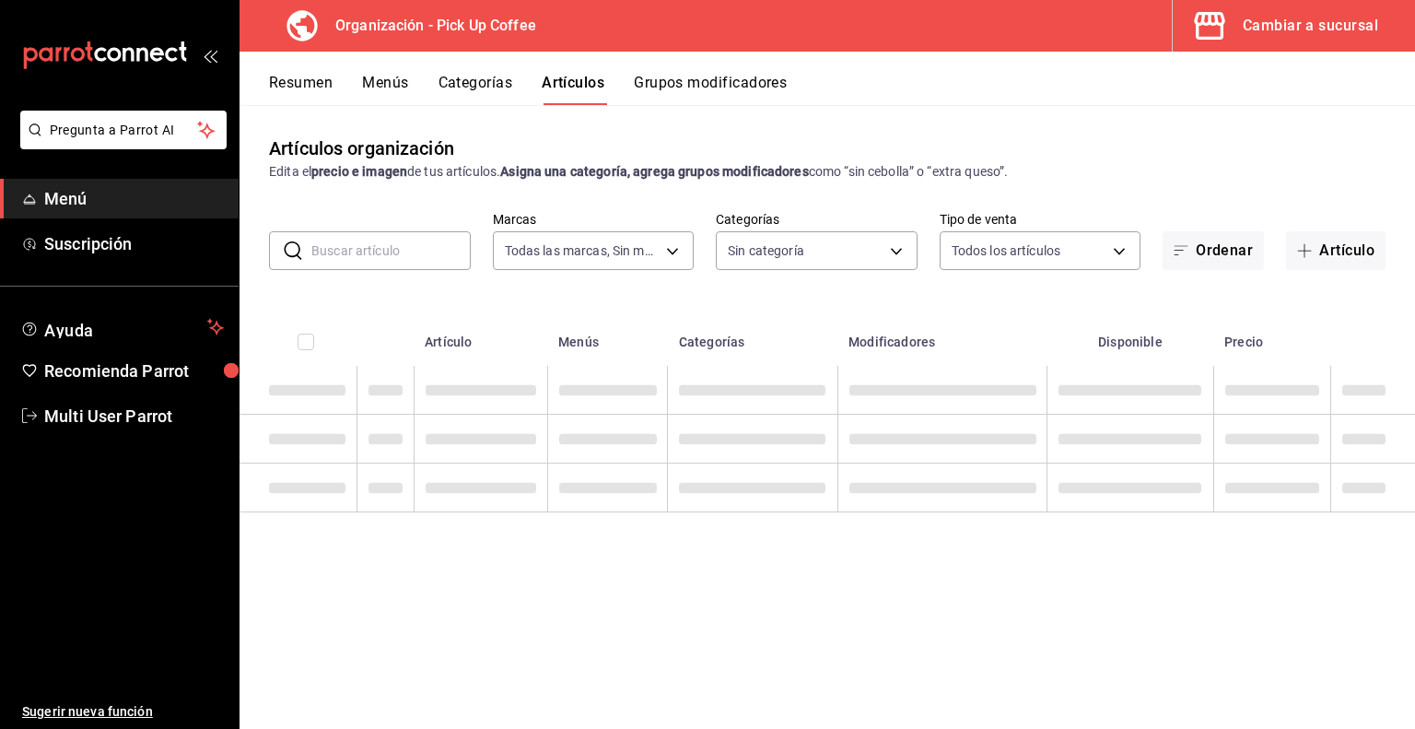
type input "be2dd662-c872-4fc9-aaab-377dbd4a662e"
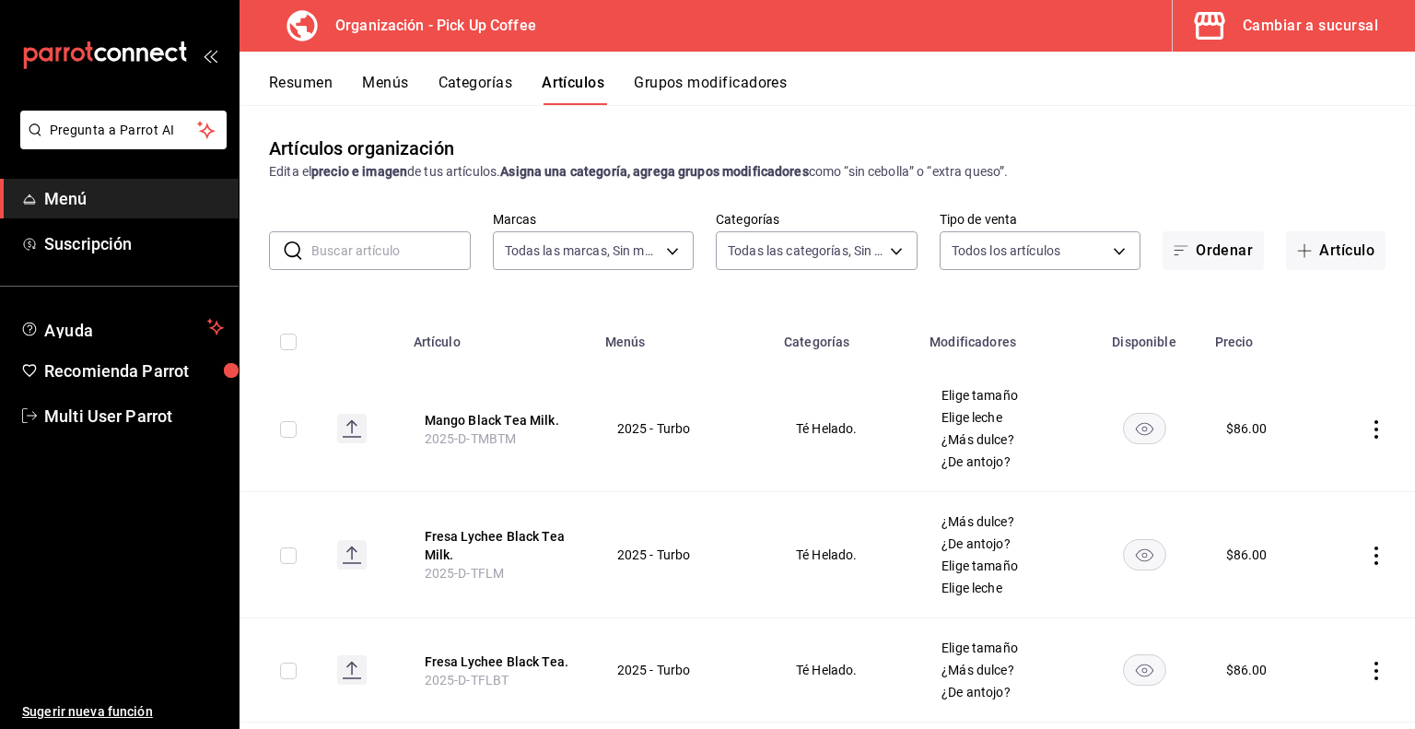
type input "4db18fed-9ffb-4c6a-b425-c60c97b678ba,53820eb7-d444-4b41-b4e8-98457ff70bcd,fb815…"
click at [343, 254] on input "text" at bounding box center [390, 250] width 159 height 37
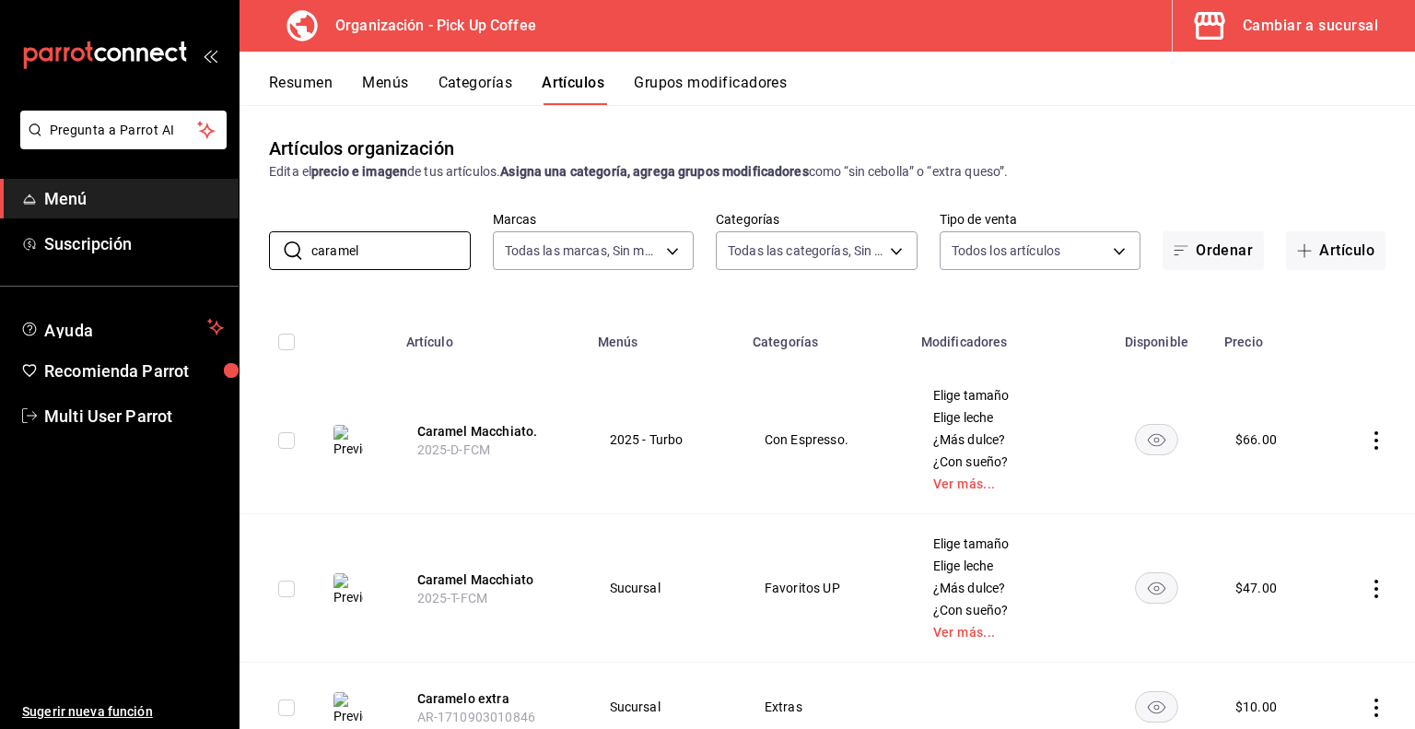
scroll to position [77, 0]
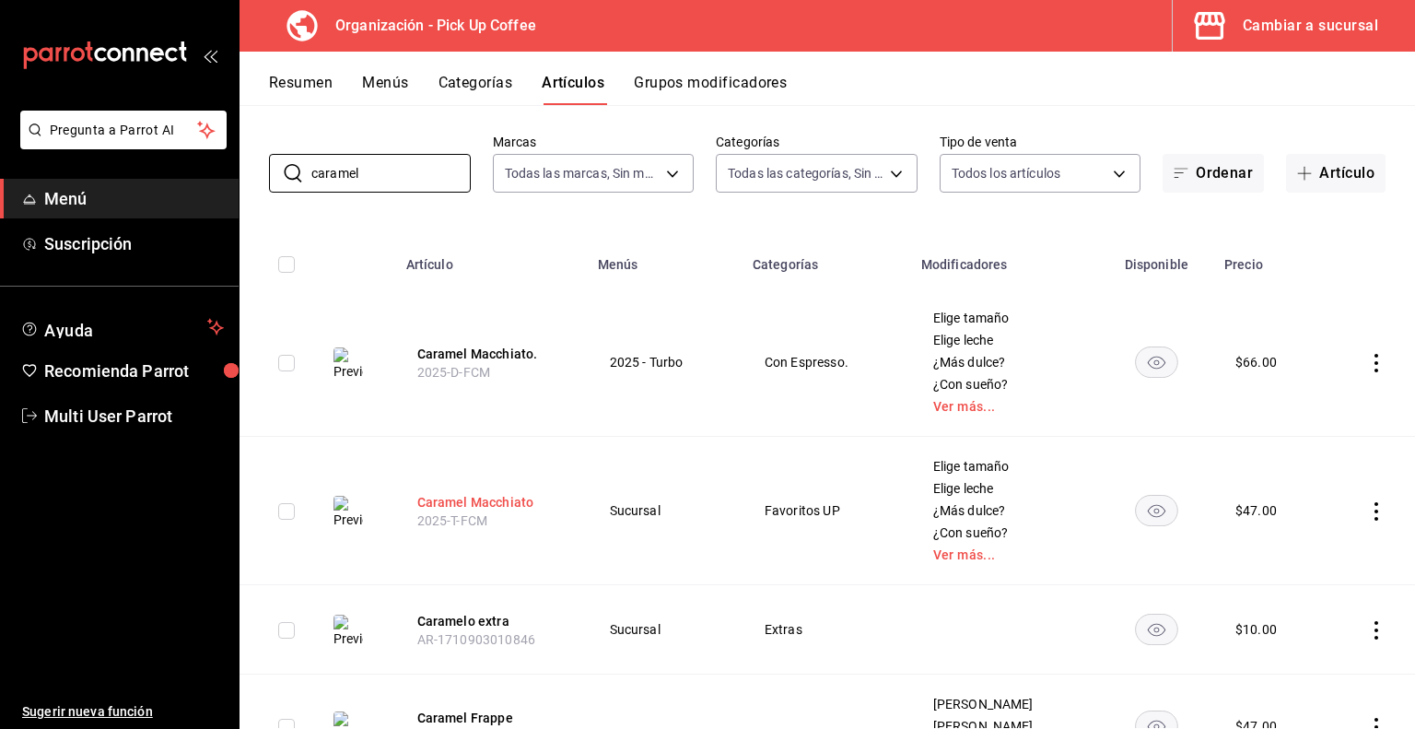
type input "caramel"
click at [505, 500] on button "Caramel Macchiato" at bounding box center [490, 502] width 147 height 18
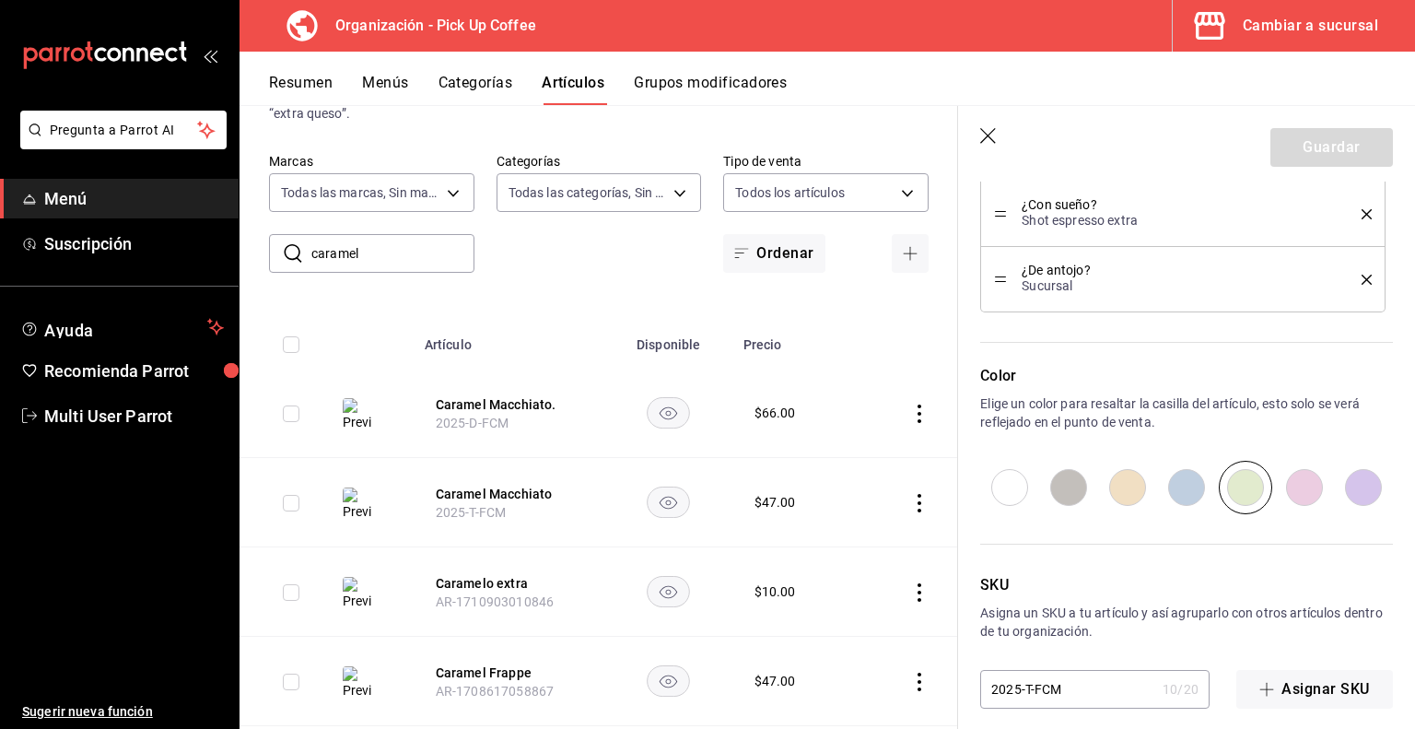
scroll to position [1272, 0]
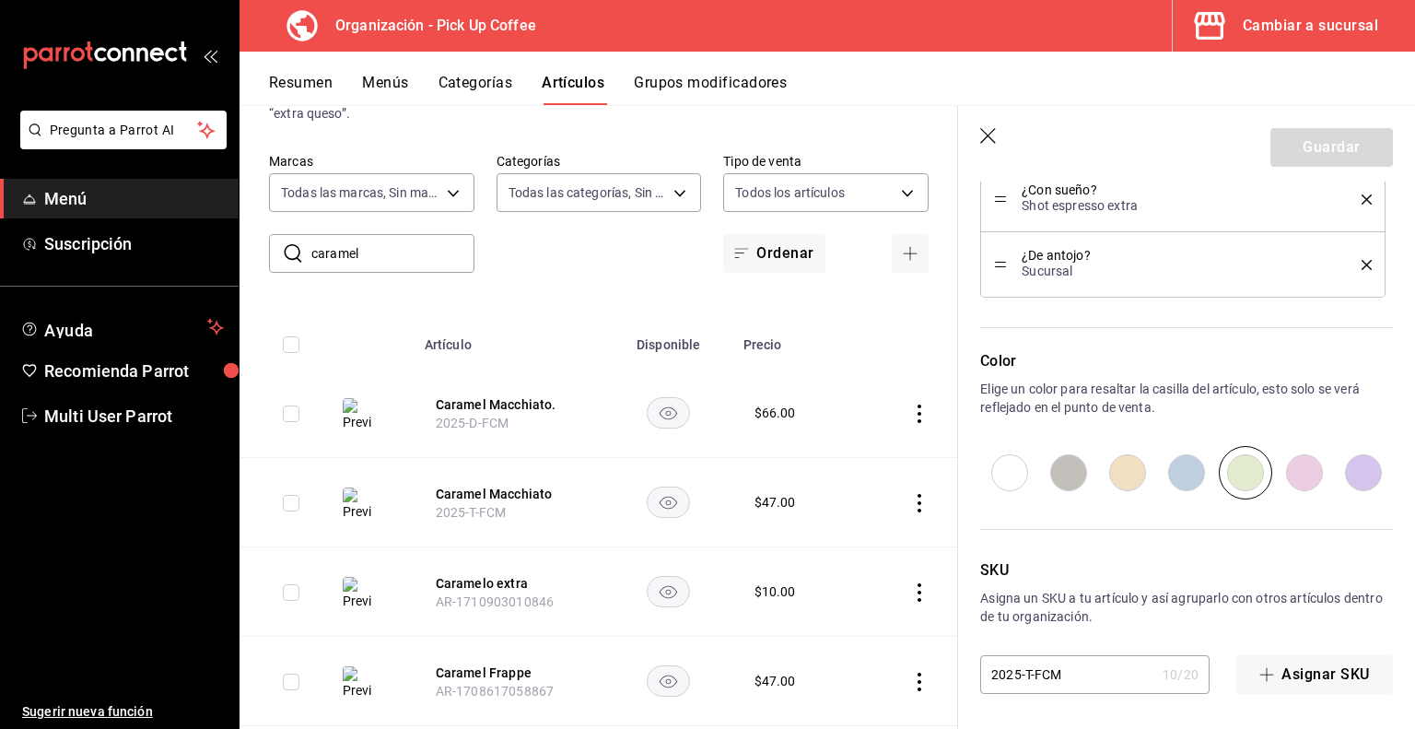
click at [1039, 677] on input "2025-T-FCM" at bounding box center [1067, 674] width 175 height 37
type textarea "x"
type input "2025-T-CM"
type textarea "x"
type input "2025-T-ECM"
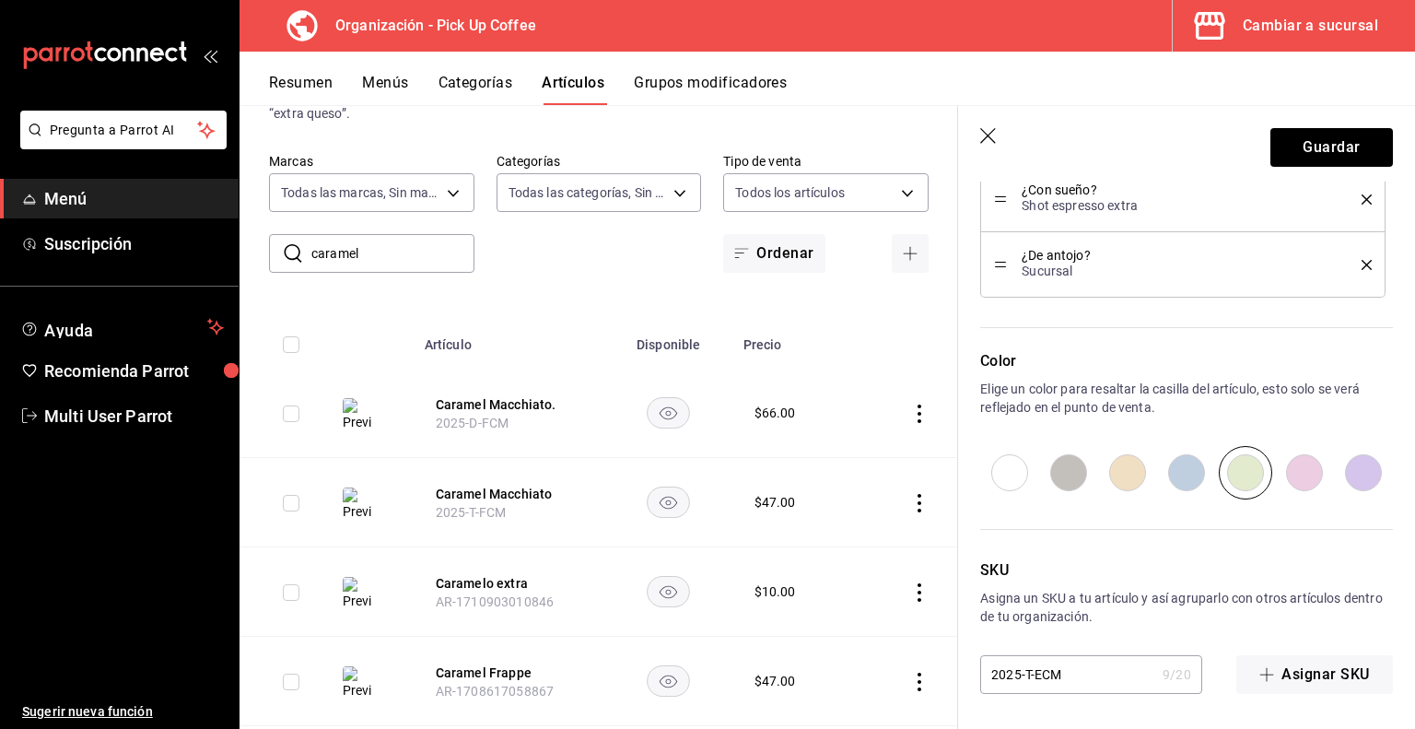
type textarea "x"
type input "2025-T-ECM"
click at [1332, 151] on button "Guardar" at bounding box center [1332, 147] width 123 height 39
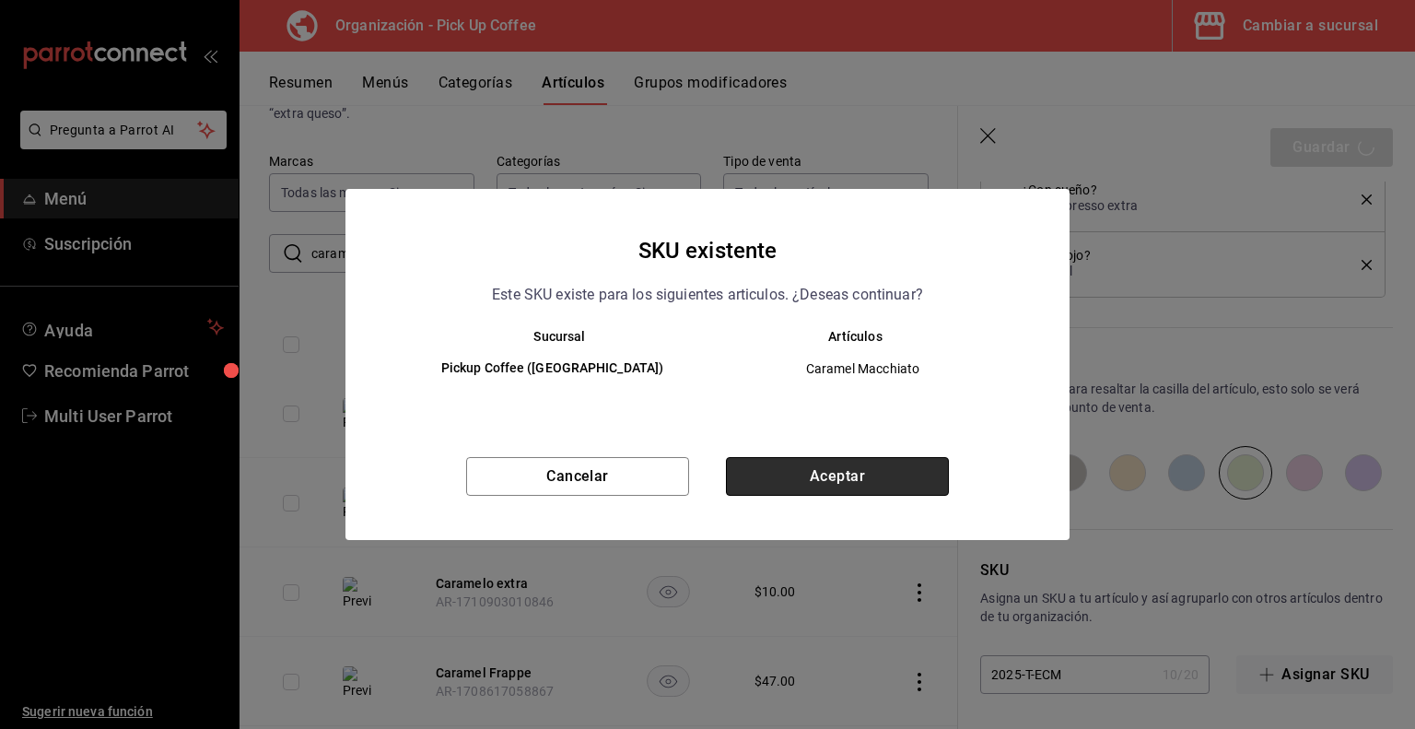
click at [841, 478] on button "Aceptar" at bounding box center [837, 476] width 223 height 39
type textarea "x"
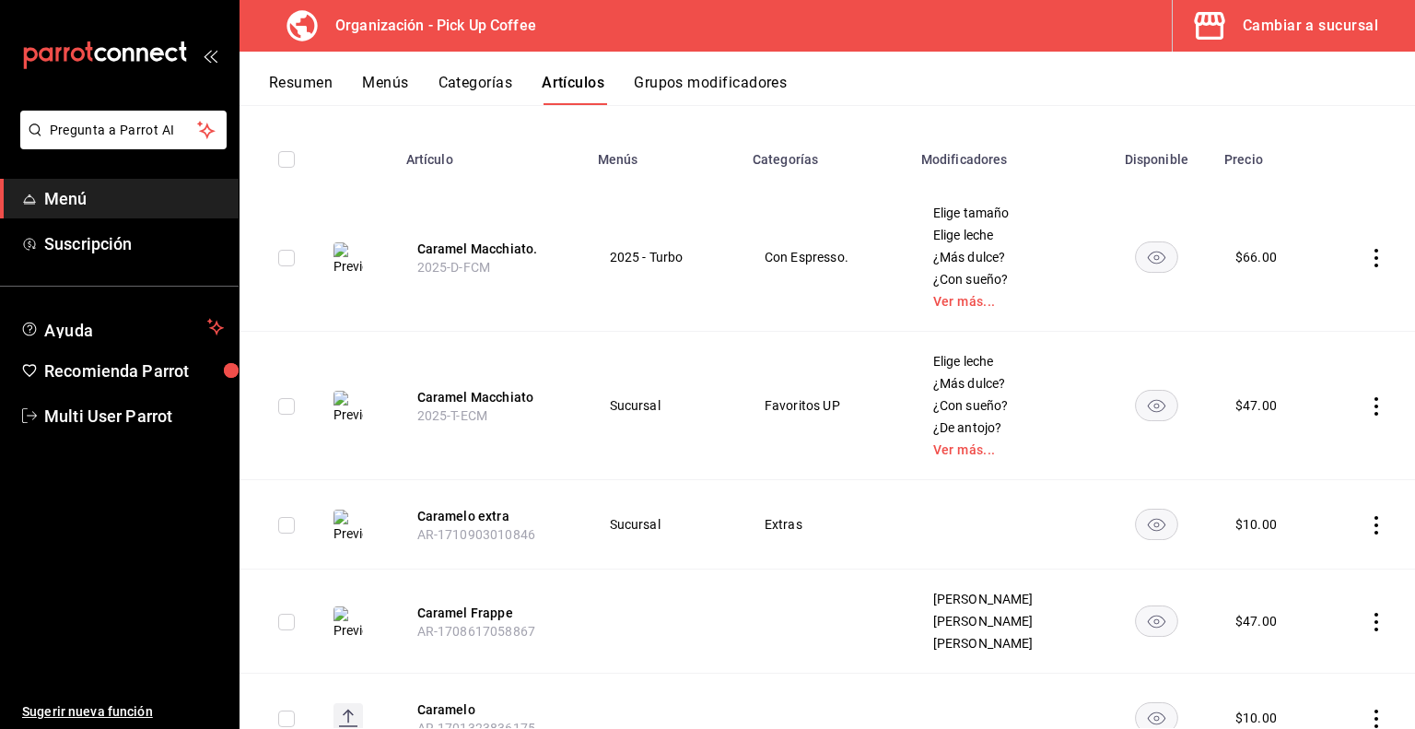
scroll to position [181, 0]
click at [374, 78] on button "Menús" at bounding box center [385, 89] width 46 height 31
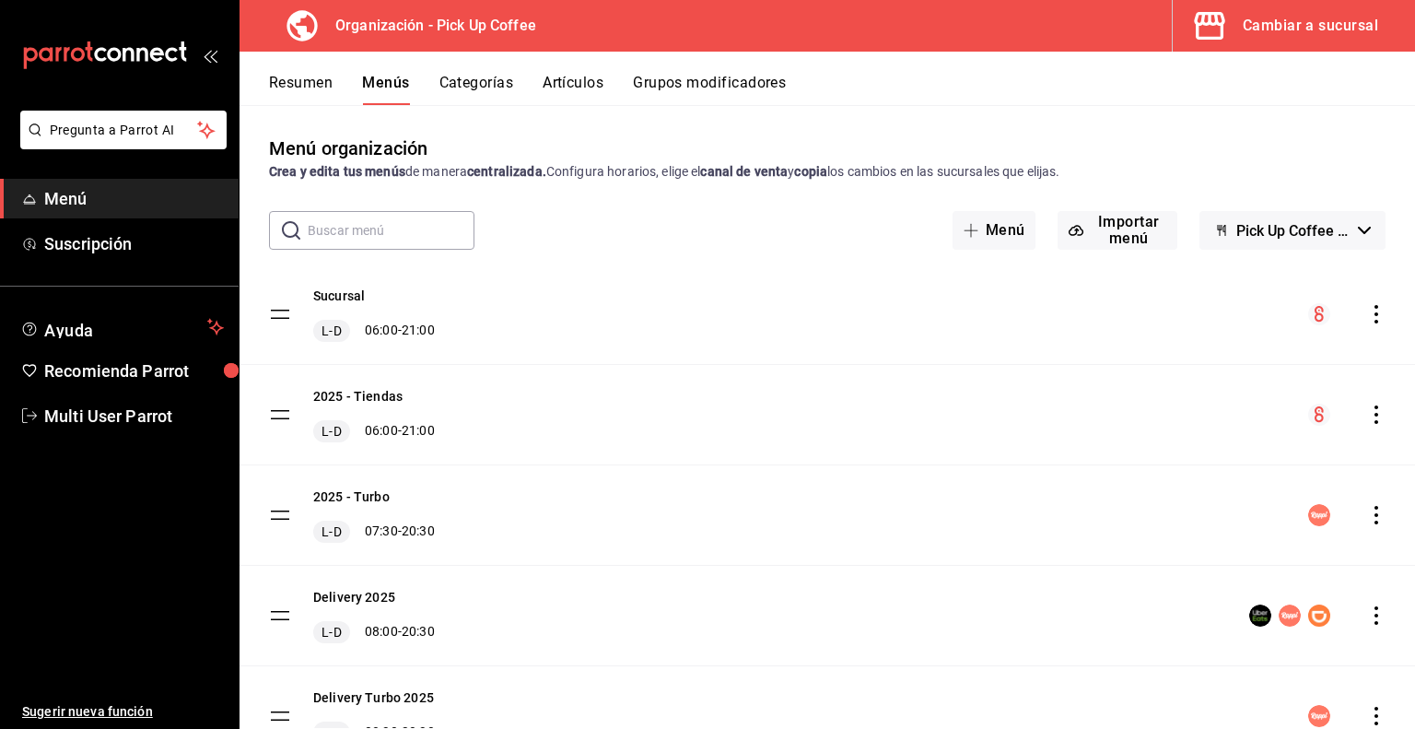
click at [1368, 420] on icon "actions" at bounding box center [1377, 414] width 18 height 18
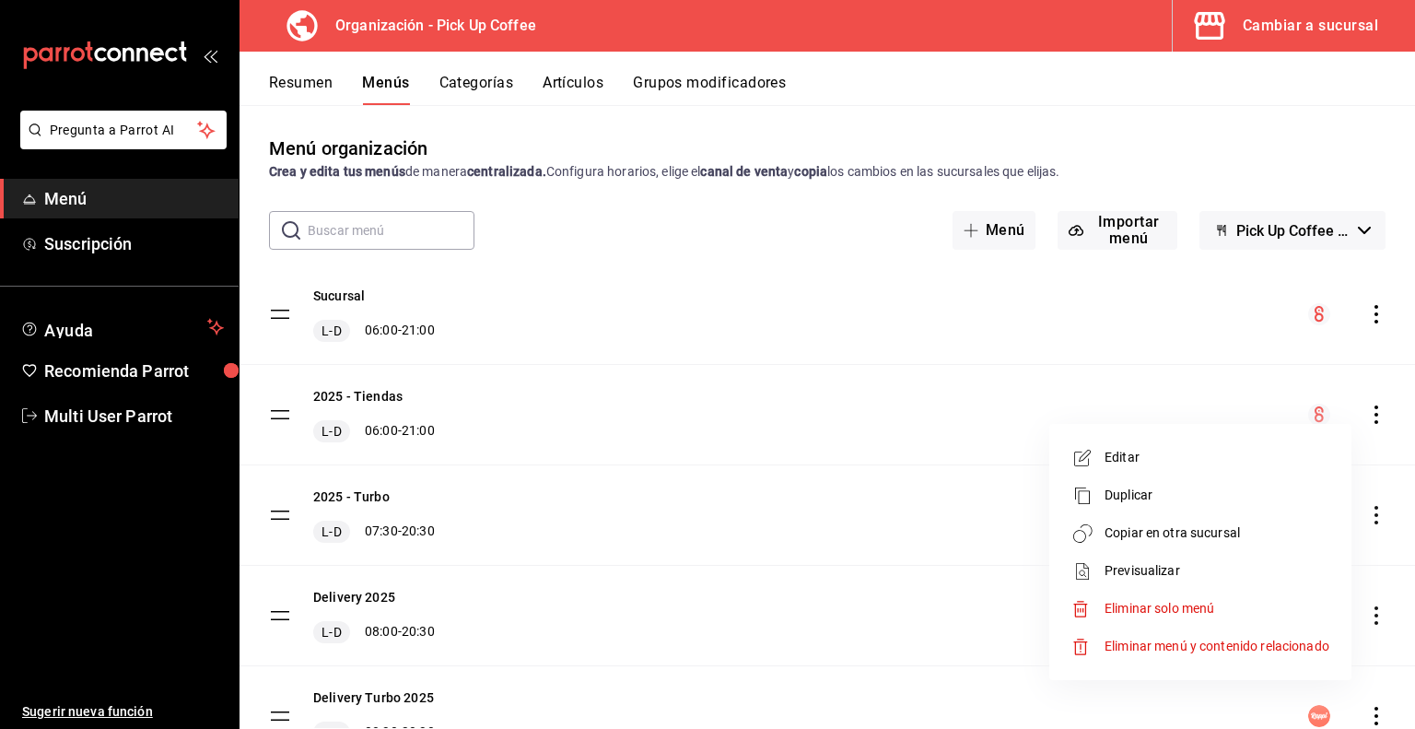
click at [1126, 563] on span "Previsualizar" at bounding box center [1217, 570] width 225 height 19
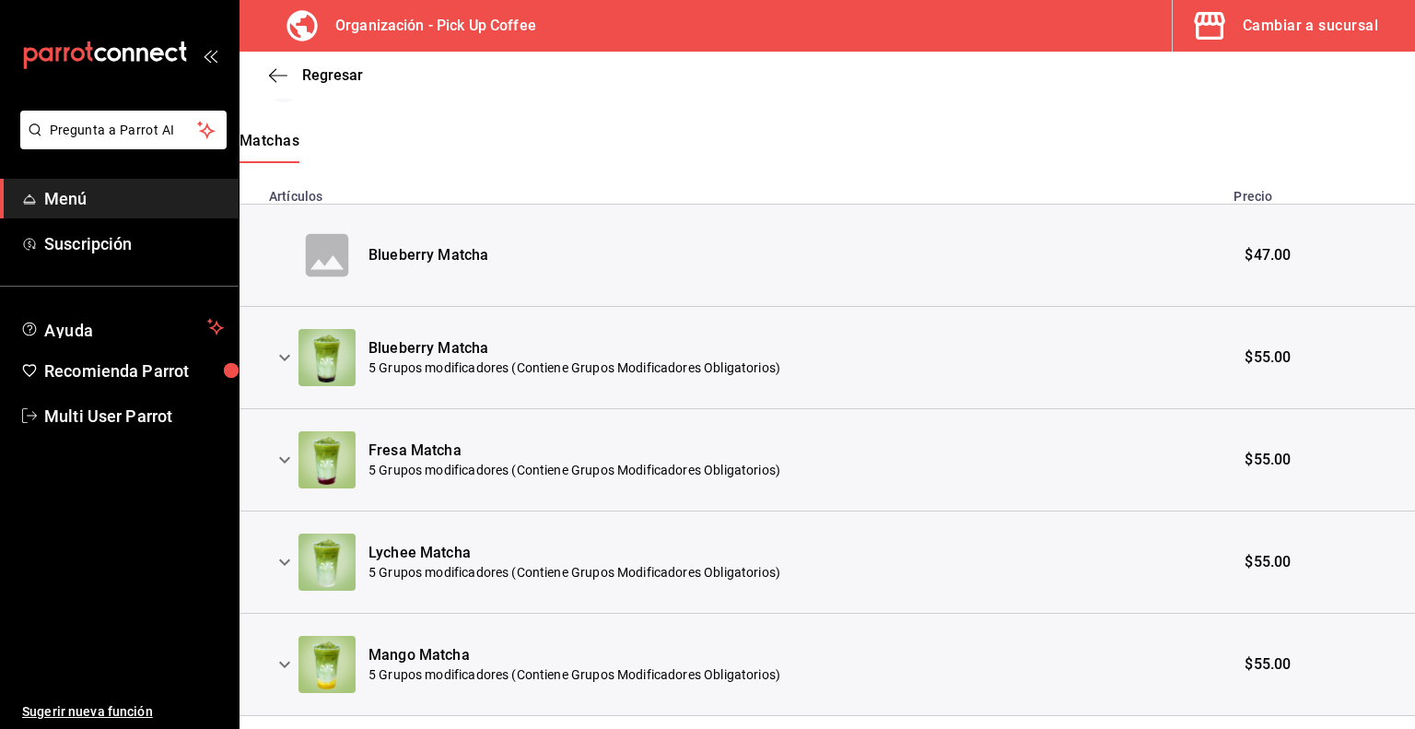
scroll to position [395, 0]
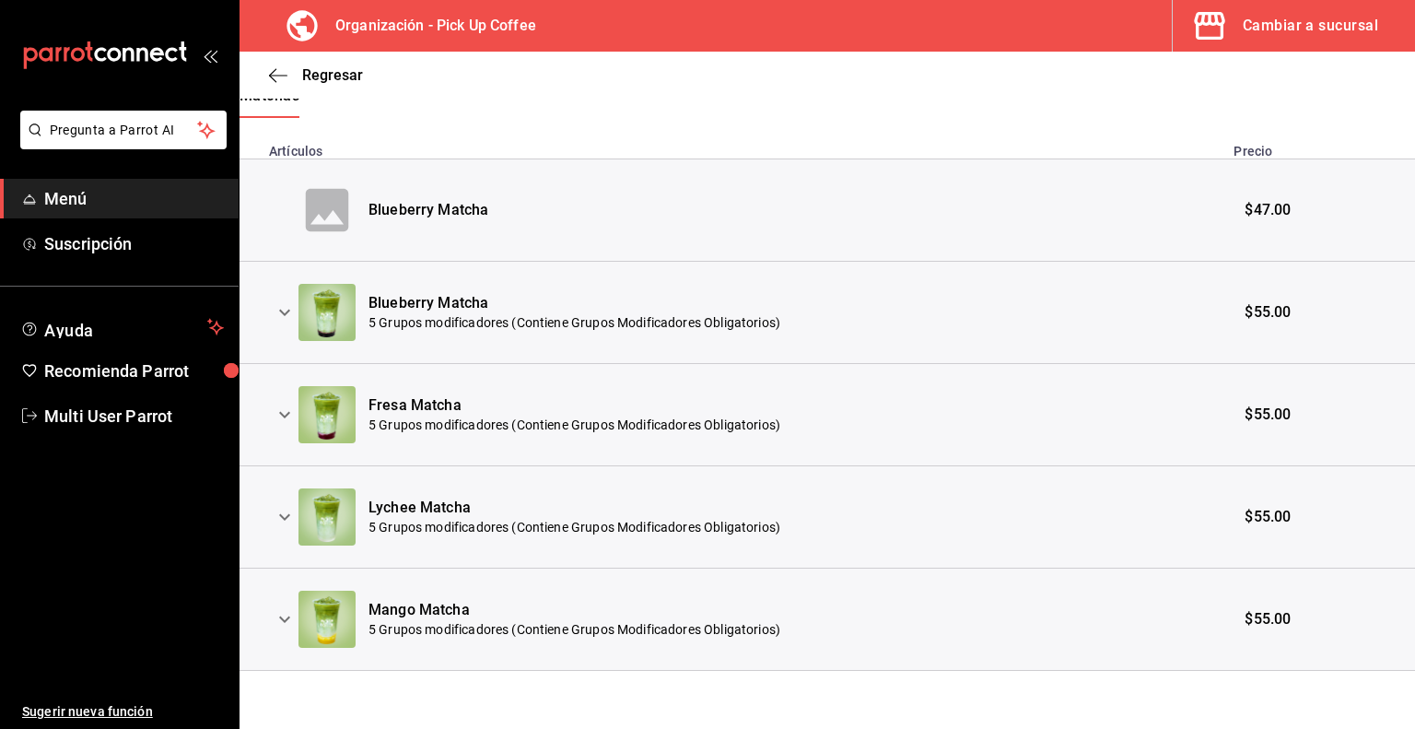
click at [286, 411] on icon "expand row" at bounding box center [285, 415] width 22 height 22
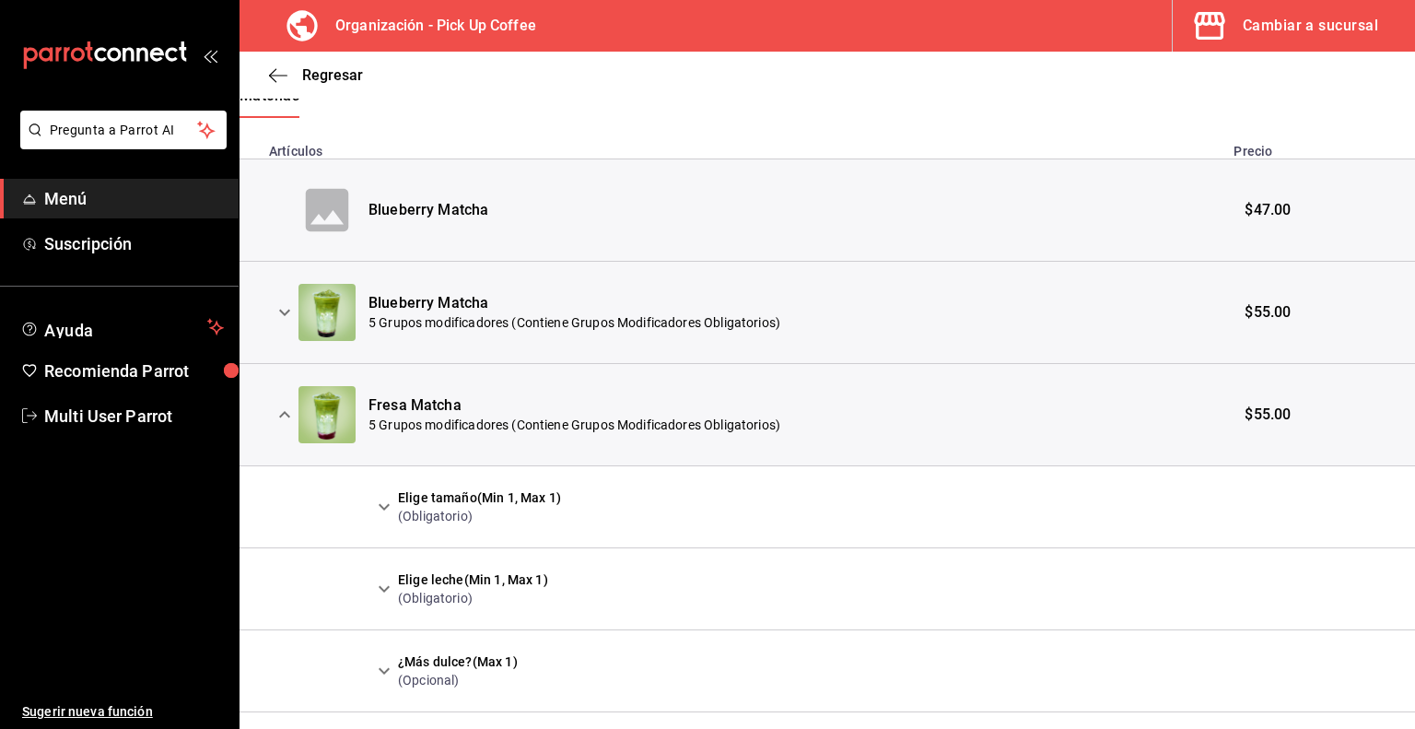
click at [373, 583] on icon "expand row" at bounding box center [384, 589] width 22 height 22
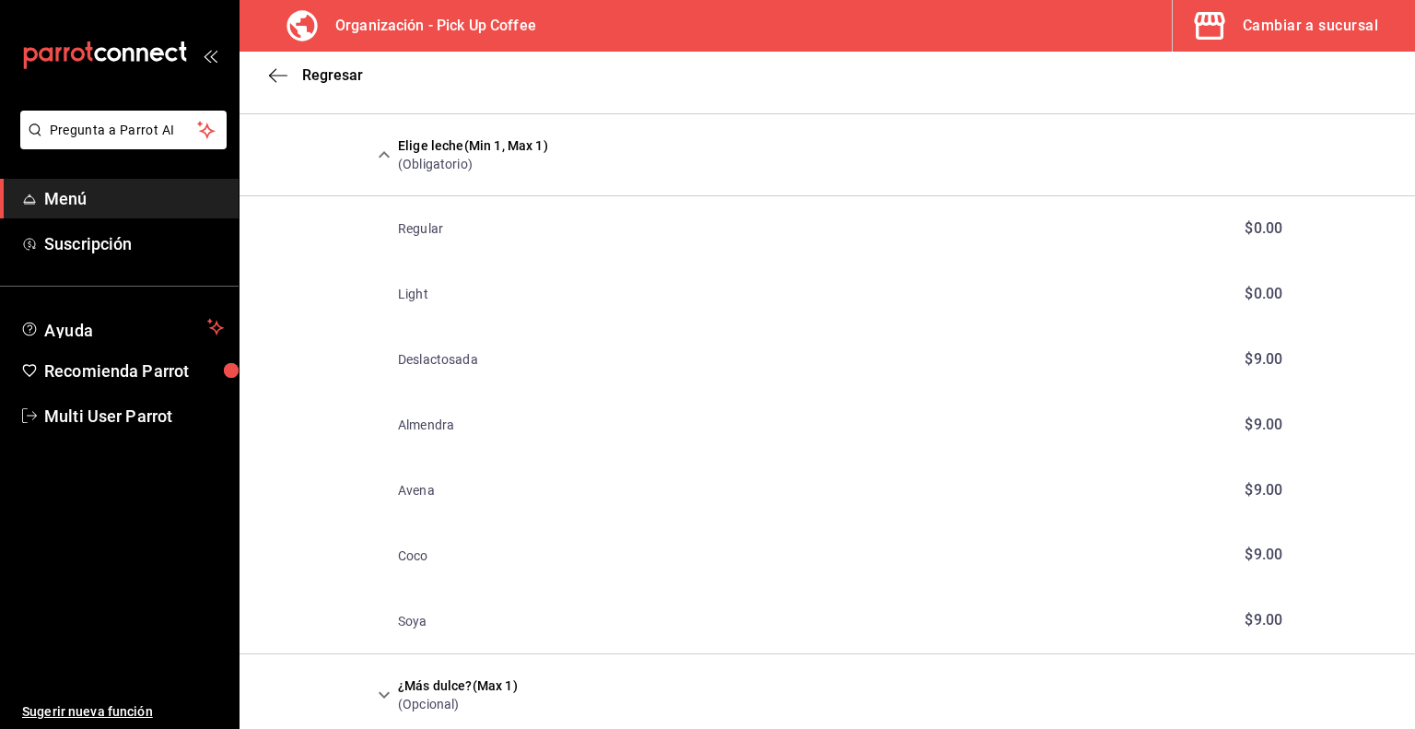
scroll to position [0, 0]
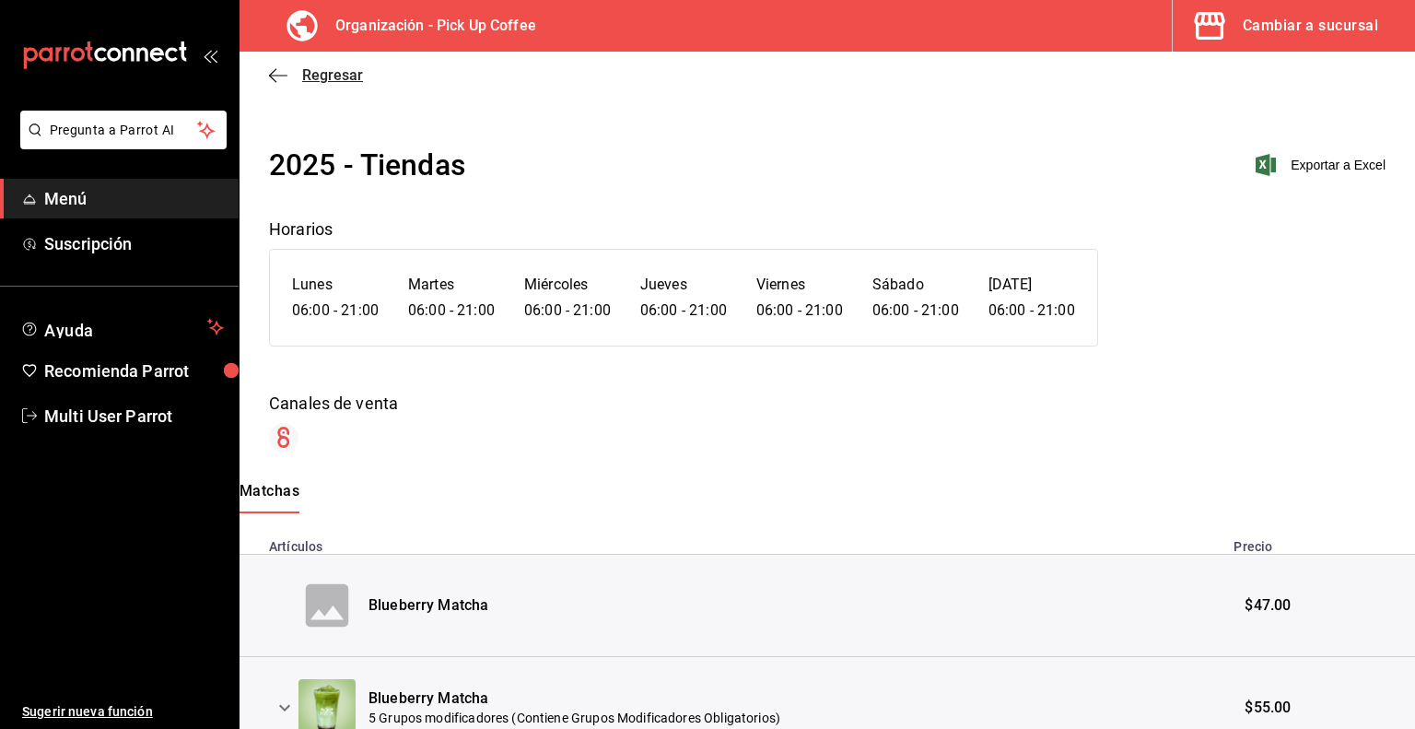
click at [280, 80] on icon "button" at bounding box center [278, 75] width 18 height 17
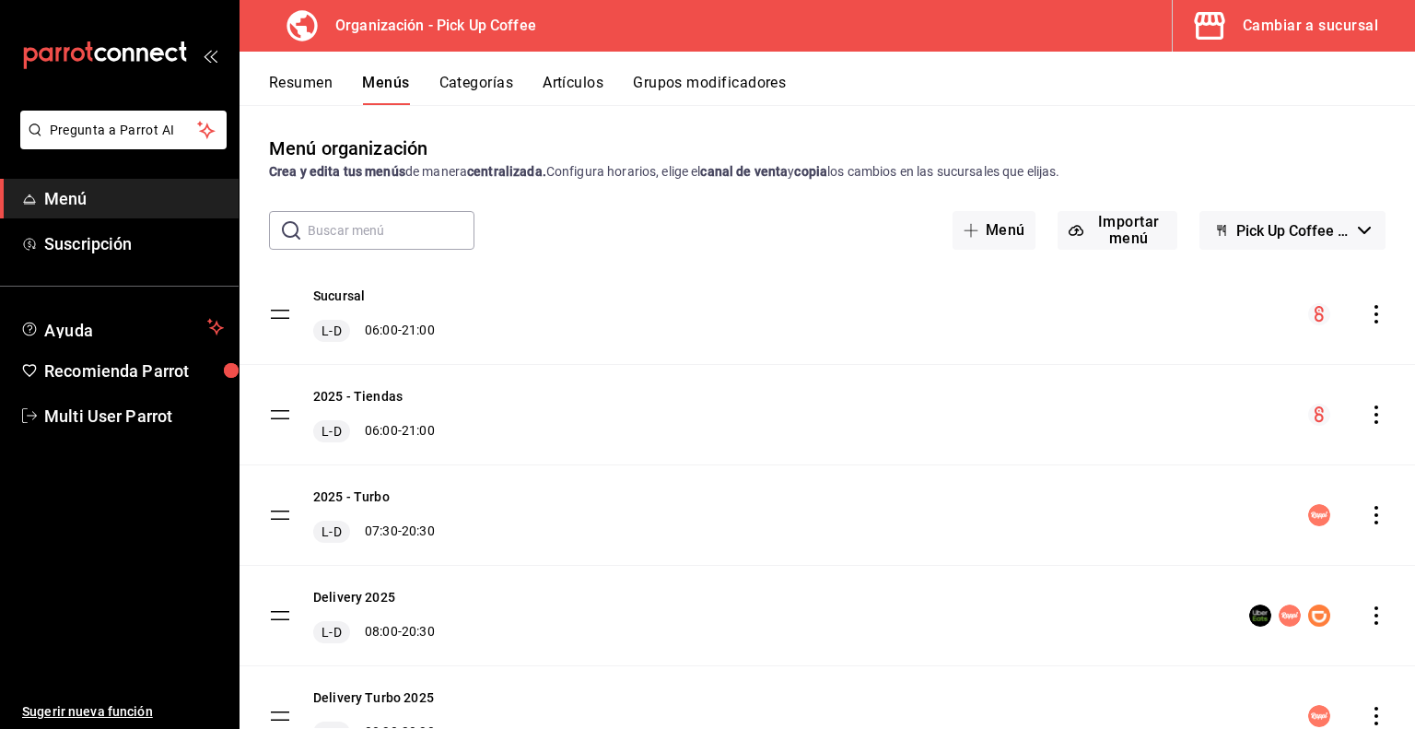
click at [1368, 316] on icon "actions" at bounding box center [1377, 314] width 18 height 18
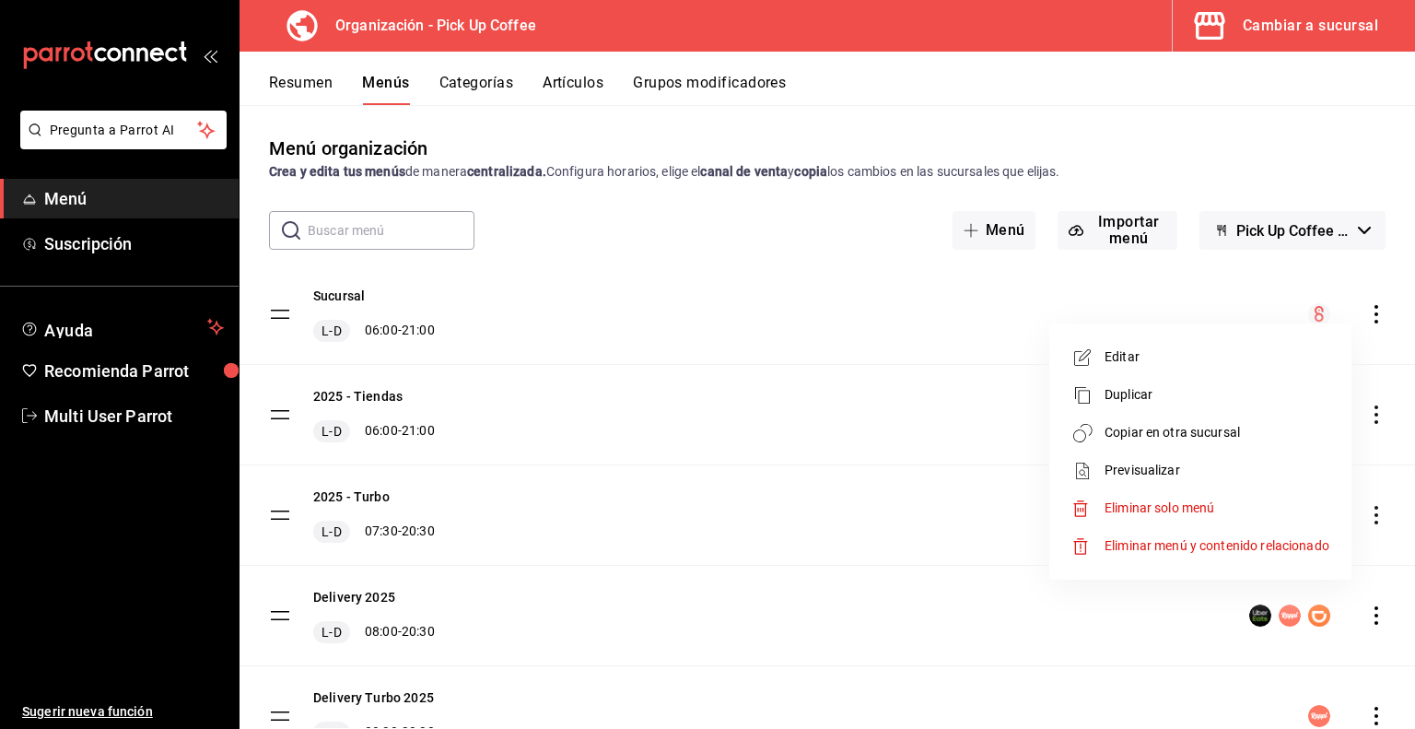
click at [1128, 471] on span "Previsualizar" at bounding box center [1217, 470] width 225 height 19
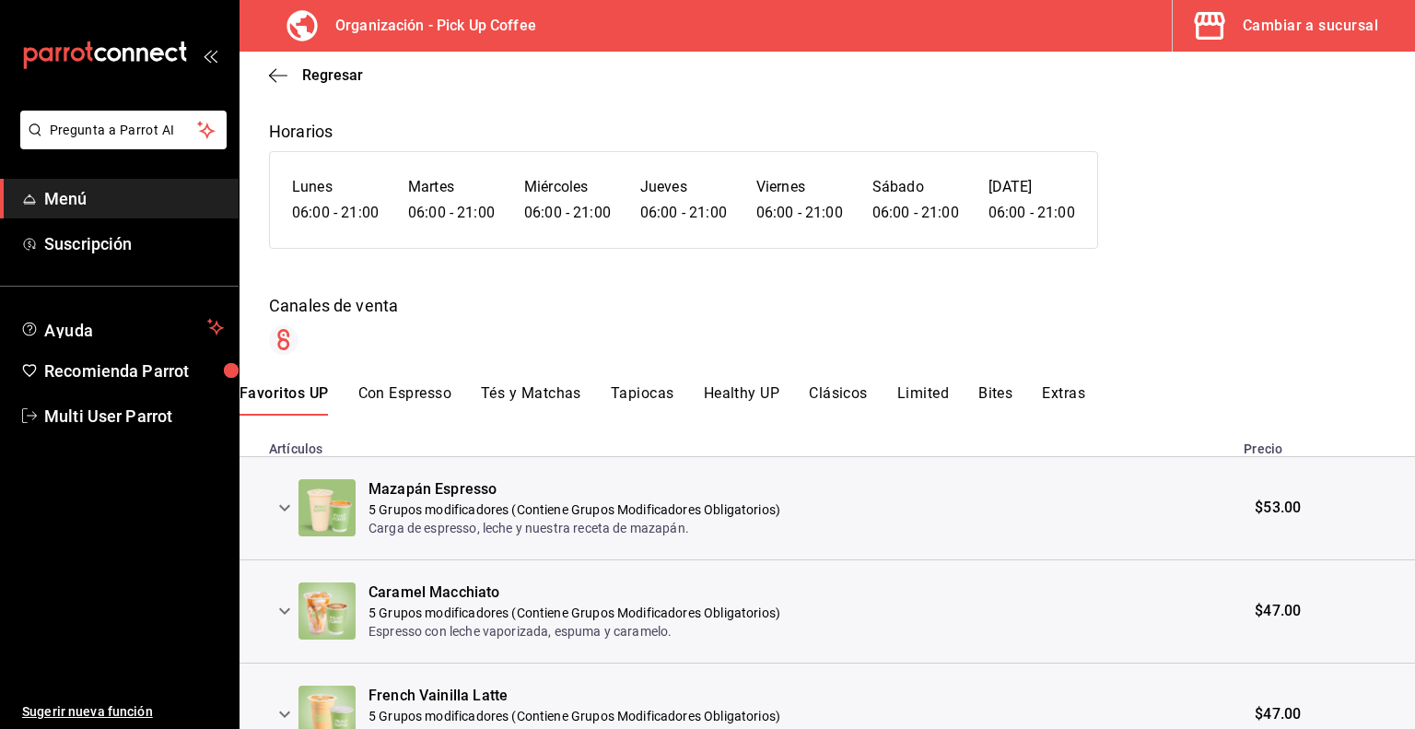
scroll to position [100, 0]
click at [840, 396] on button "Clásicos" at bounding box center [838, 397] width 59 height 31
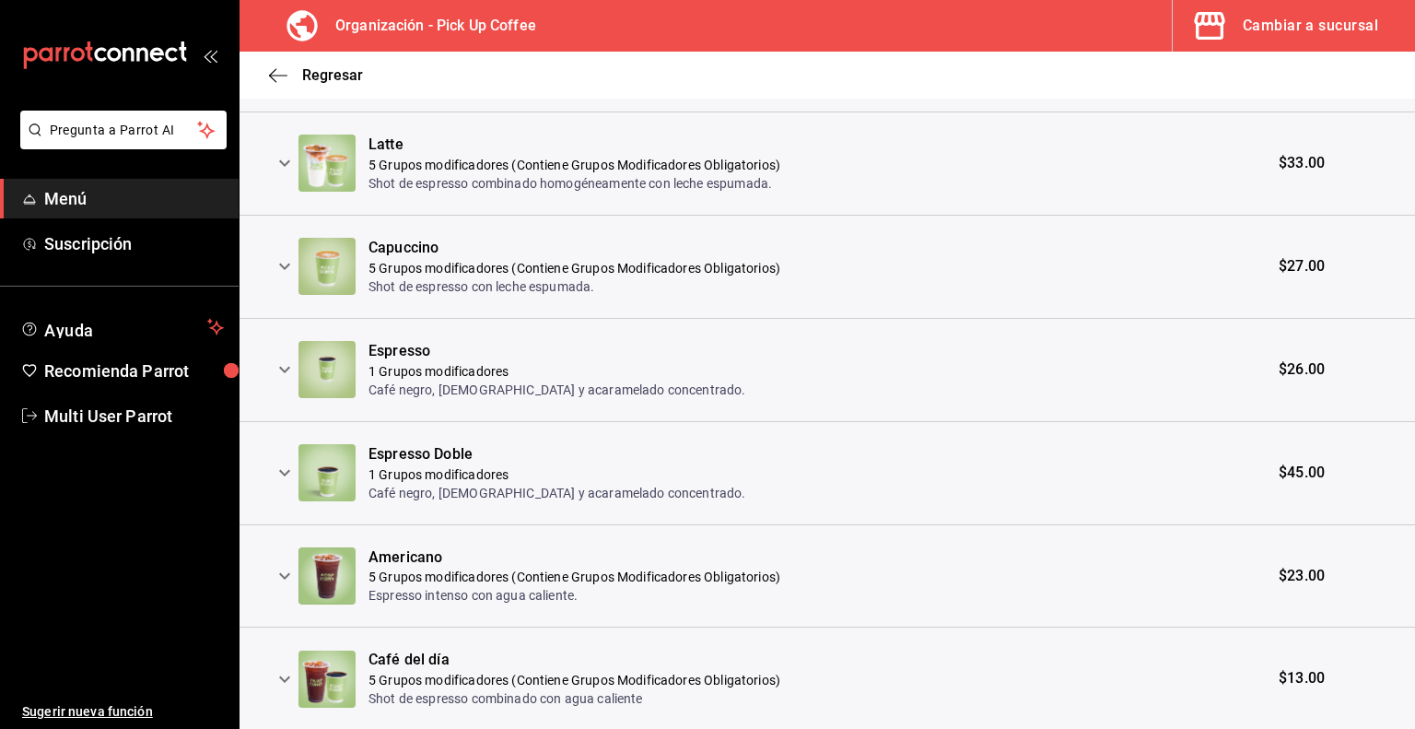
scroll to position [557, 0]
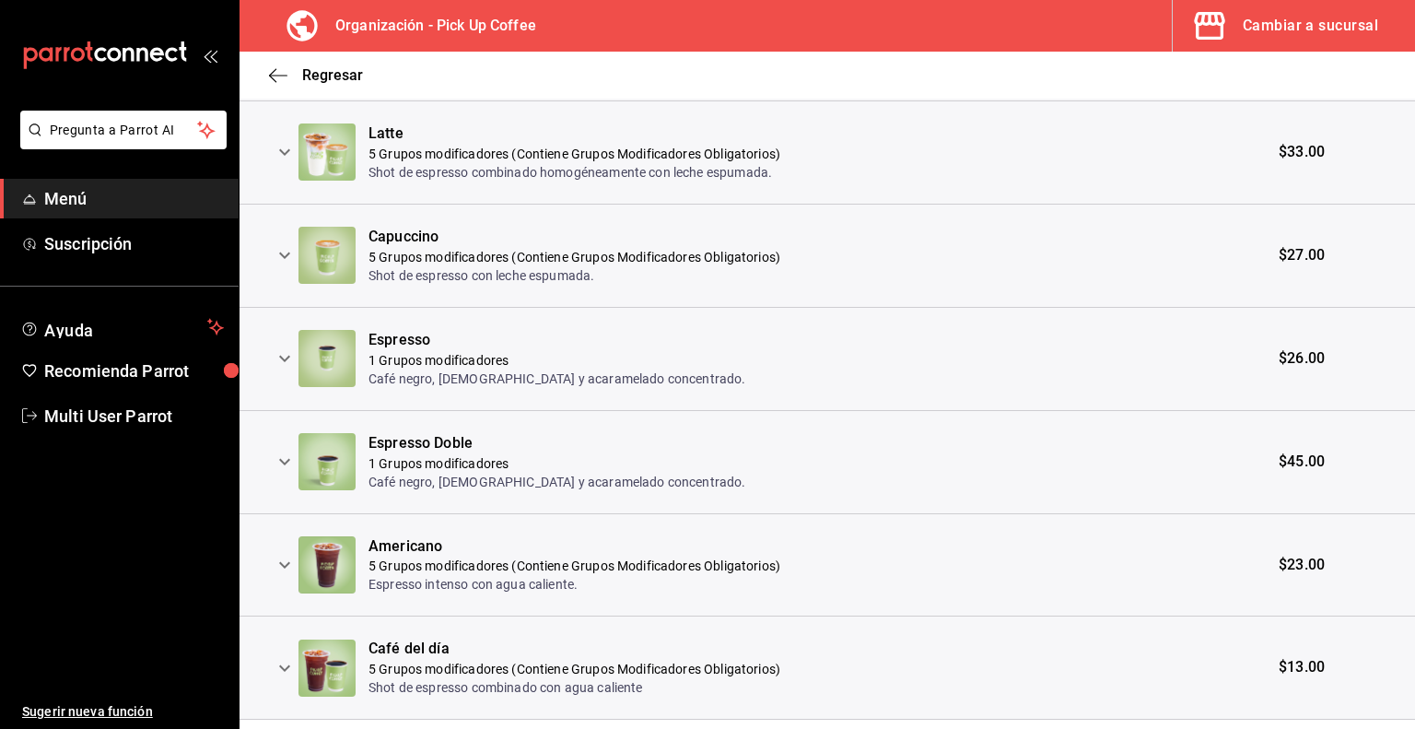
click at [282, 563] on icon "expand row" at bounding box center [284, 565] width 11 height 6
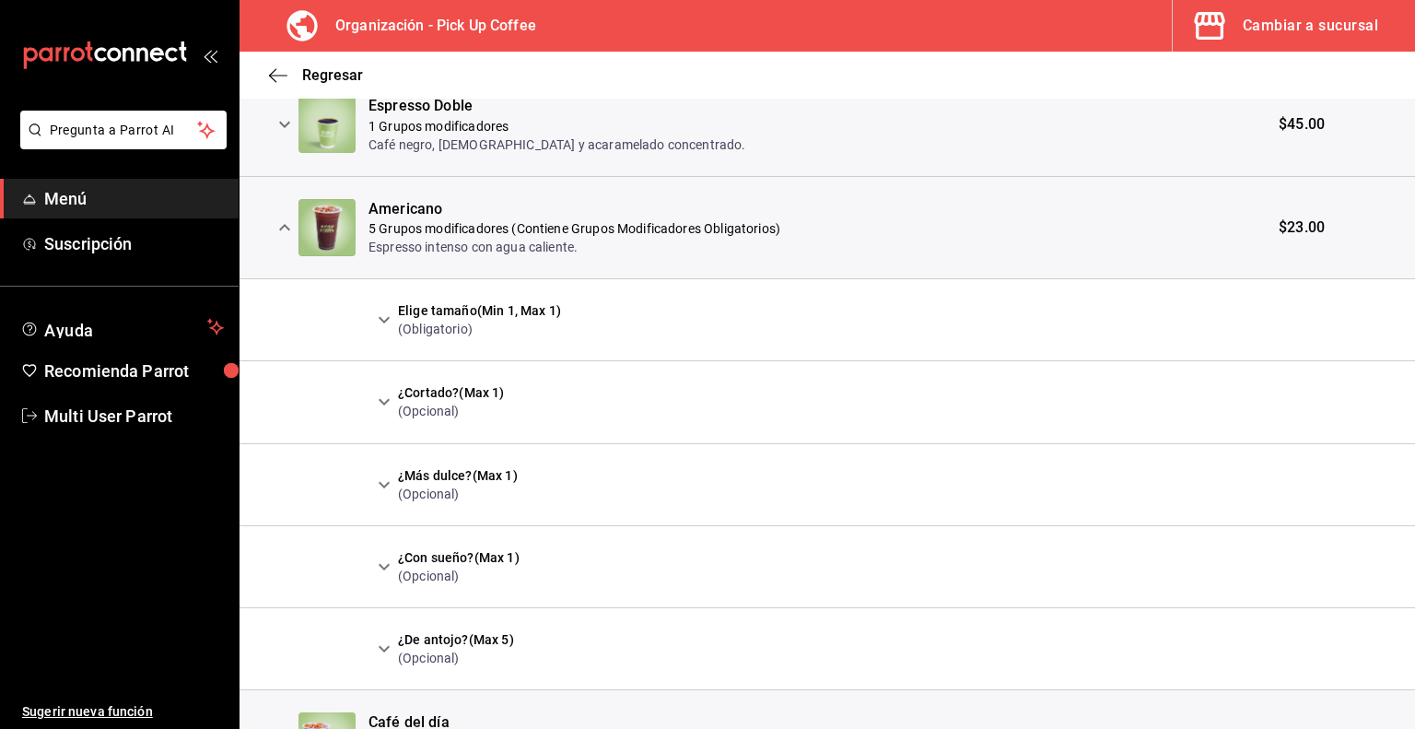
scroll to position [896, 0]
click at [380, 401] on icon "expand row" at bounding box center [384, 400] width 22 height 22
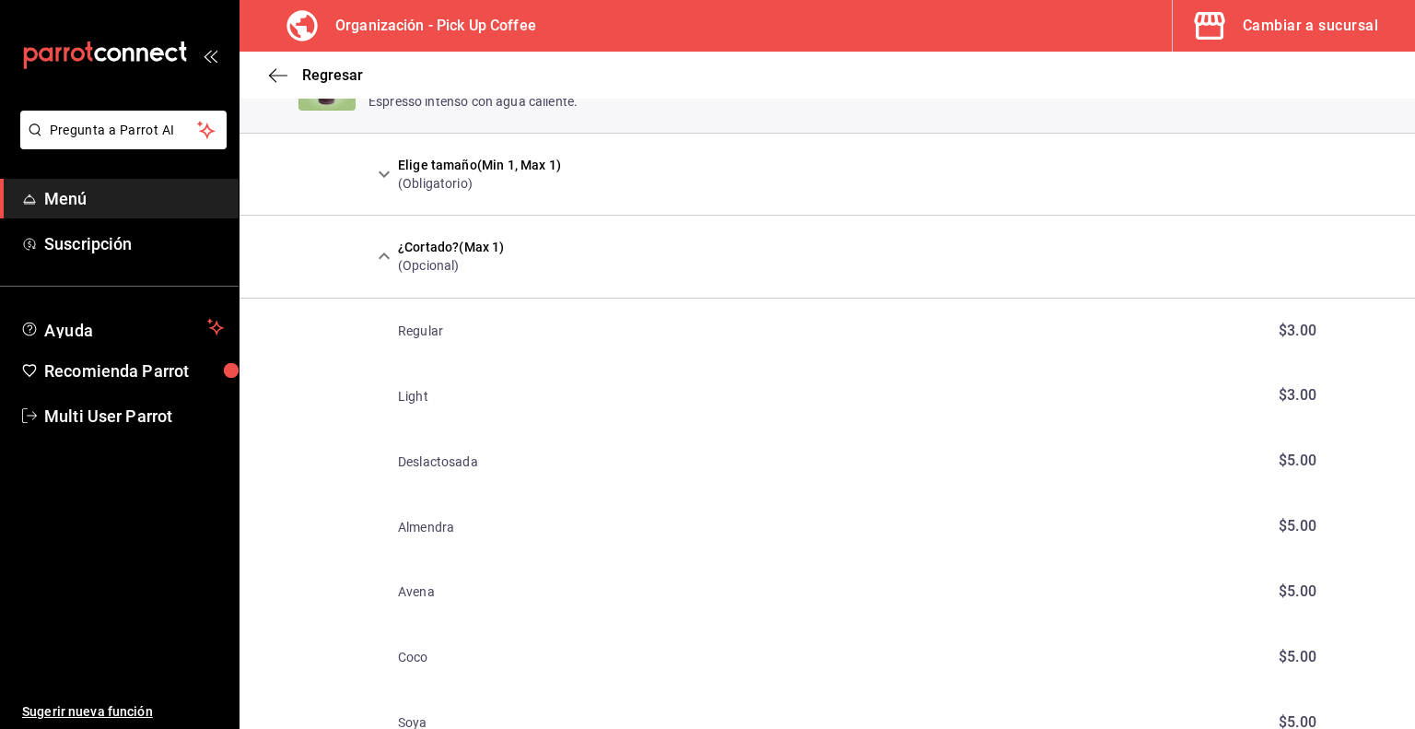
scroll to position [1039, 0]
click at [385, 255] on icon "expand row" at bounding box center [384, 256] width 22 height 22
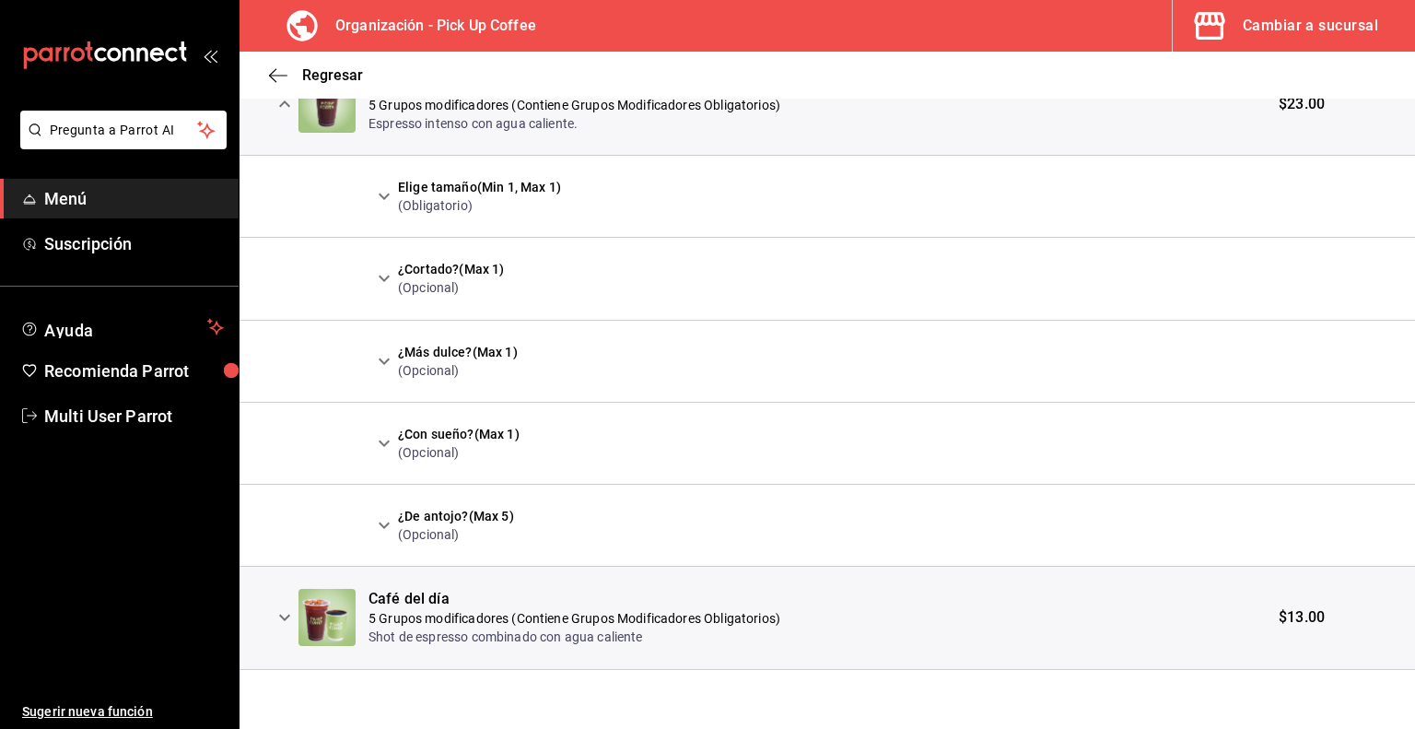
scroll to position [1015, 0]
click at [385, 369] on icon "expand row" at bounding box center [384, 364] width 22 height 22
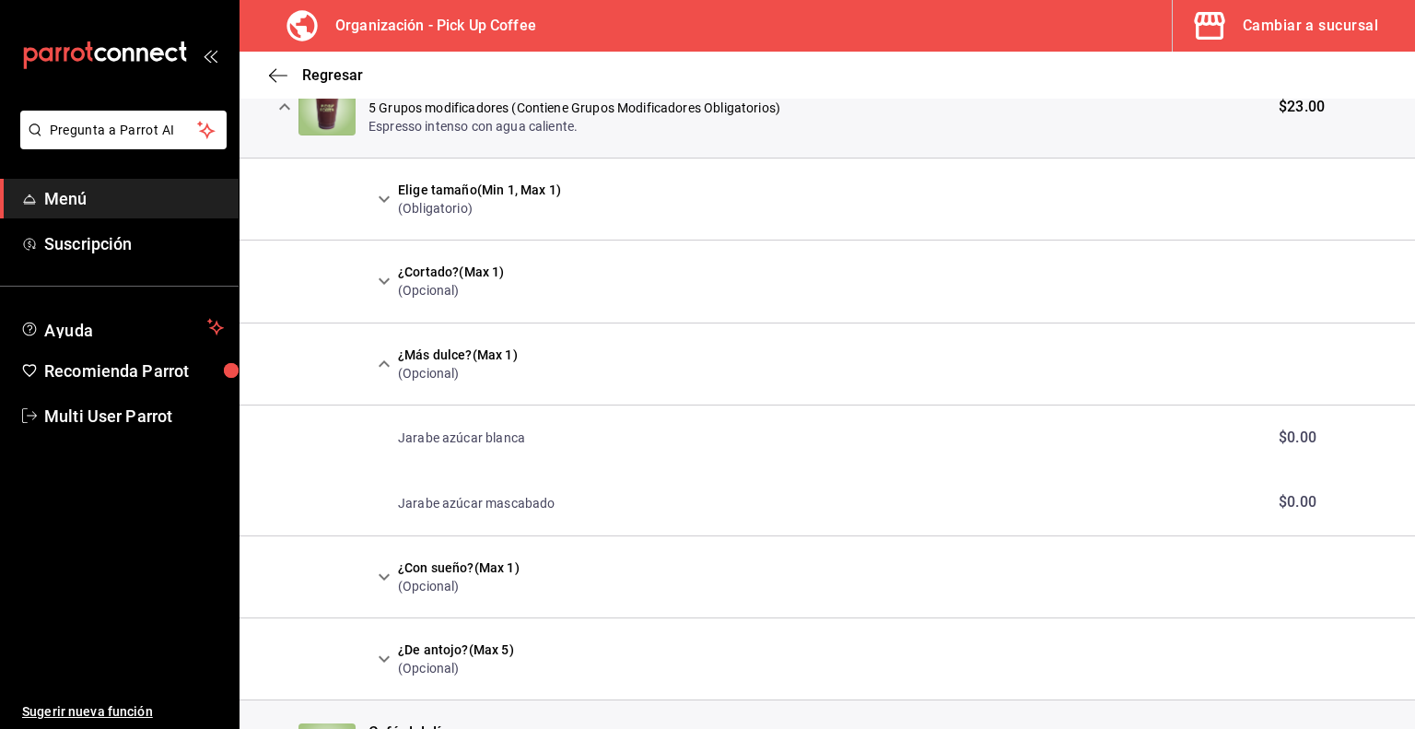
scroll to position [1146, 0]
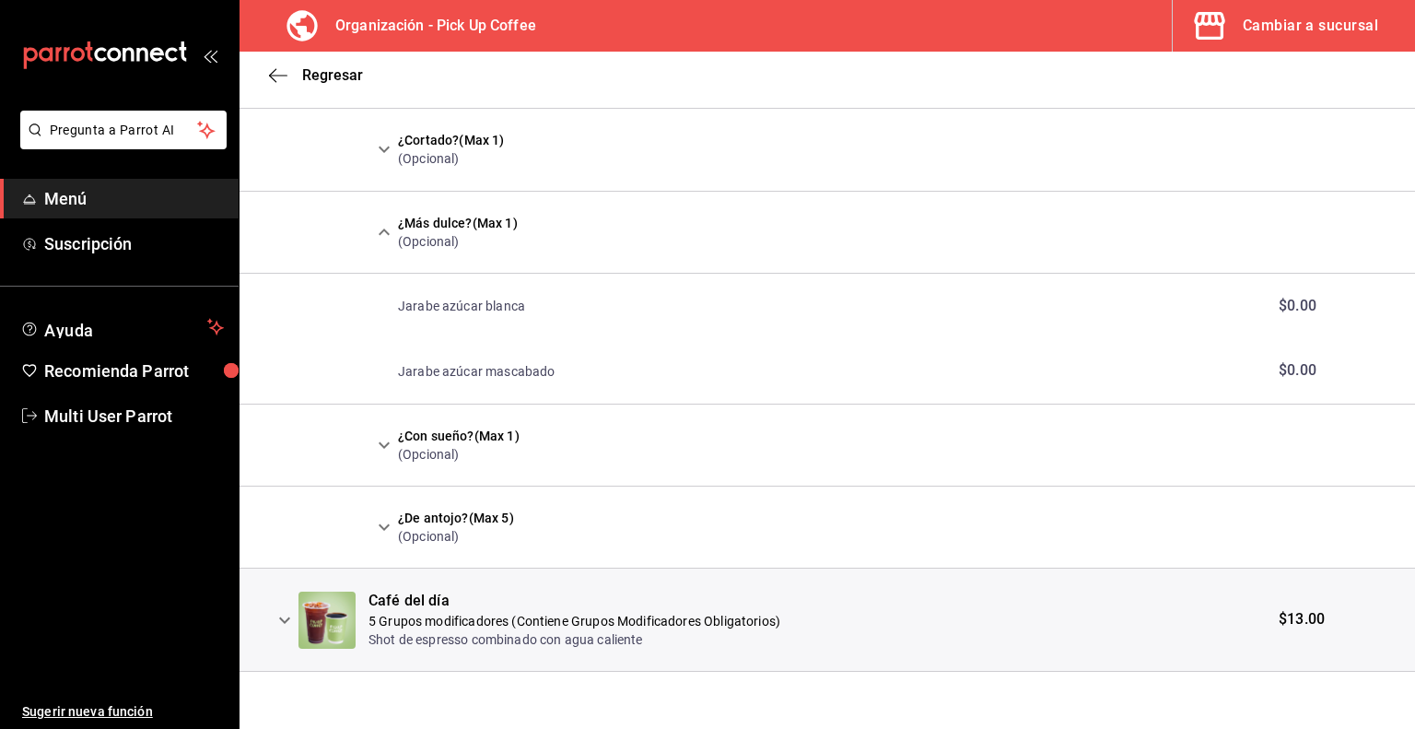
click at [382, 525] on icon "expand row" at bounding box center [384, 527] width 11 height 6
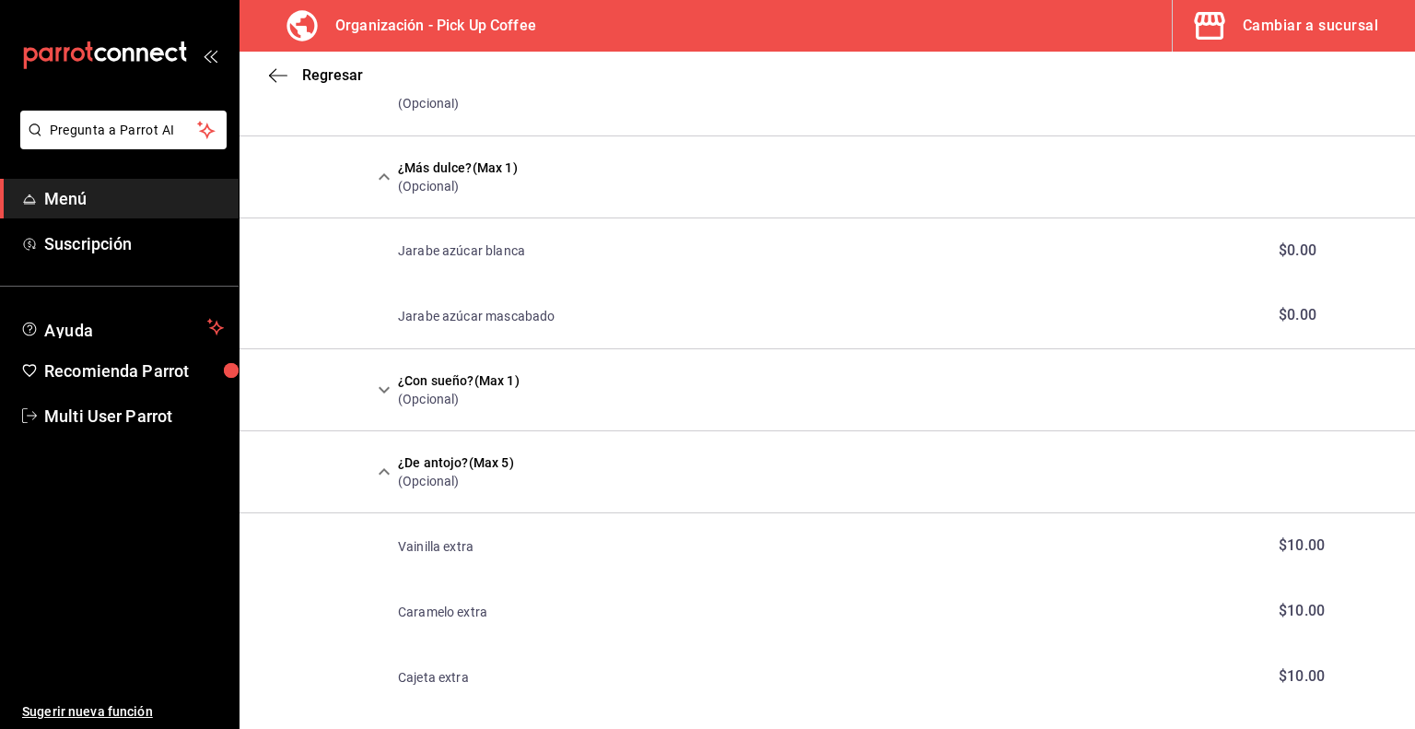
scroll to position [1356, 0]
